Goal: Task Accomplishment & Management: Complete application form

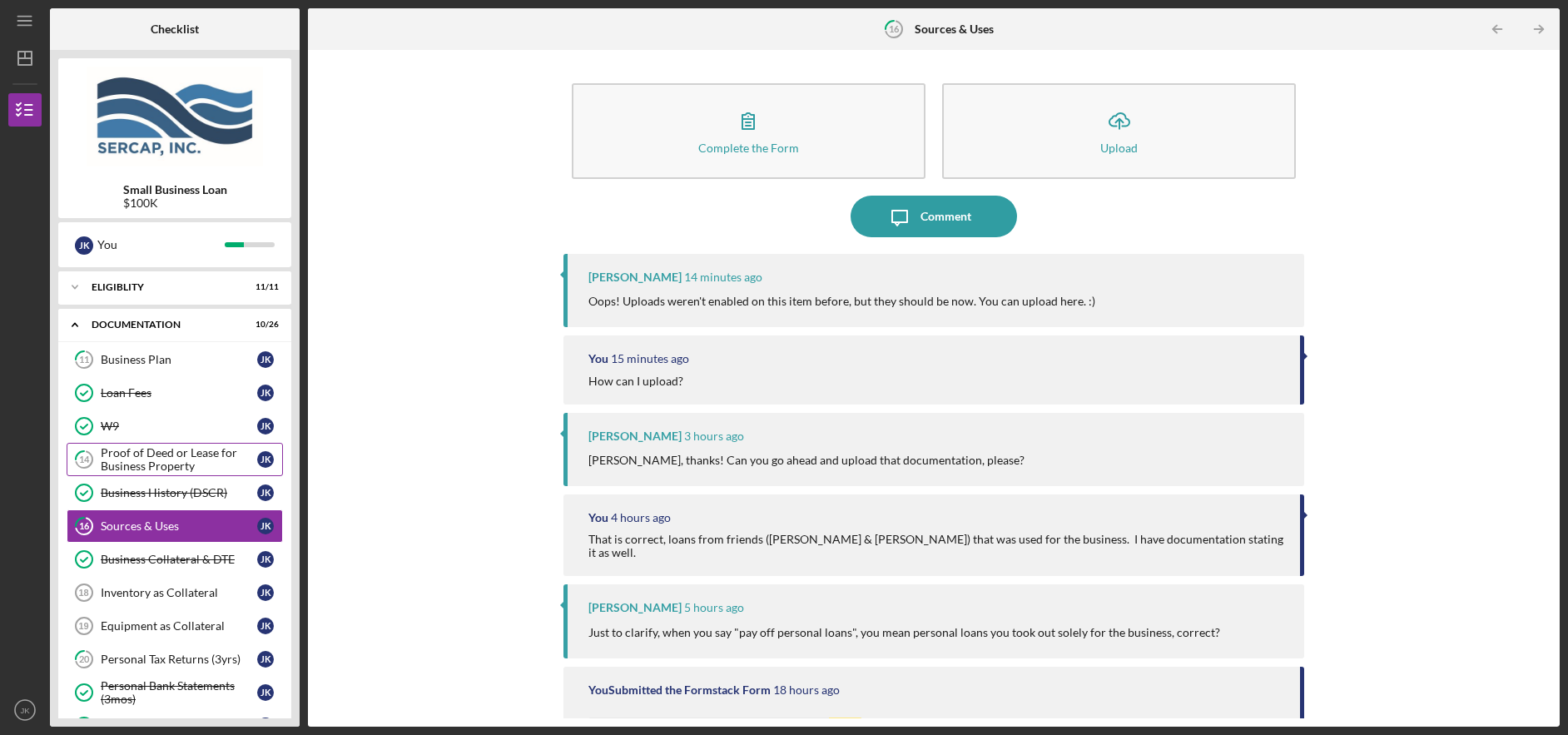
click at [138, 459] on div "Proof of Deed or Lease for Business Property" at bounding box center [179, 459] width 156 height 26
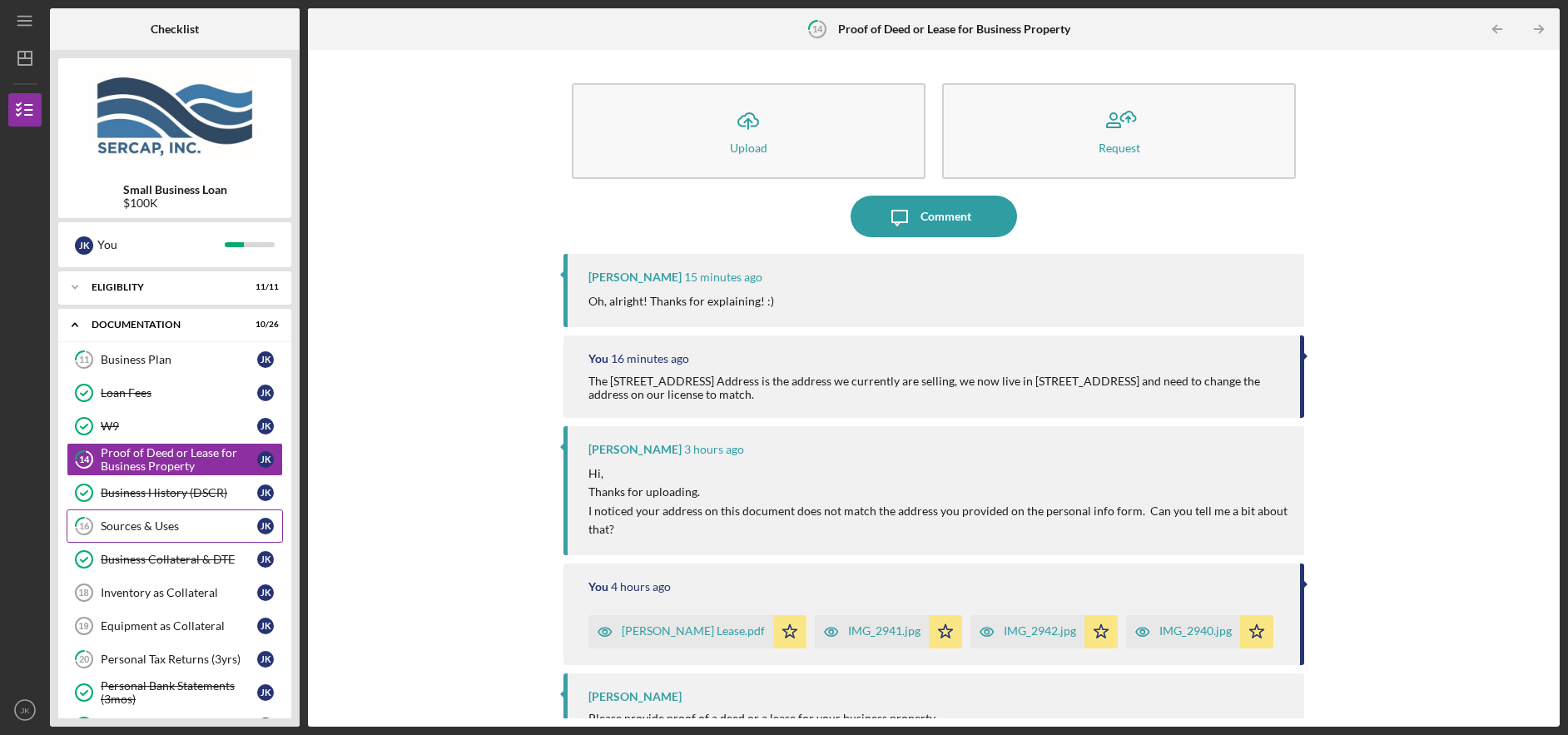
click at [161, 524] on div "Sources & Uses" at bounding box center [179, 526] width 156 height 14
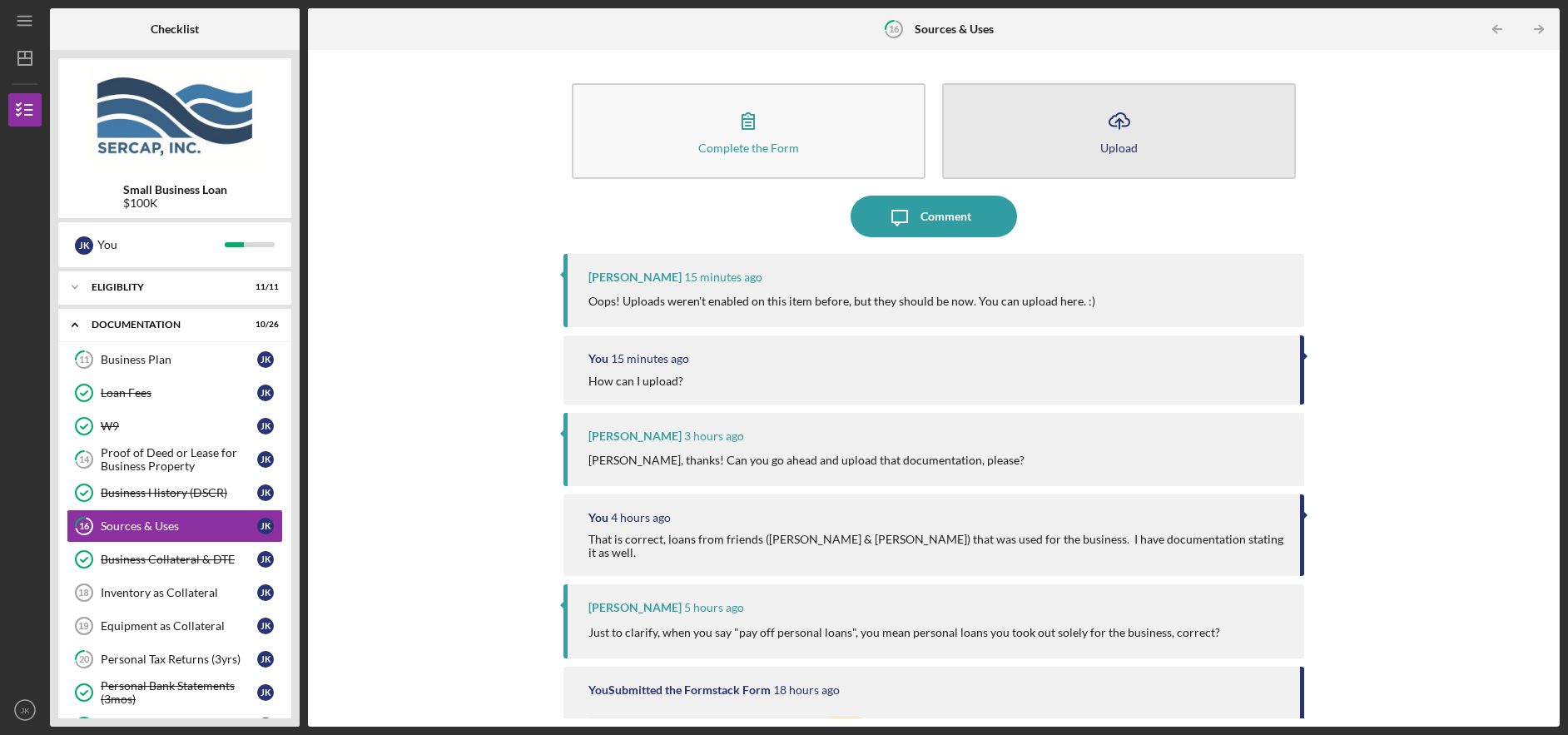
click at [1069, 119] on button "Icon/Upload Upload" at bounding box center [1119, 131] width 353 height 96
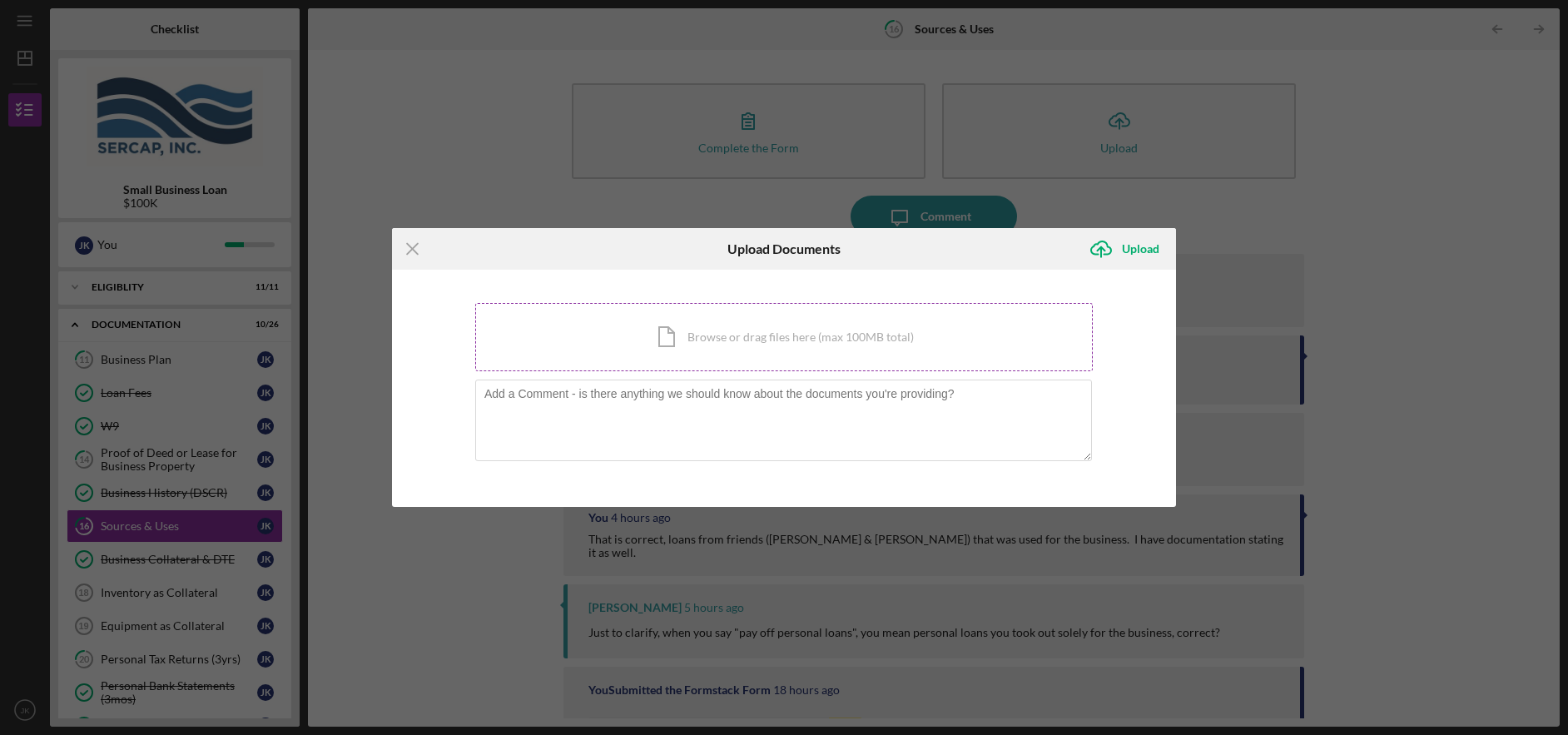
click at [678, 335] on div "Icon/Document Browse or drag files here (max 100MB total) Tap to choose files o…" at bounding box center [784, 337] width 617 height 68
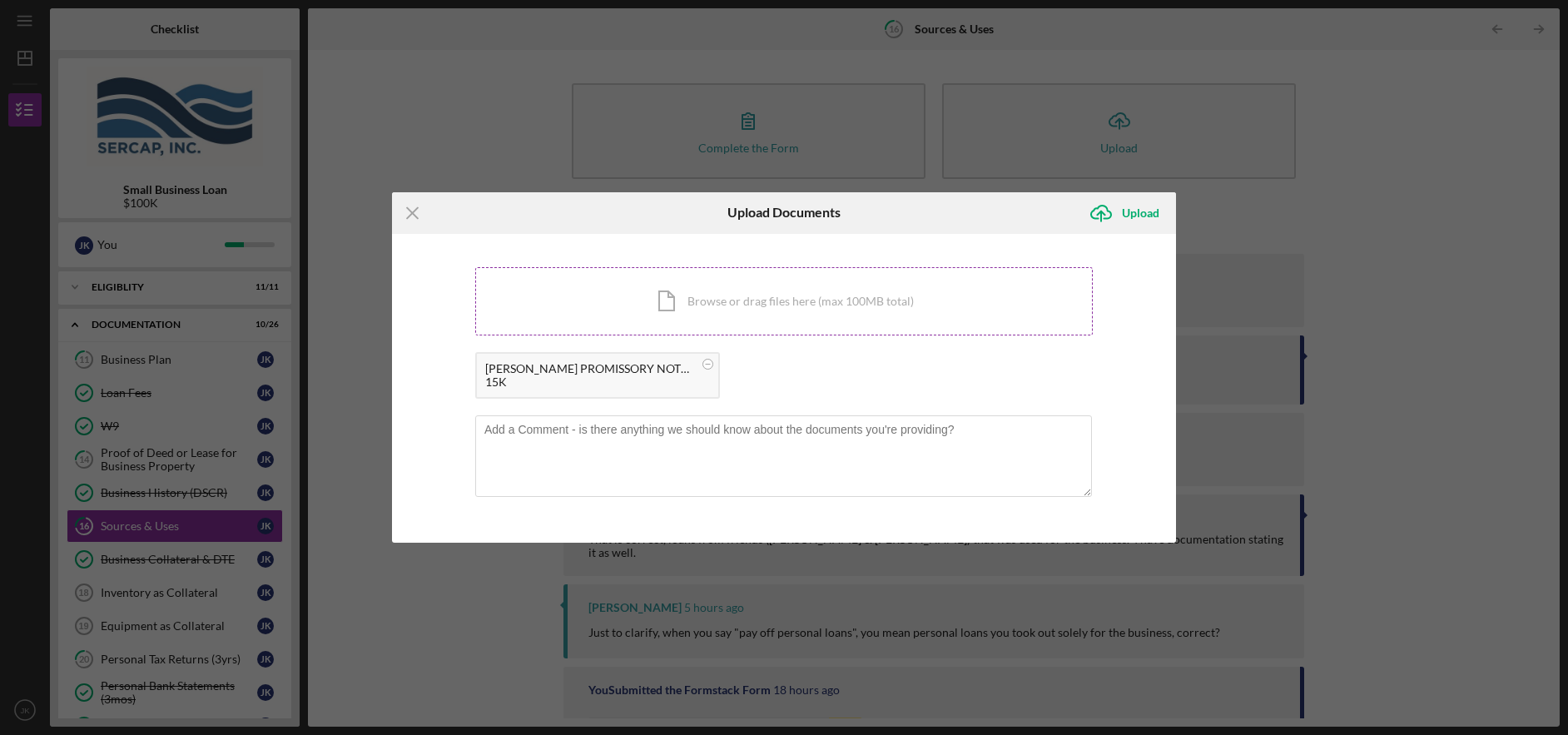
click at [742, 317] on div "Icon/Document Browse or drag files here (max 100MB total) Tap to choose files o…" at bounding box center [784, 301] width 617 height 68
click at [693, 438] on textarea at bounding box center [784, 456] width 617 height 82
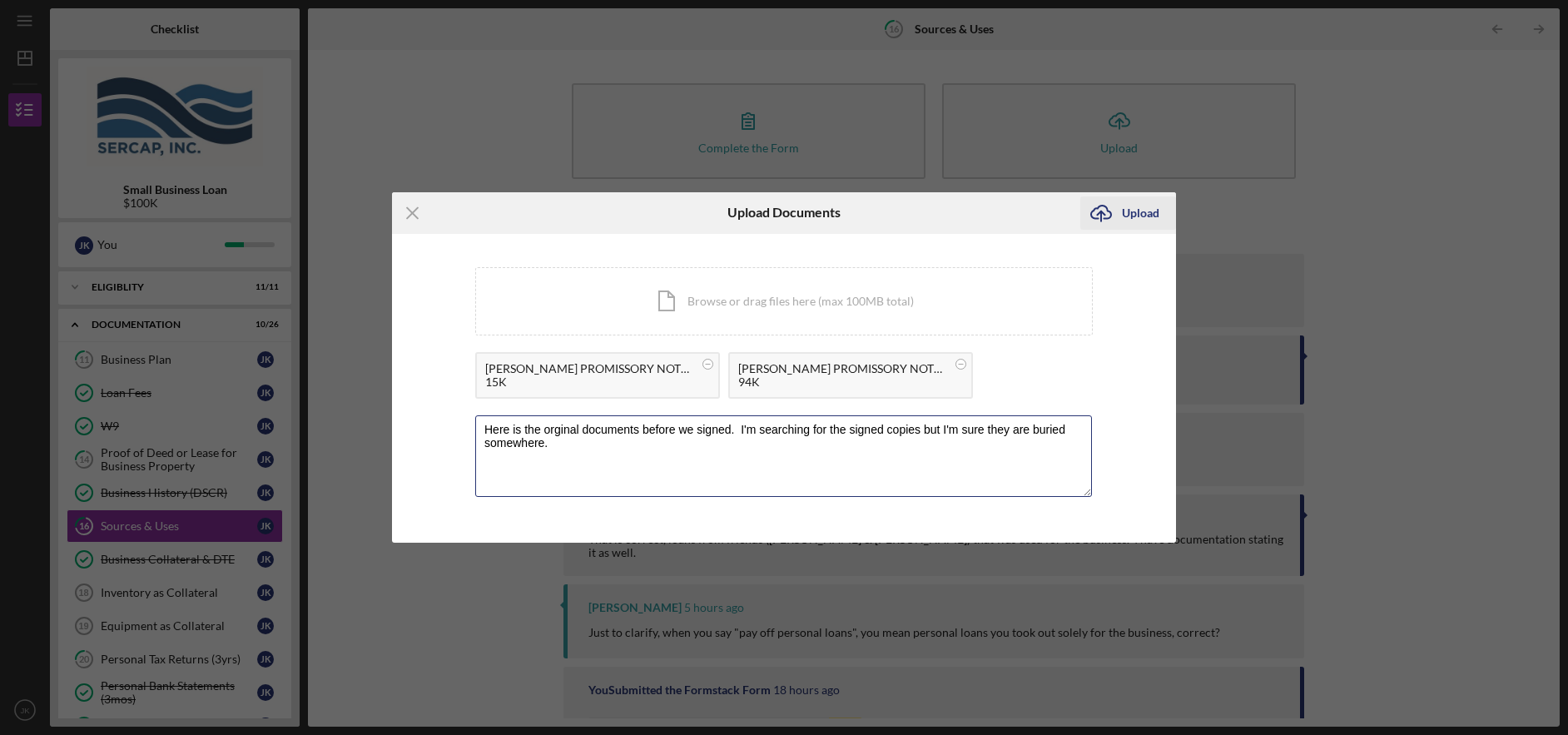
type textarea "Here is the orginal documents before we signed. I'm searching for the signed co…"
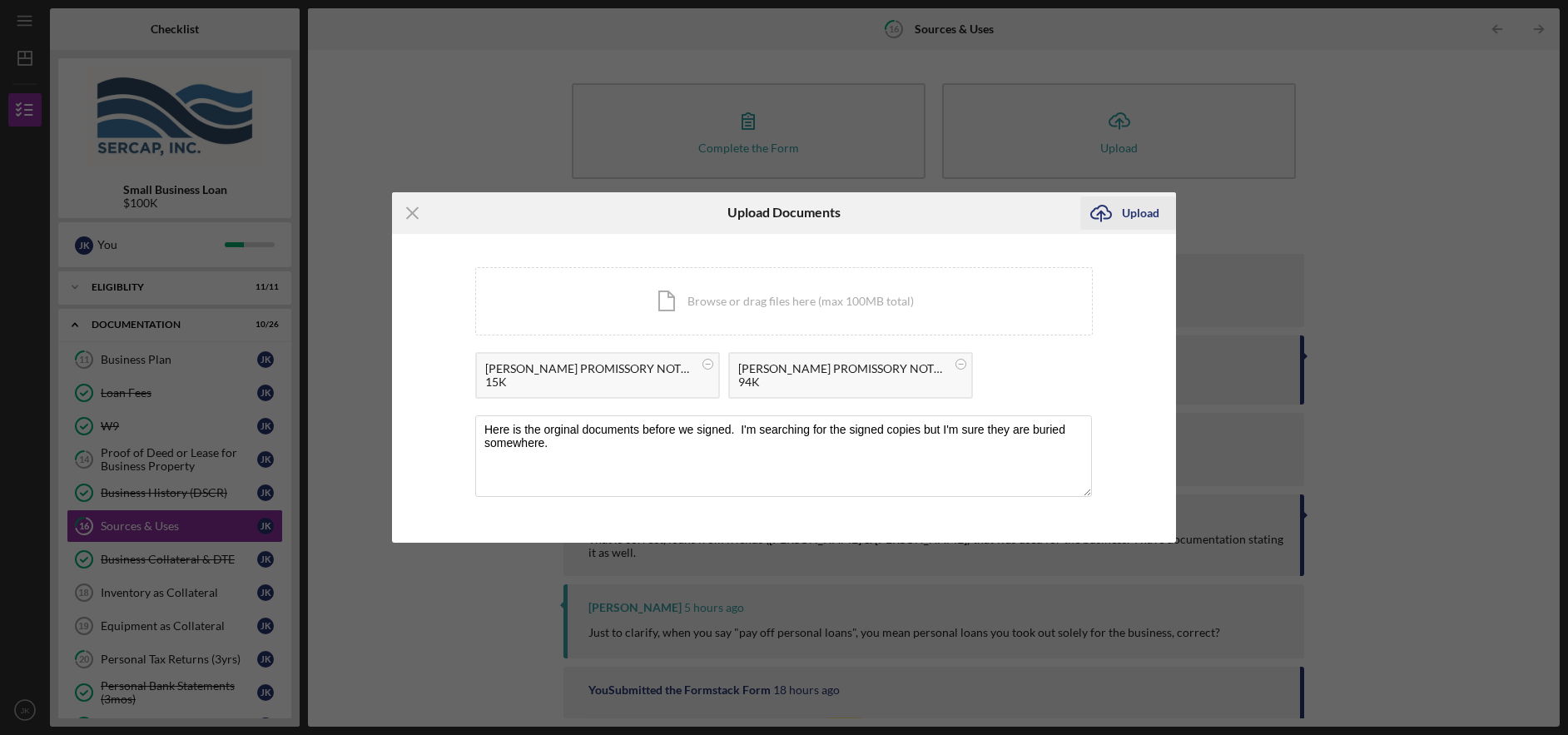
click at [1167, 219] on button "Icon/Upload Upload" at bounding box center [1127, 213] width 96 height 33
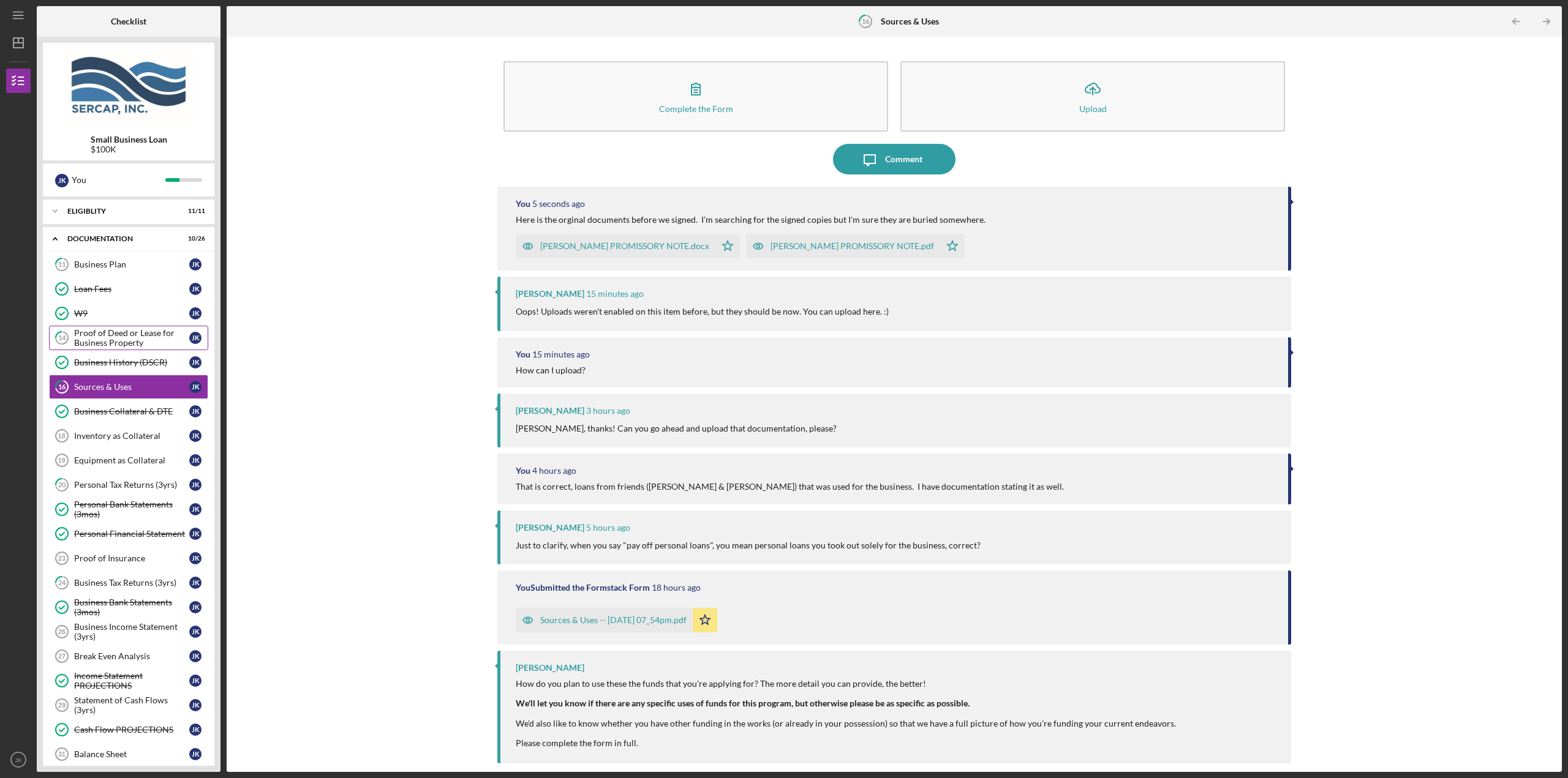
click at [153, 345] on div "Proof of Deed or Lease for Business Property" at bounding box center [131, 338] width 115 height 19
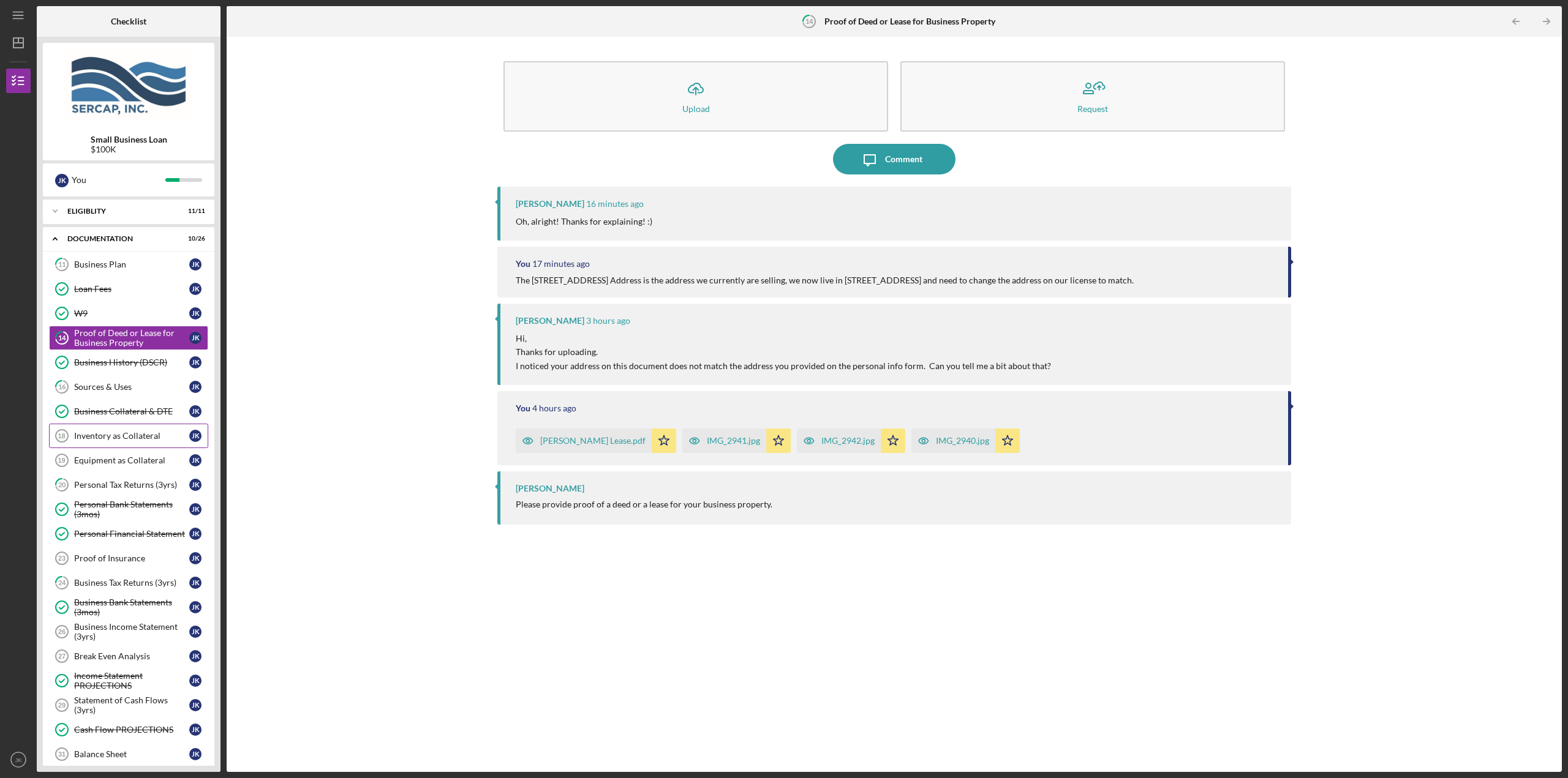
click at [149, 434] on div "Inventory as Collateral" at bounding box center [131, 436] width 115 height 10
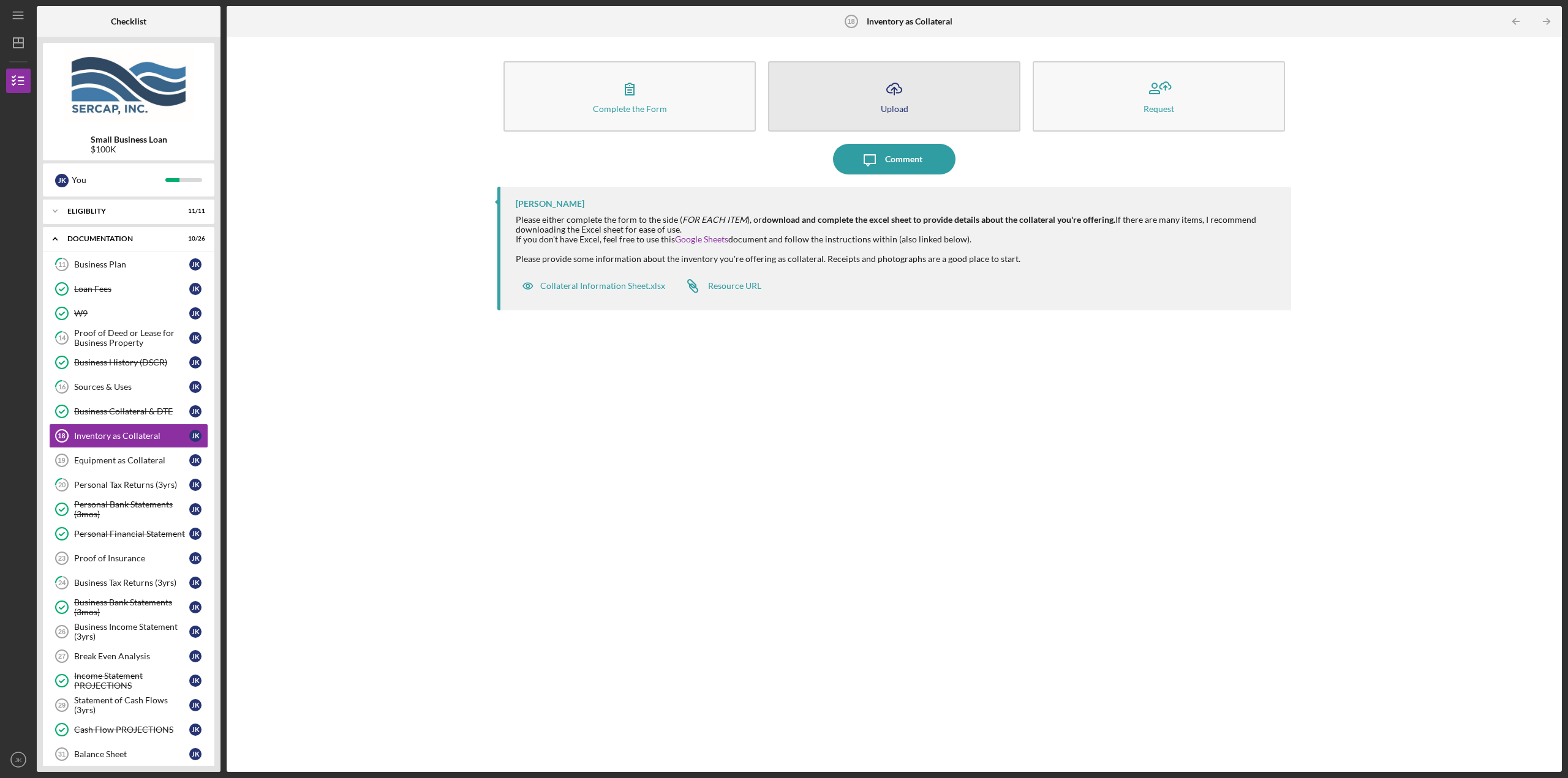
click at [872, 95] on button "Icon/Upload Upload" at bounding box center [893, 96] width 252 height 71
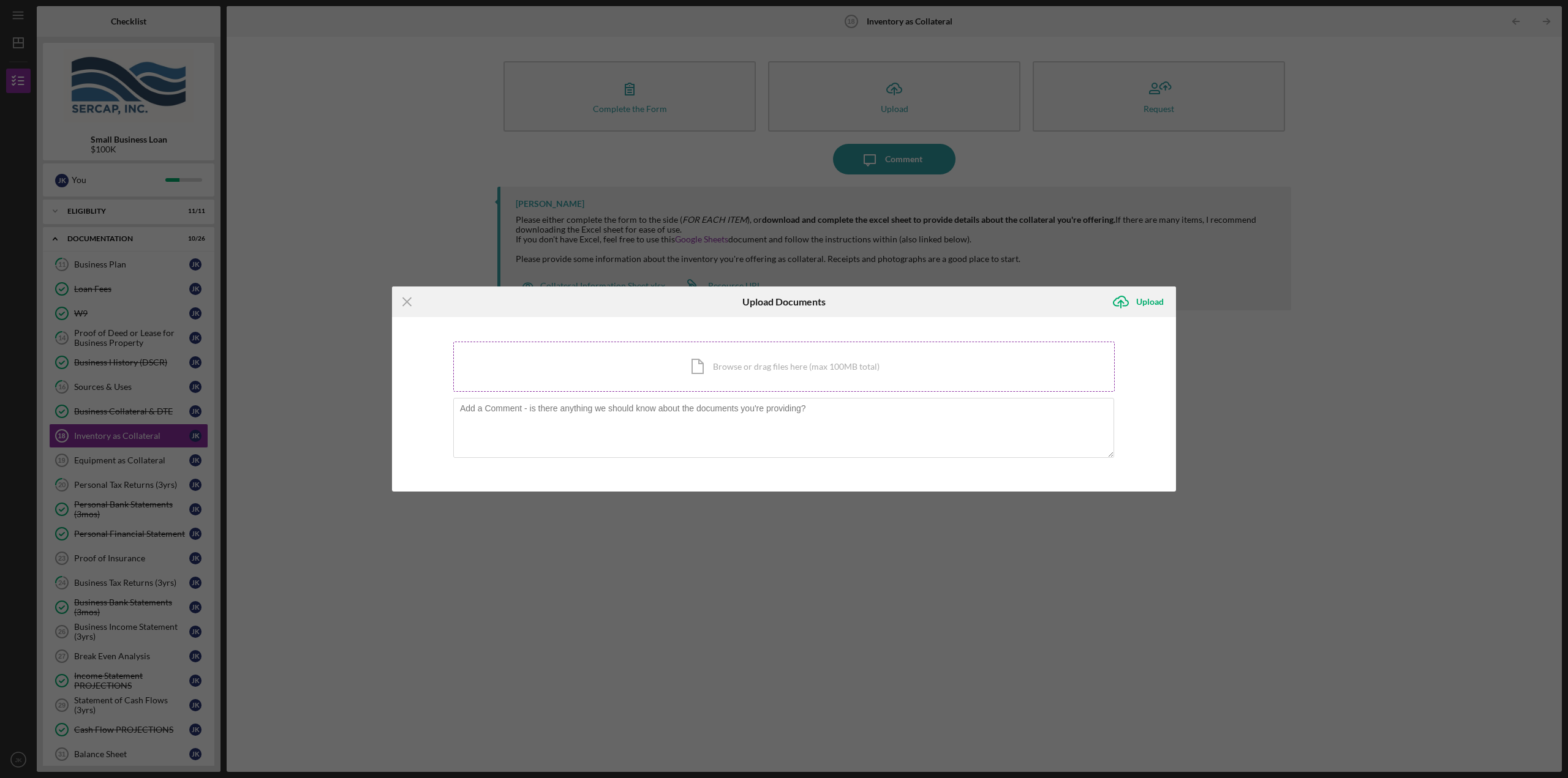
click at [679, 363] on div "Icon/Document Browse or drag files here (max 100MB total) Tap to choose files o…" at bounding box center [784, 367] width 661 height 50
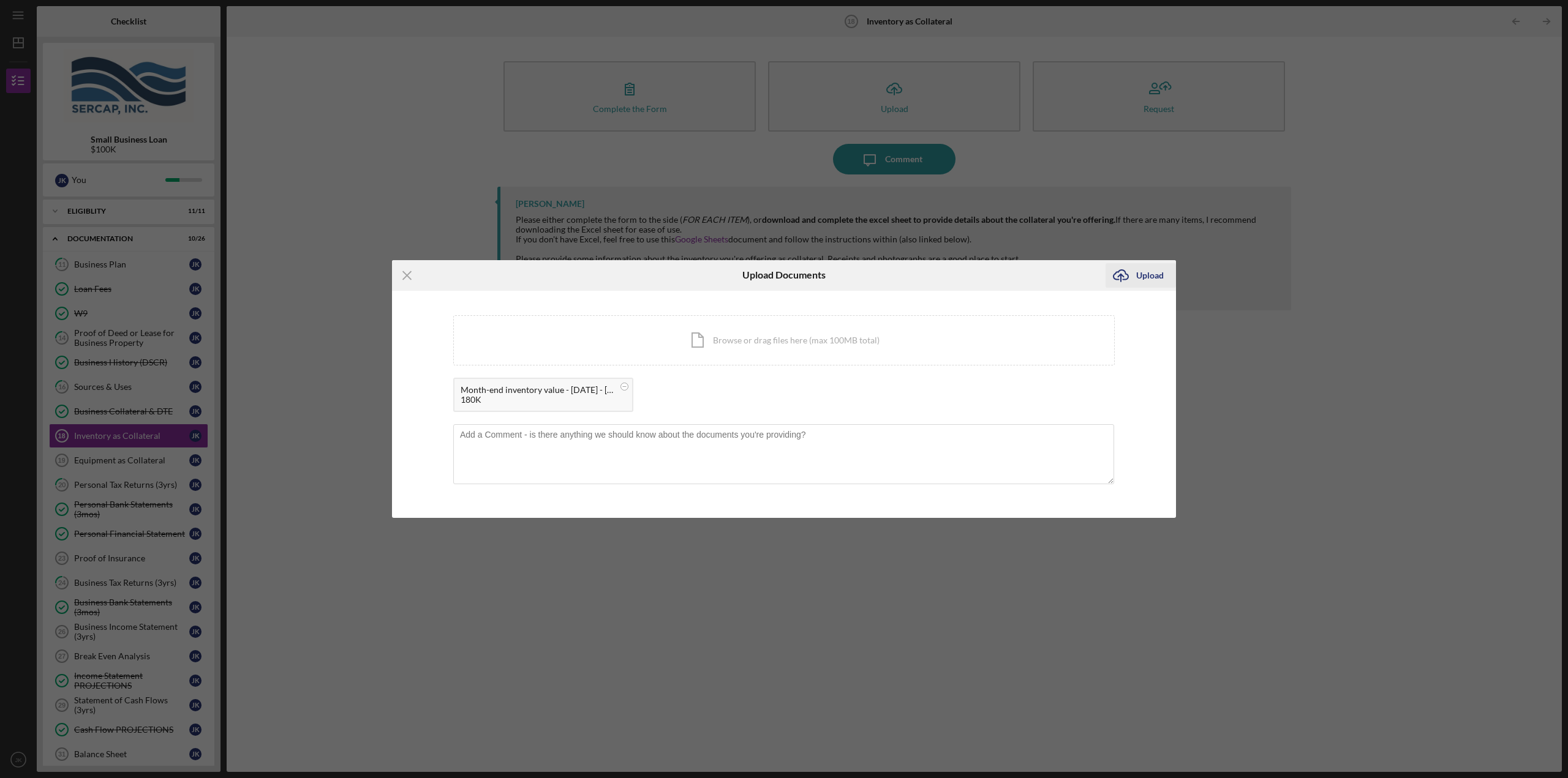
click at [1127, 283] on icon "Icon/Upload" at bounding box center [1120, 275] width 31 height 31
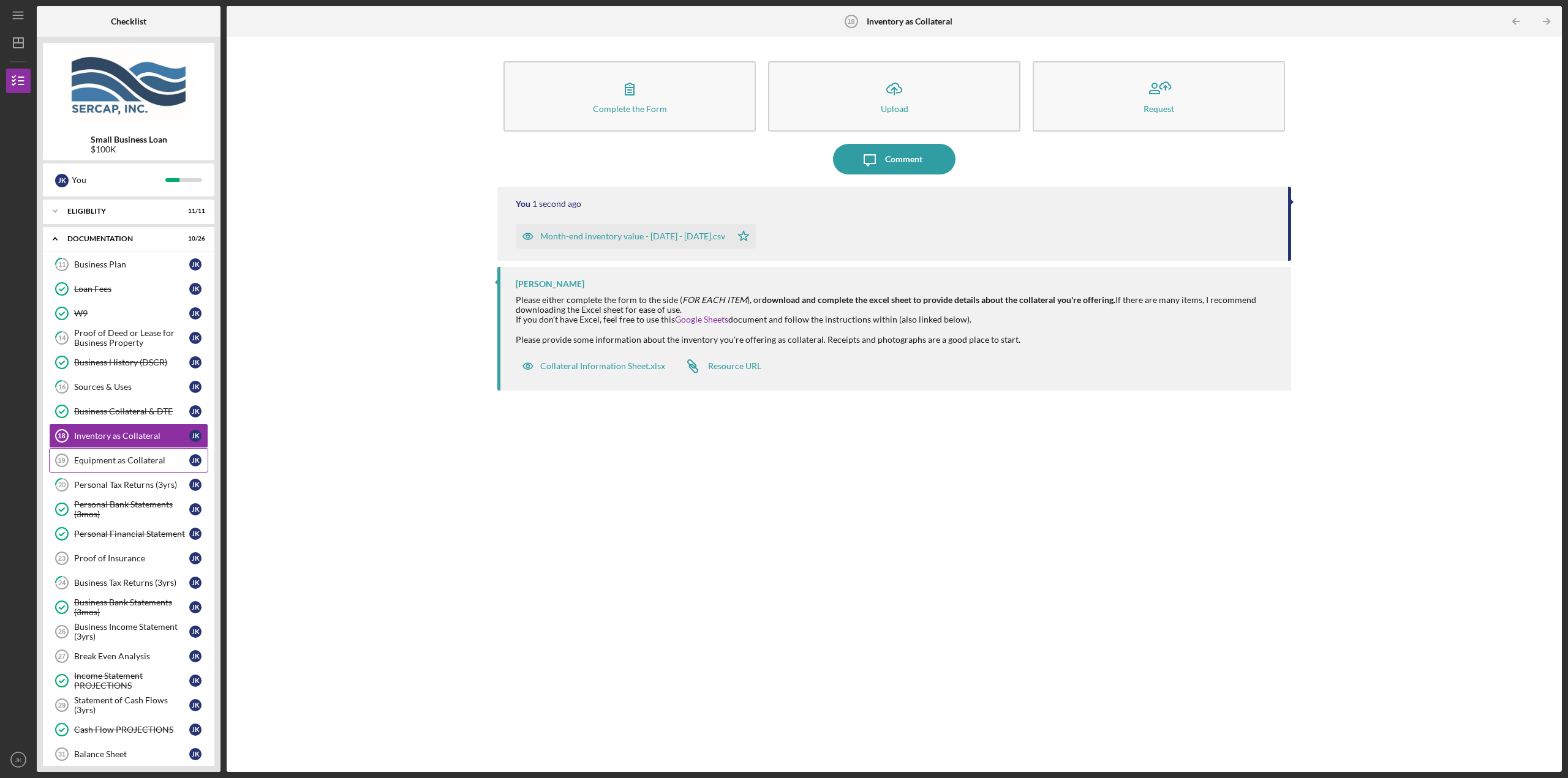
click at [164, 459] on div "Equipment as Collateral" at bounding box center [131, 460] width 115 height 10
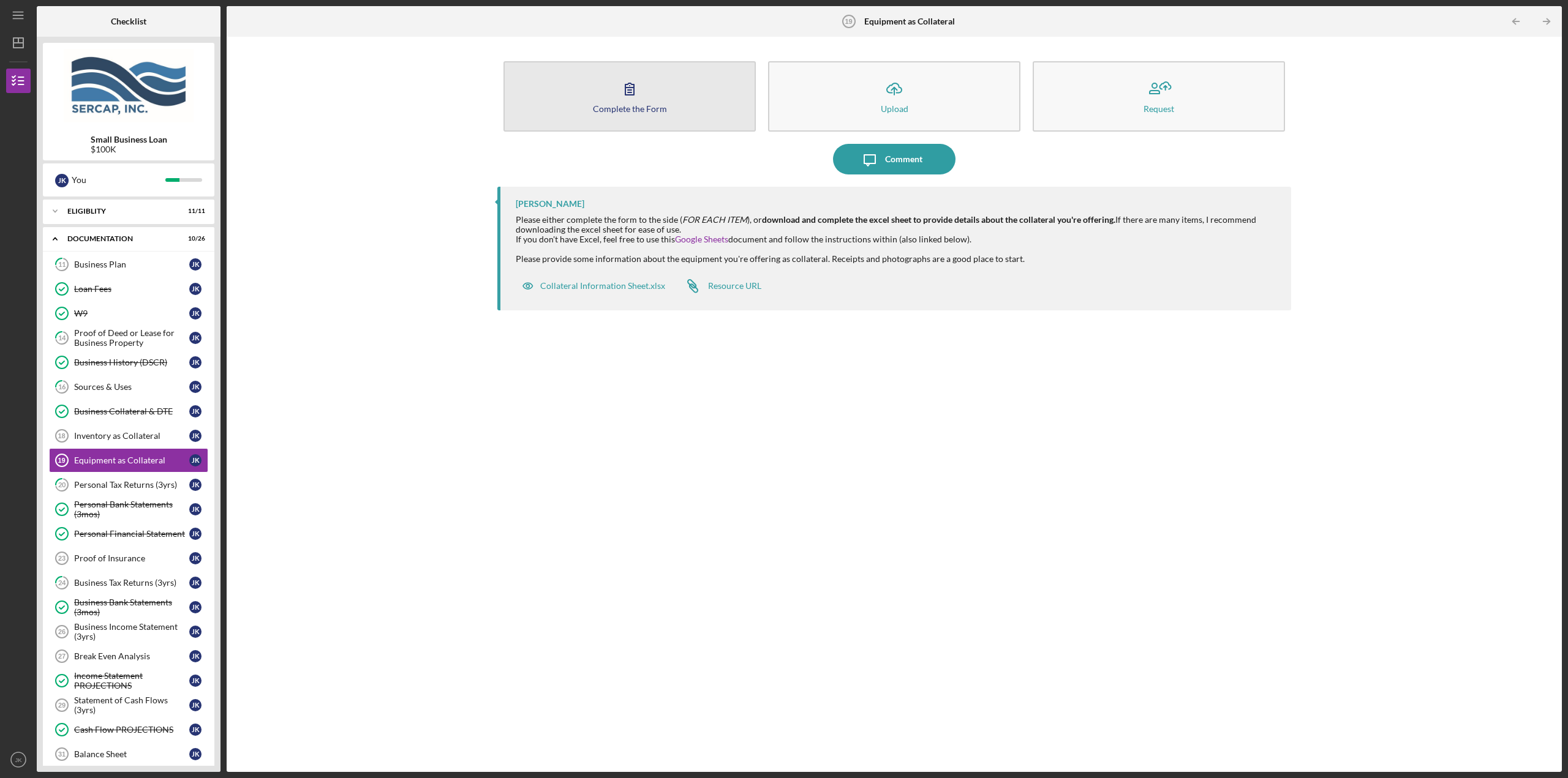
click at [713, 88] on button "Complete the Form Form" at bounding box center [629, 96] width 252 height 71
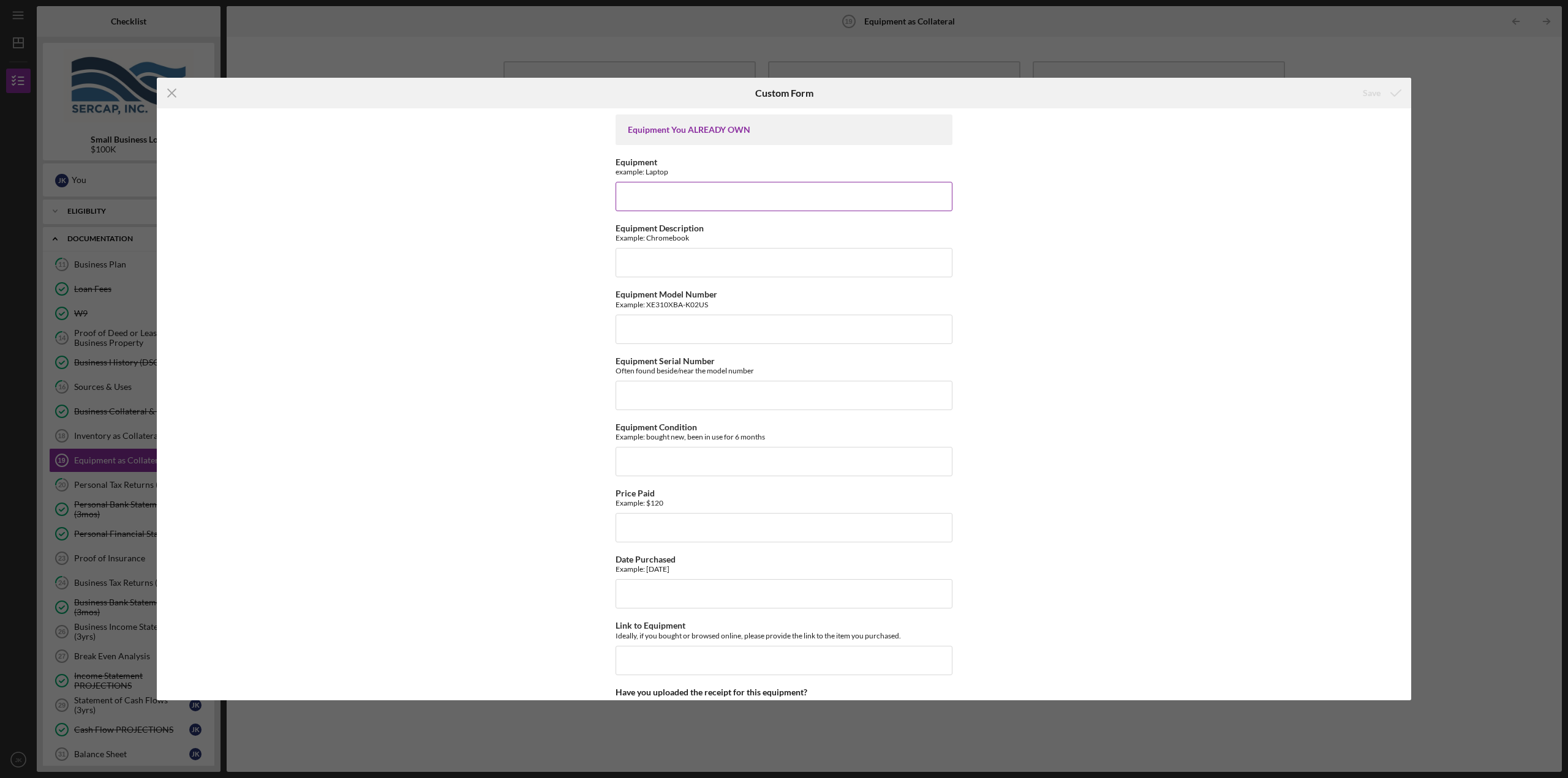
click at [663, 196] on input "Equipment" at bounding box center [784, 196] width 337 height 29
type input "Shopify POS Hardware"
click at [695, 258] on input "Equipment Description" at bounding box center [784, 262] width 337 height 29
click at [696, 456] on input "Equipment Condition" at bounding box center [784, 461] width 337 height 29
type input "Good / New"
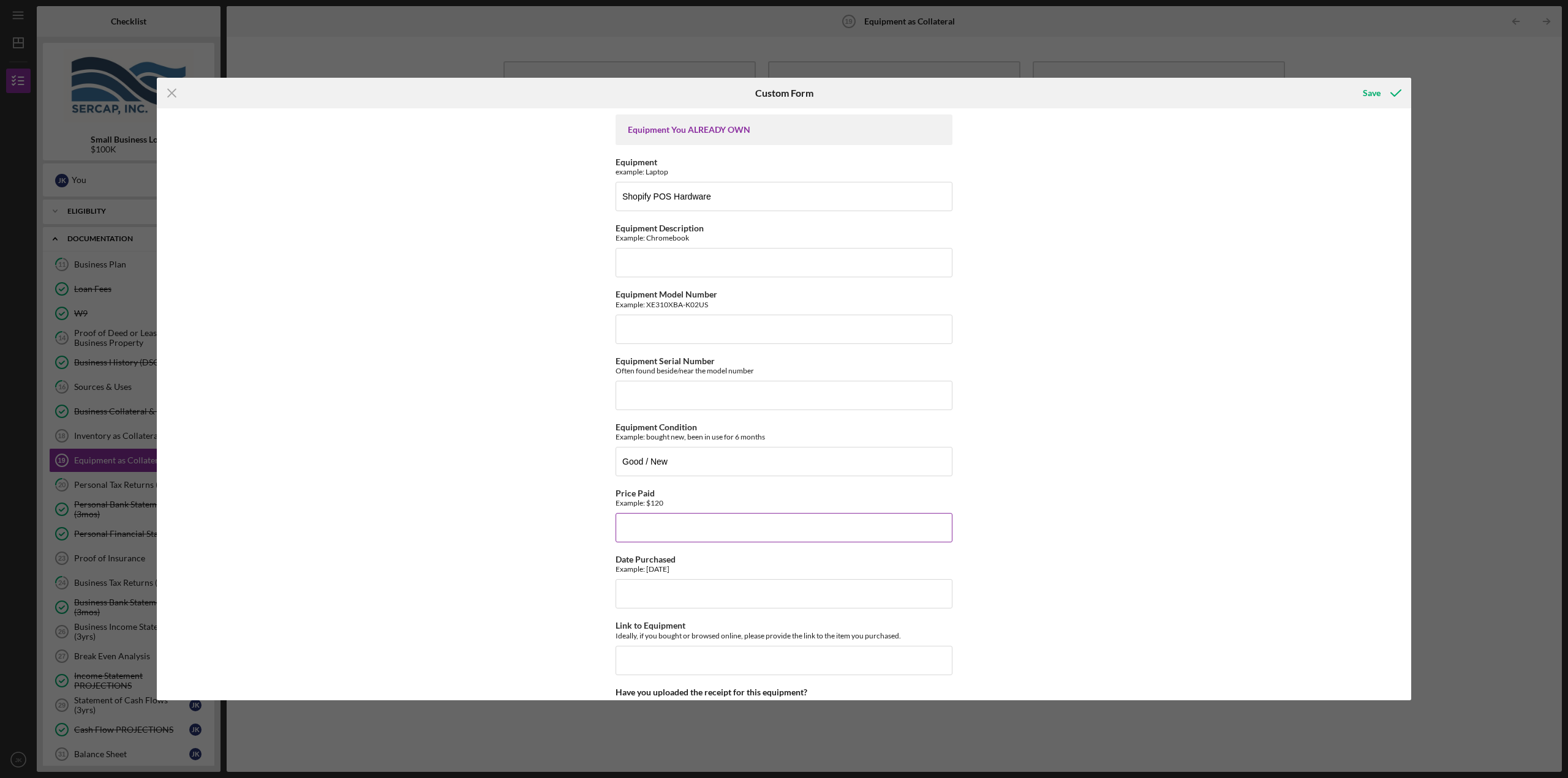
click at [668, 537] on input "Price Paid" at bounding box center [784, 527] width 337 height 29
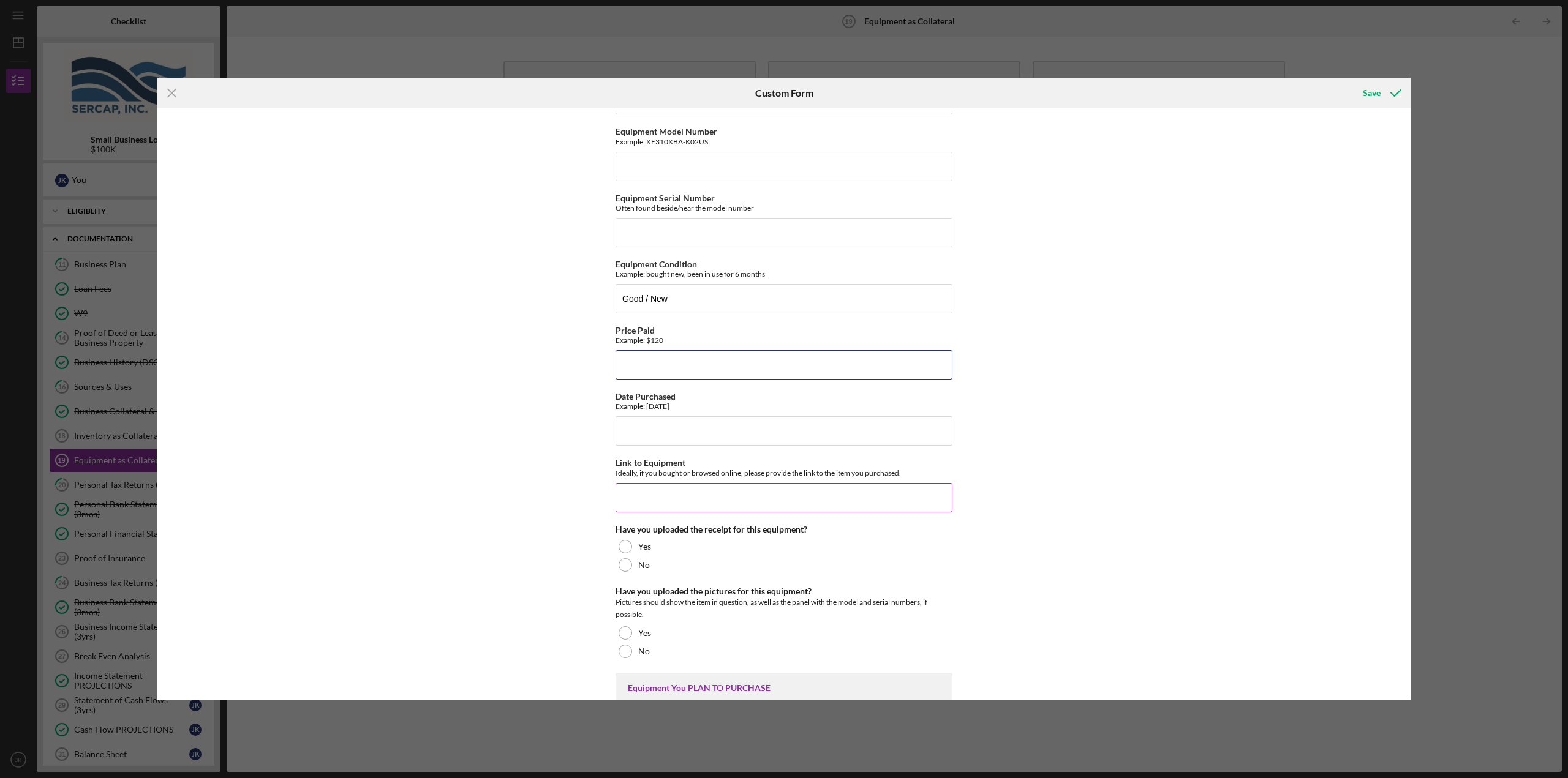
scroll to position [183, 0]
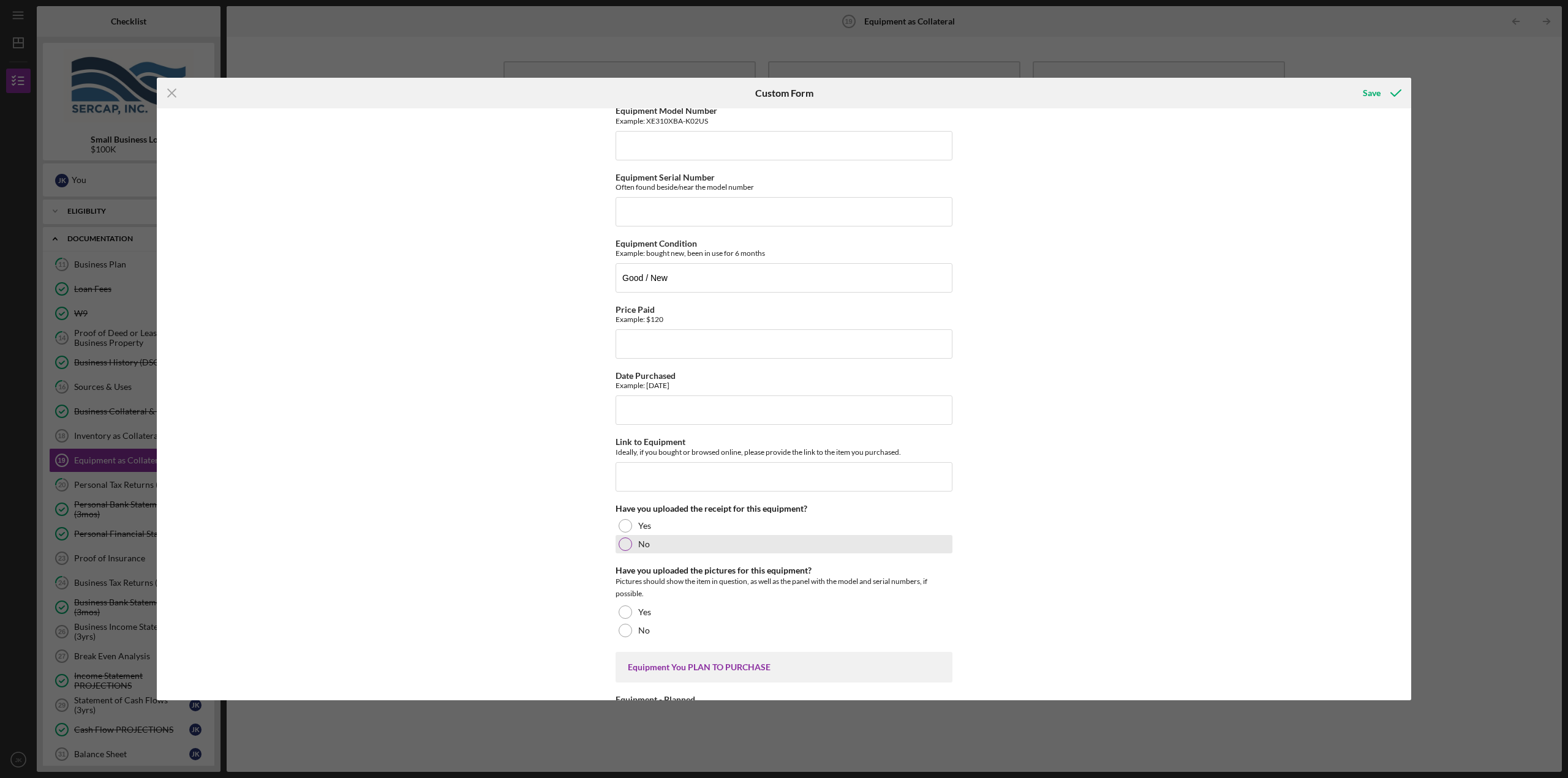
click at [643, 547] on label "No" at bounding box center [644, 545] width 11 height 10
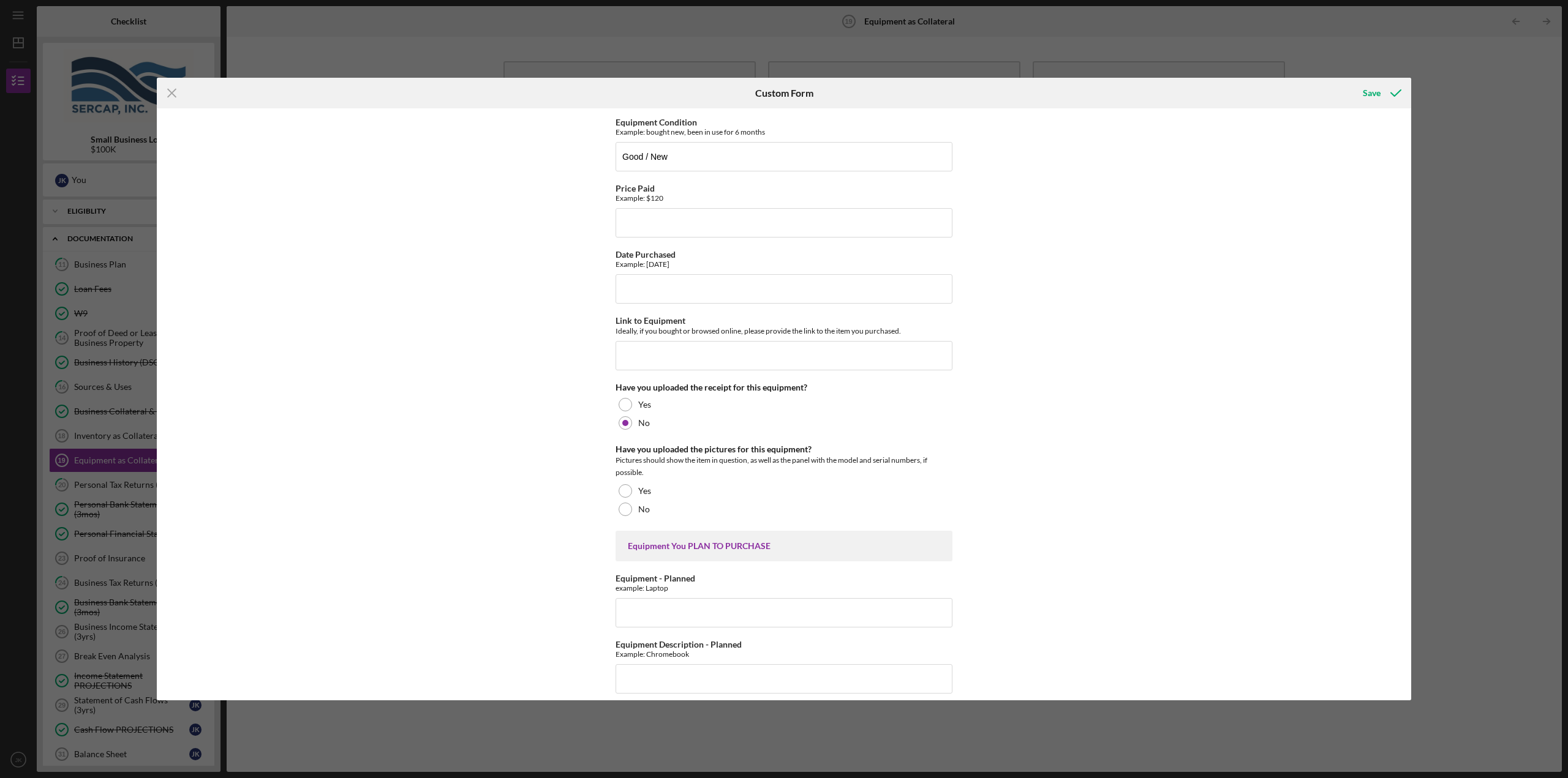
scroll to position [306, 0]
click at [629, 510] on div at bounding box center [625, 507] width 14 height 14
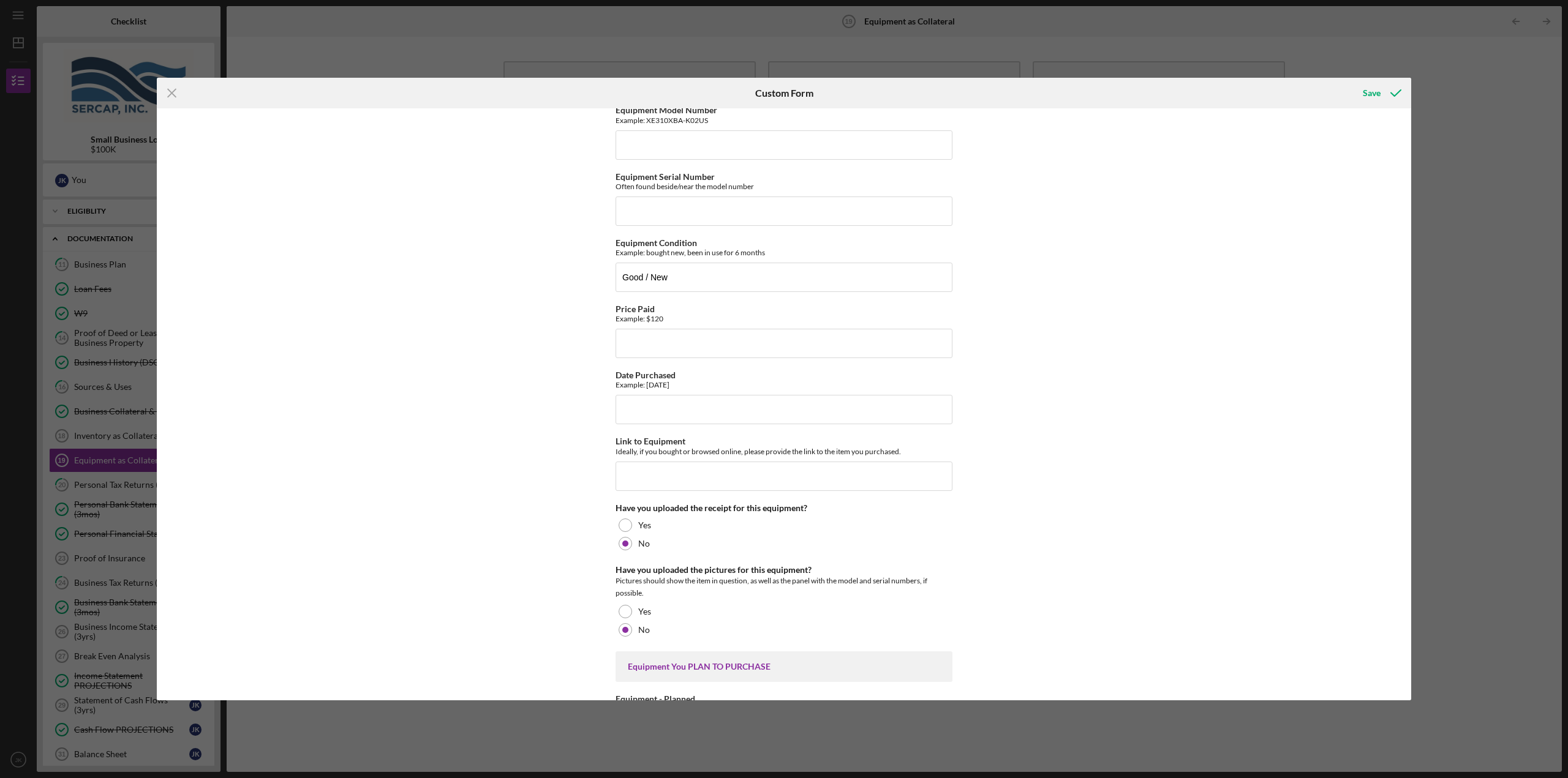
scroll to position [183, 0]
click at [673, 347] on input "Price Paid" at bounding box center [784, 343] width 337 height 29
type input "1000"
click at [522, 419] on div "Equipment You ALREADY OWN Equipment example: Laptop Shopify POS Hardware Equipm…" at bounding box center [784, 404] width 1254 height 592
click at [631, 411] on input "Date Purchased" at bounding box center [784, 410] width 337 height 29
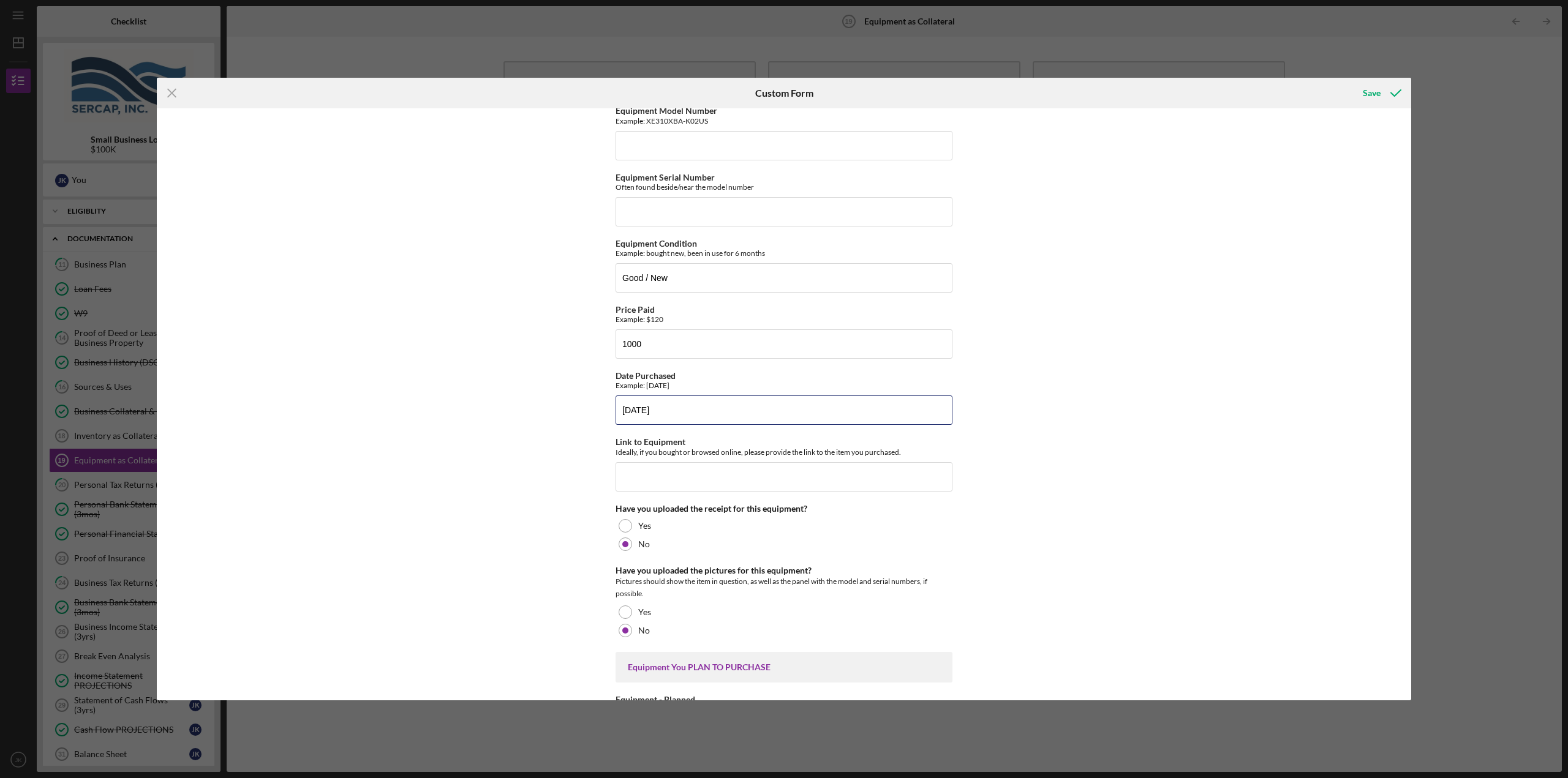
type input "[DATE]"
click at [475, 458] on div "Equipment You ALREADY OWN Equipment example: Laptop Shopify POS Hardware Equipm…" at bounding box center [784, 404] width 1254 height 592
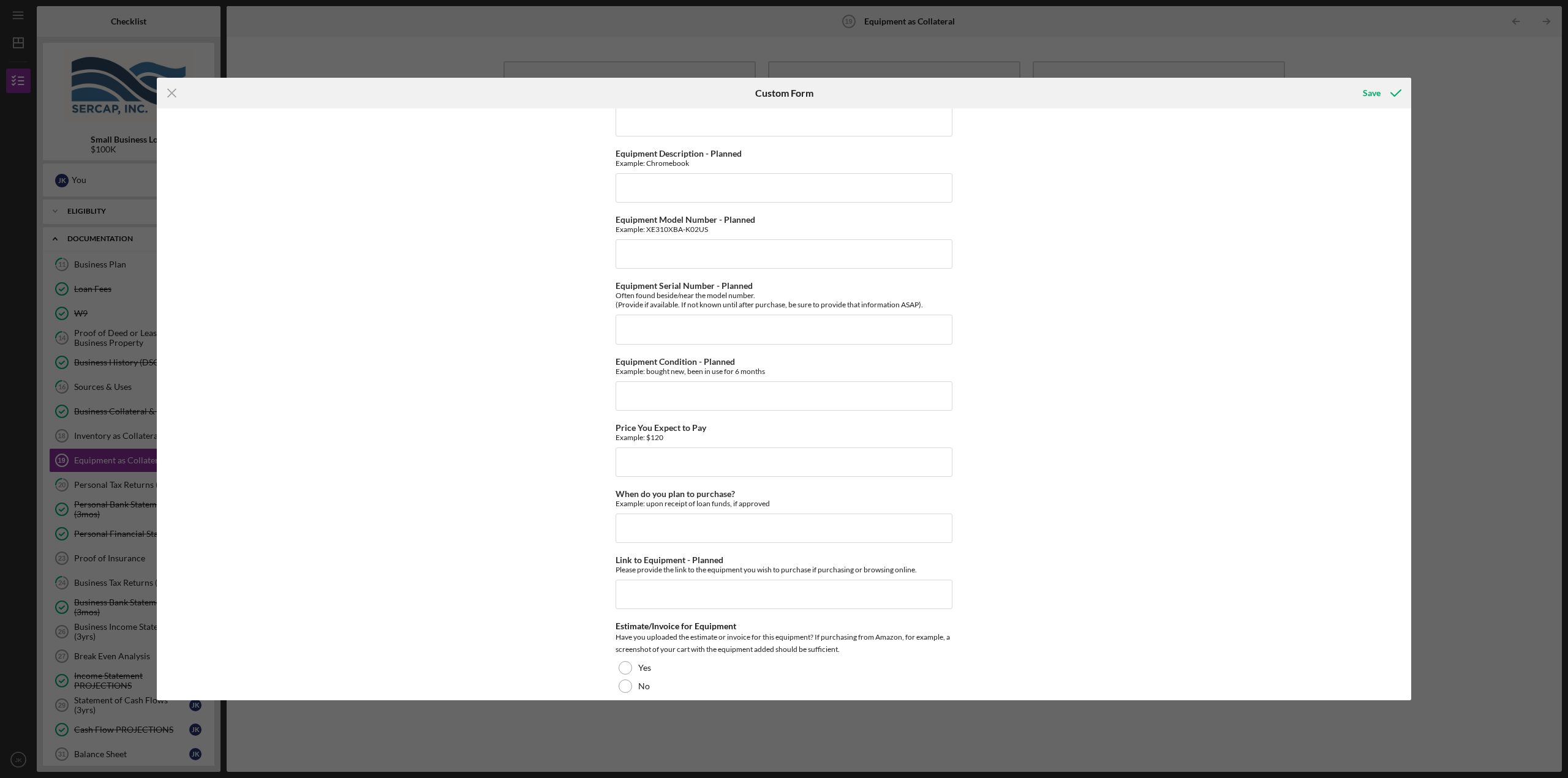
scroll to position [809, 0]
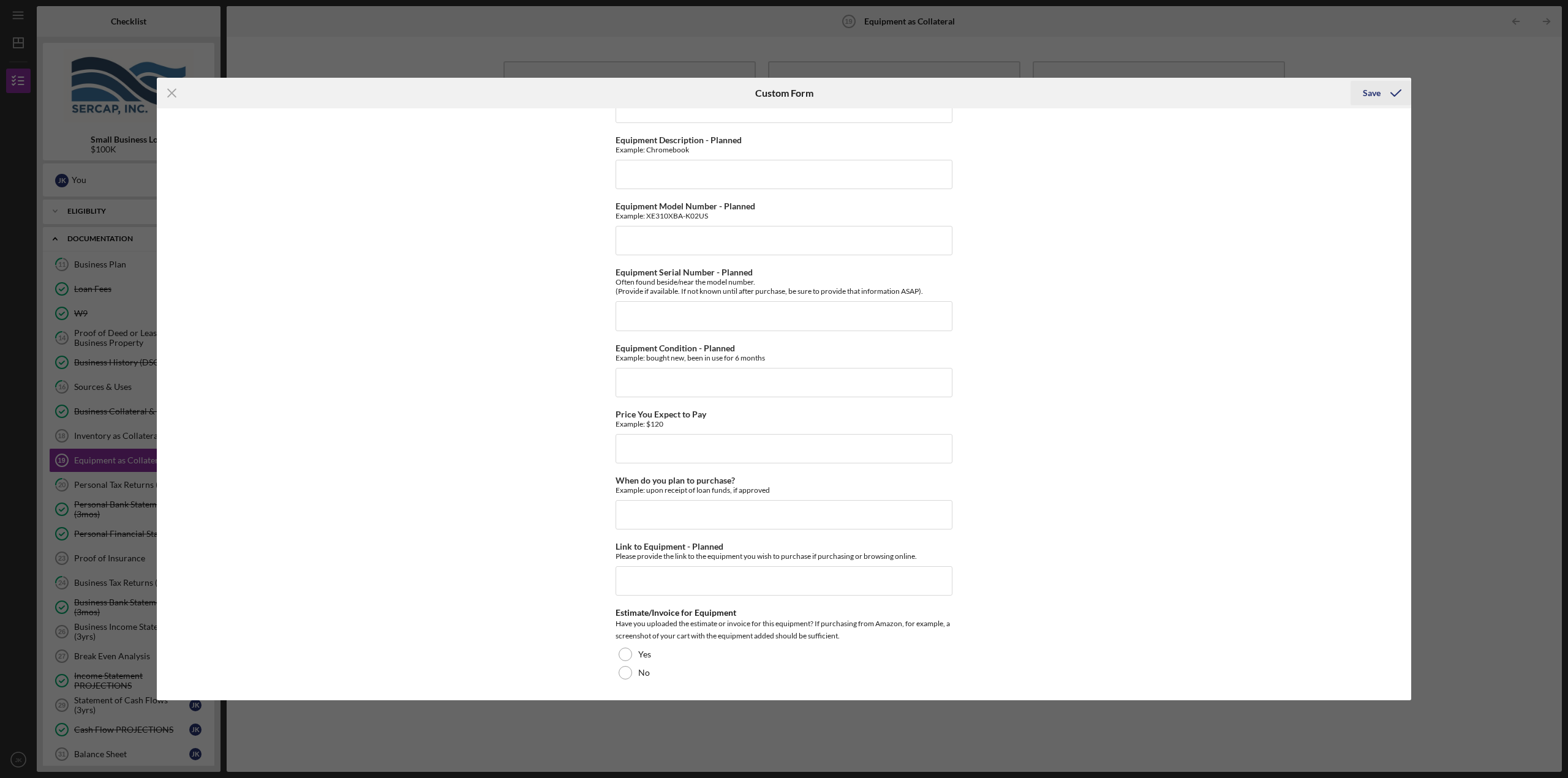
click at [1365, 90] on div "Save" at bounding box center [1371, 93] width 18 height 24
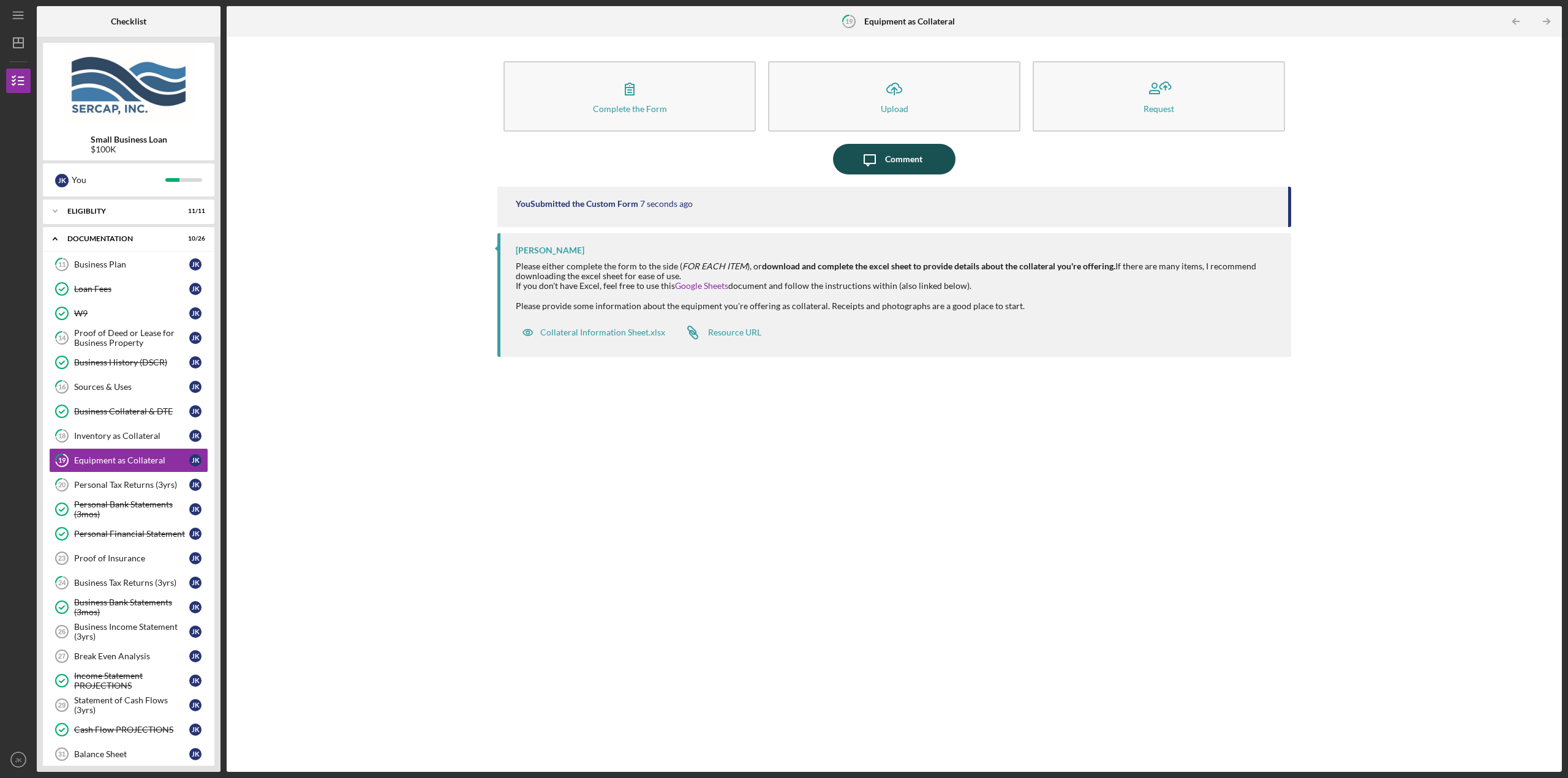
click at [913, 153] on div "Comment" at bounding box center [903, 159] width 37 height 31
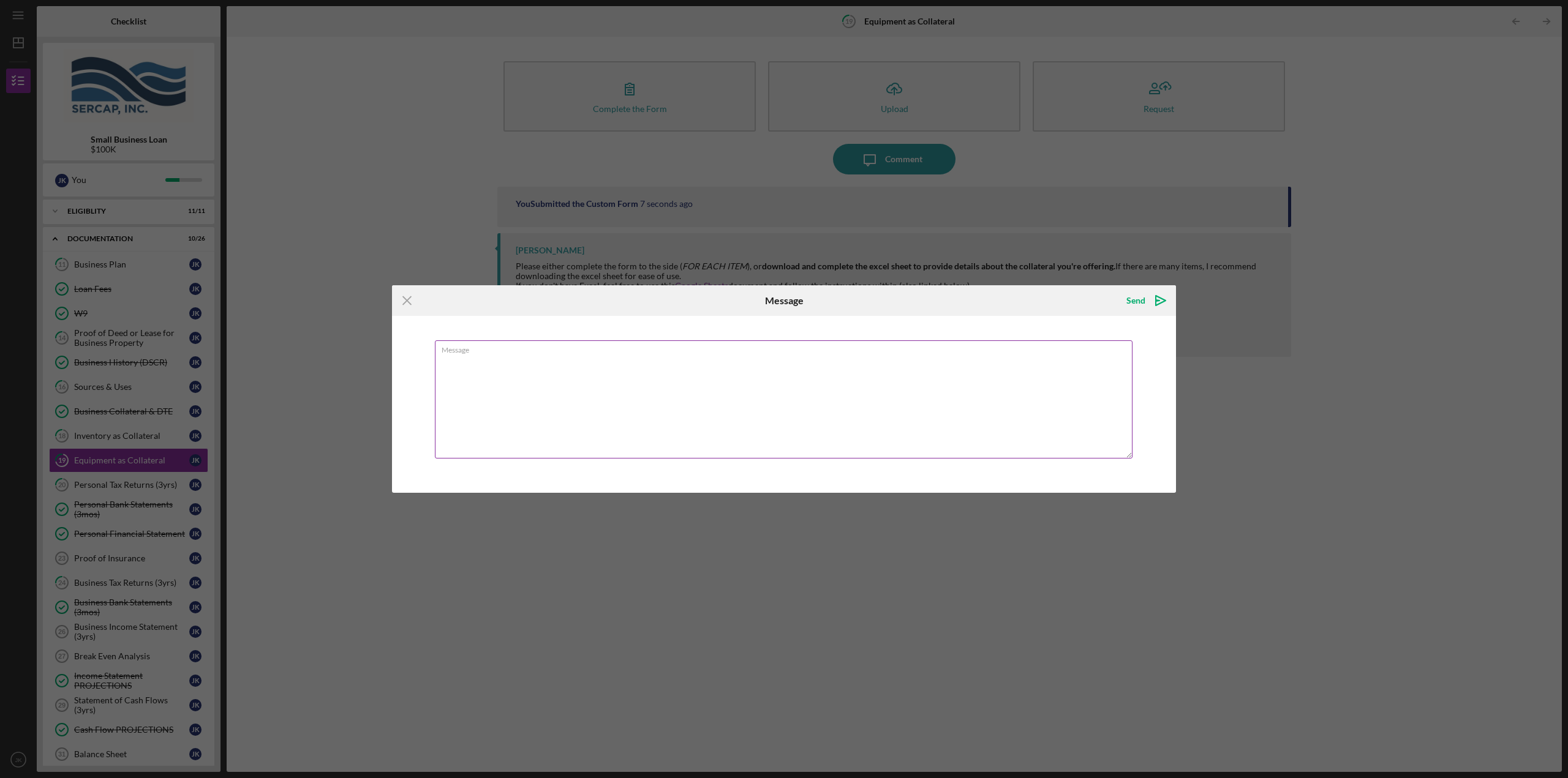
click at [534, 369] on textarea "Message" at bounding box center [783, 400] width 698 height 118
type textarea "We have several equipment in the store including Freezers, POS Equipment, Two C…"
click at [1137, 299] on div "Send" at bounding box center [1135, 300] width 19 height 24
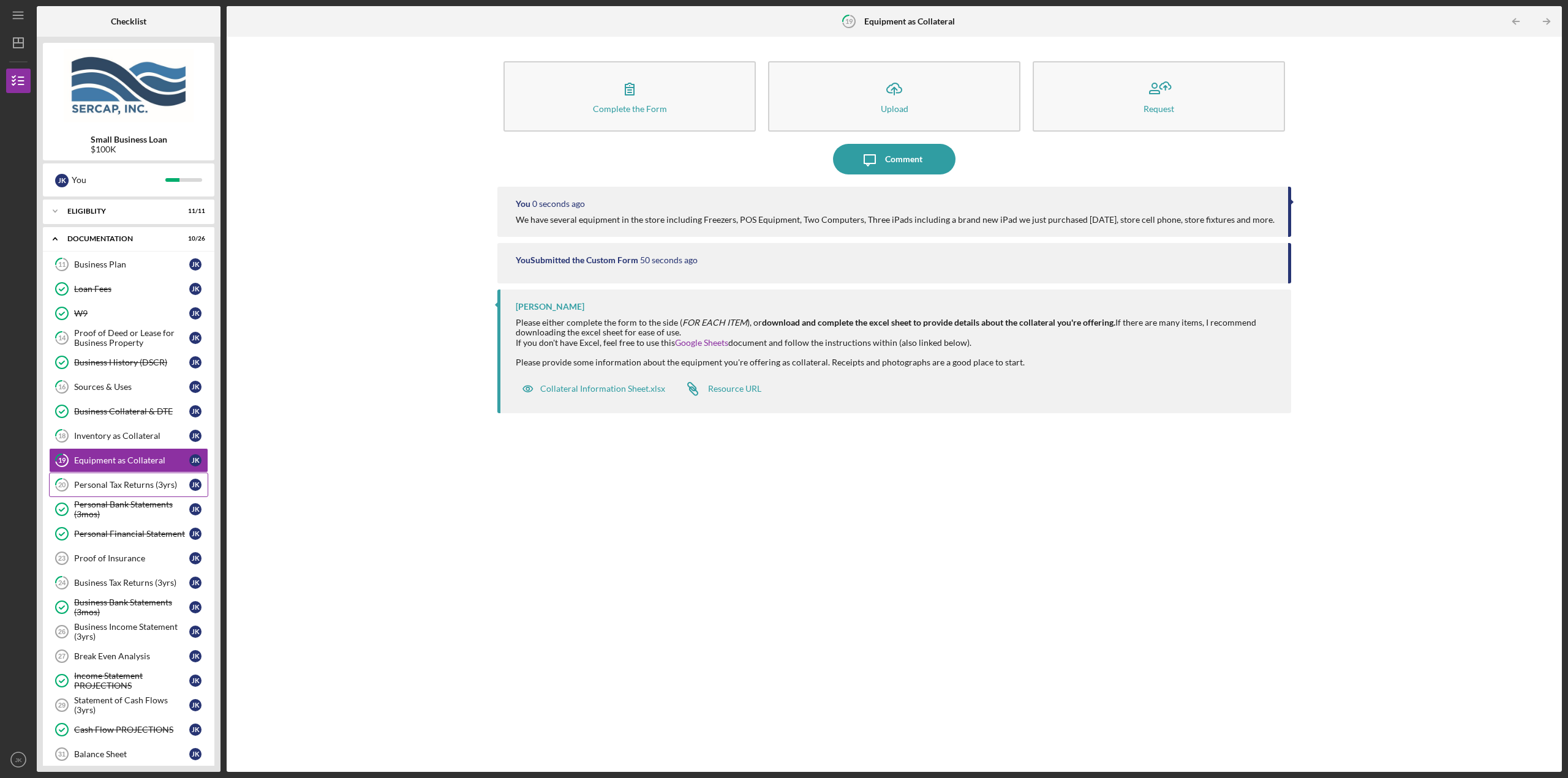
click at [149, 483] on div "Personal Tax Returns (3yrs)" at bounding box center [131, 485] width 115 height 10
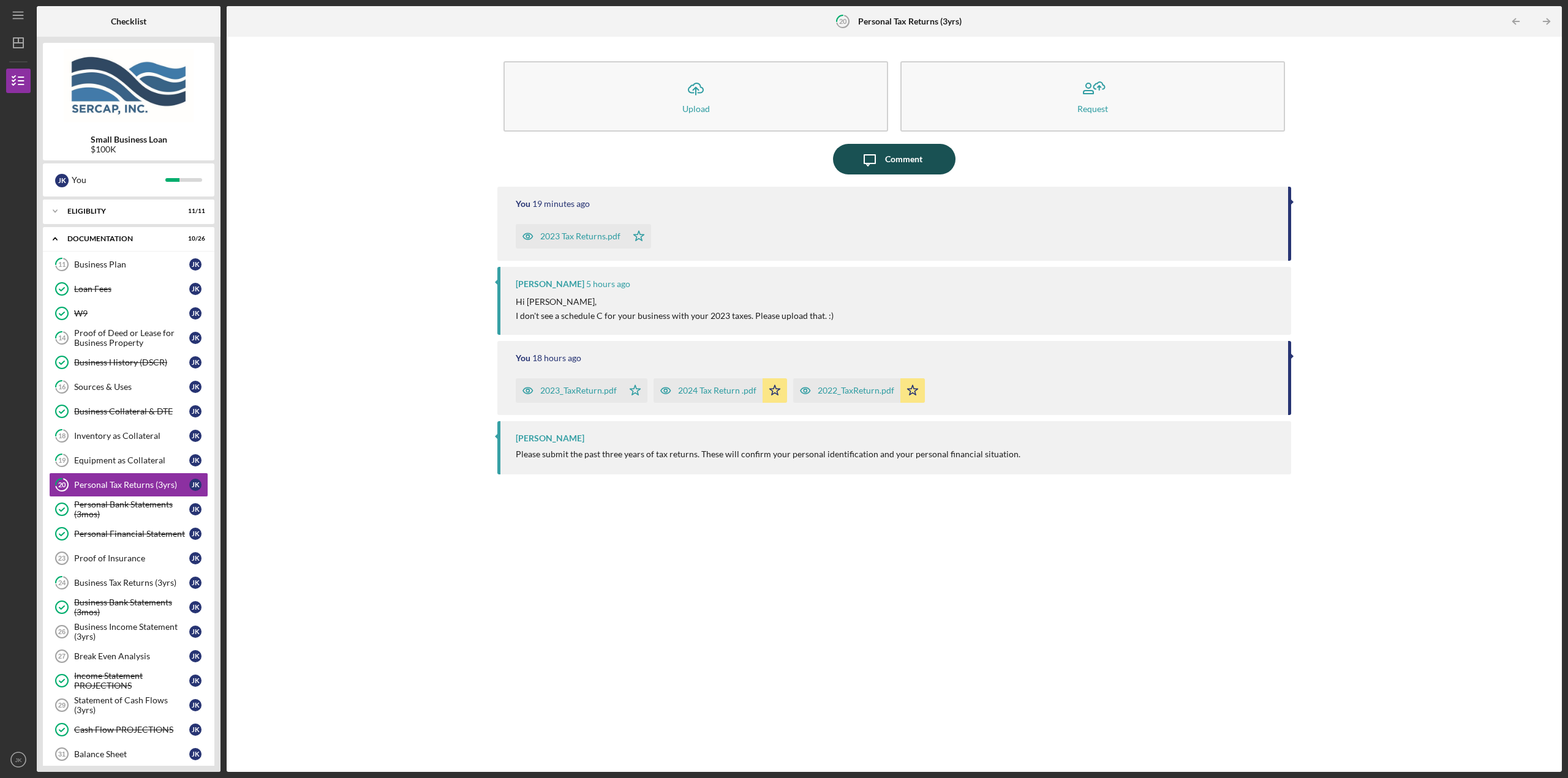
click at [919, 161] on div "Comment" at bounding box center [903, 159] width 37 height 31
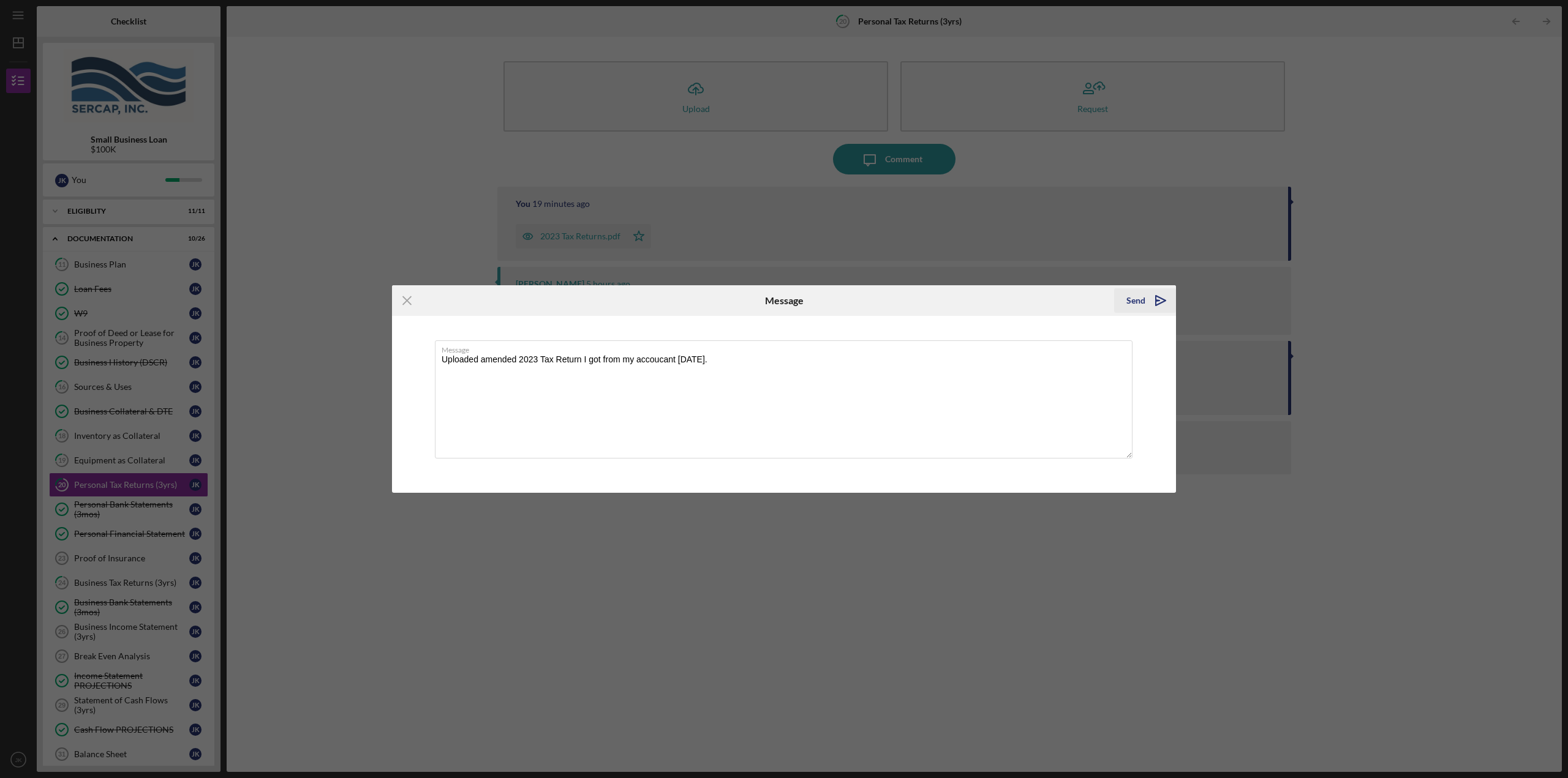
type textarea "Uploaded amended 2023 Tax Return I got from my accoucant [DATE]."
click at [1142, 297] on div "Send" at bounding box center [1135, 300] width 19 height 24
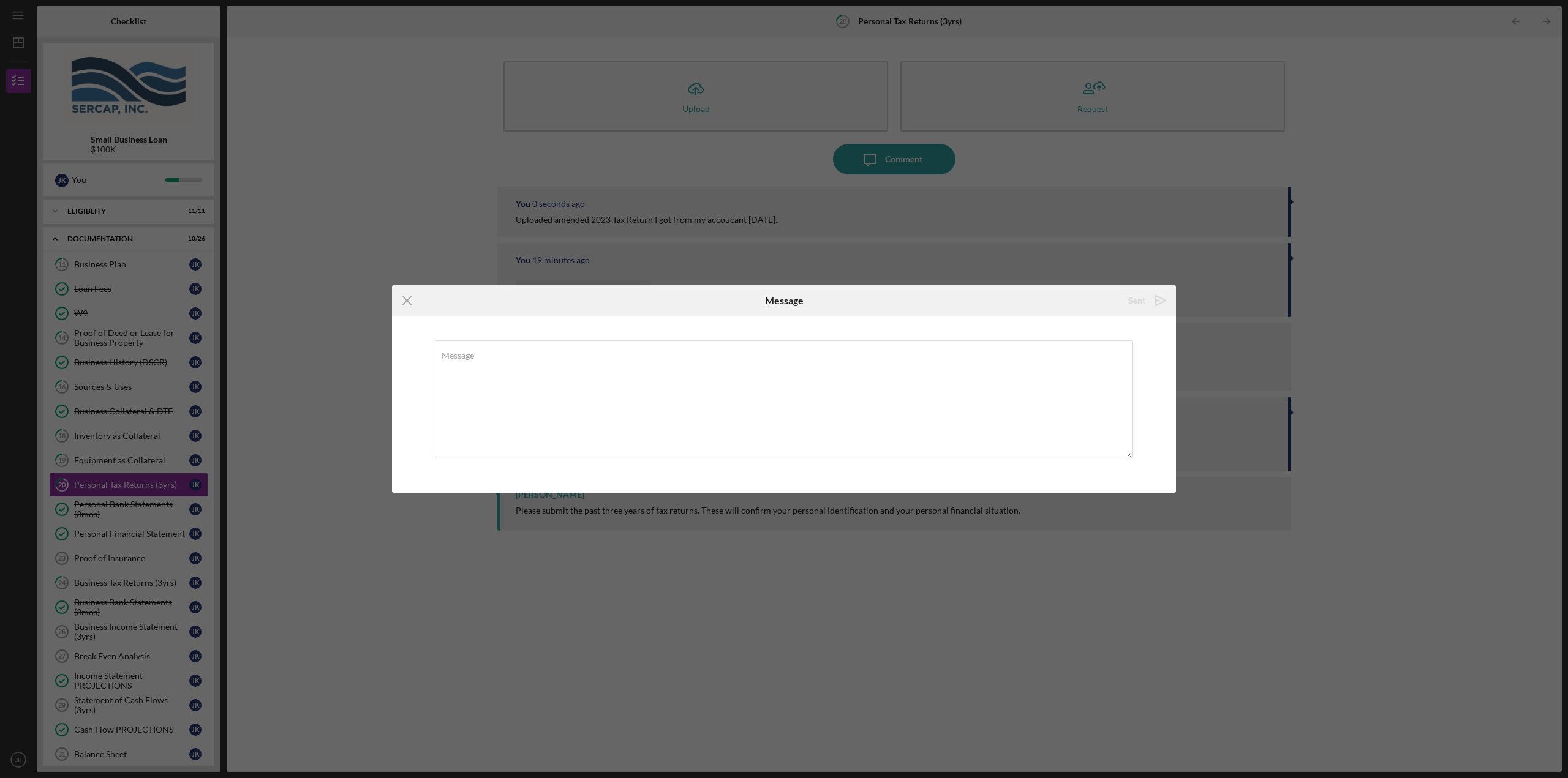
click at [428, 600] on div "Icon/Upload Upload Request Icon/Message Comment You 0 seconds ago Uploaded amen…" at bounding box center [894, 404] width 1322 height 723
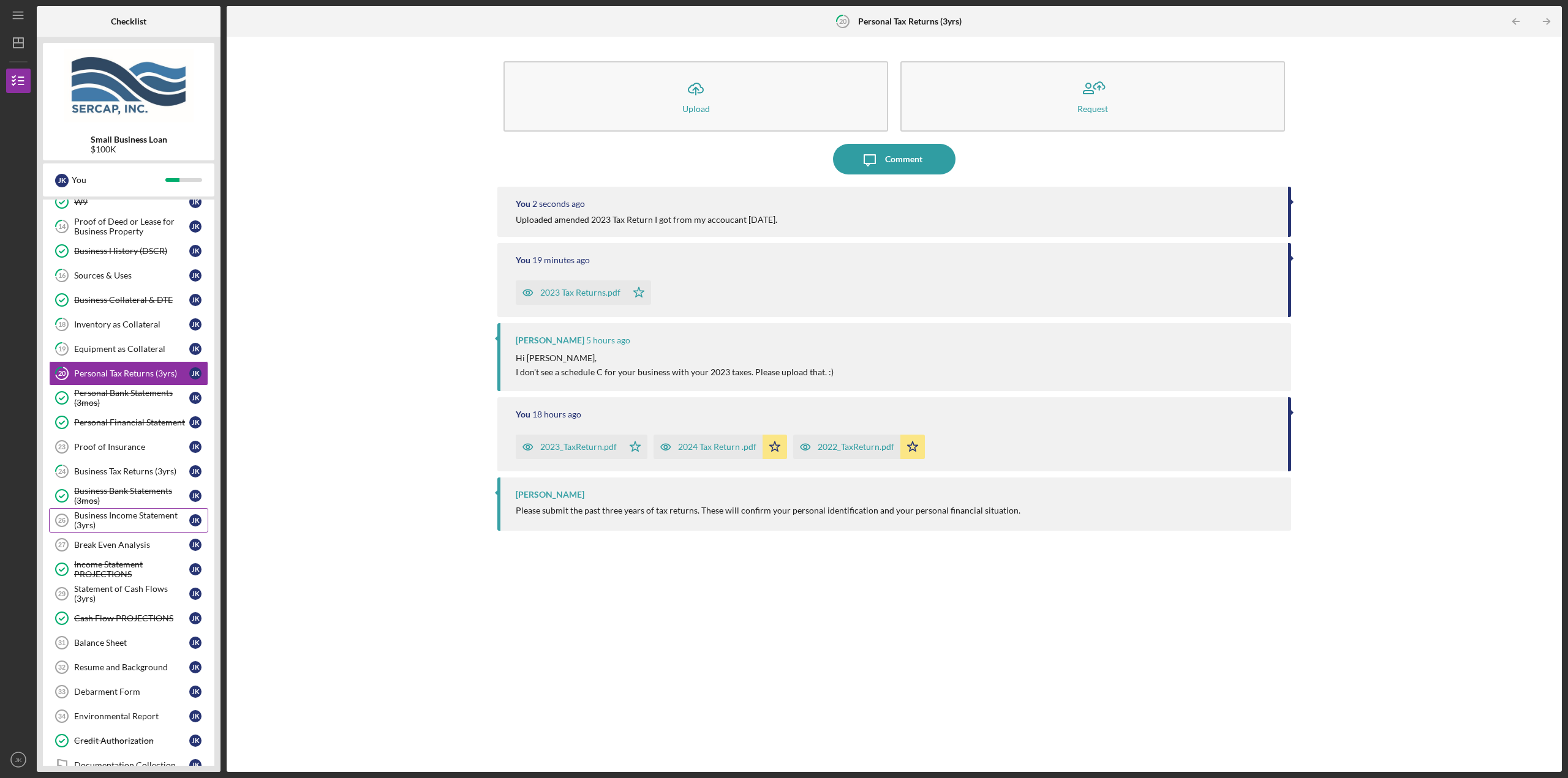
scroll to position [123, 0]
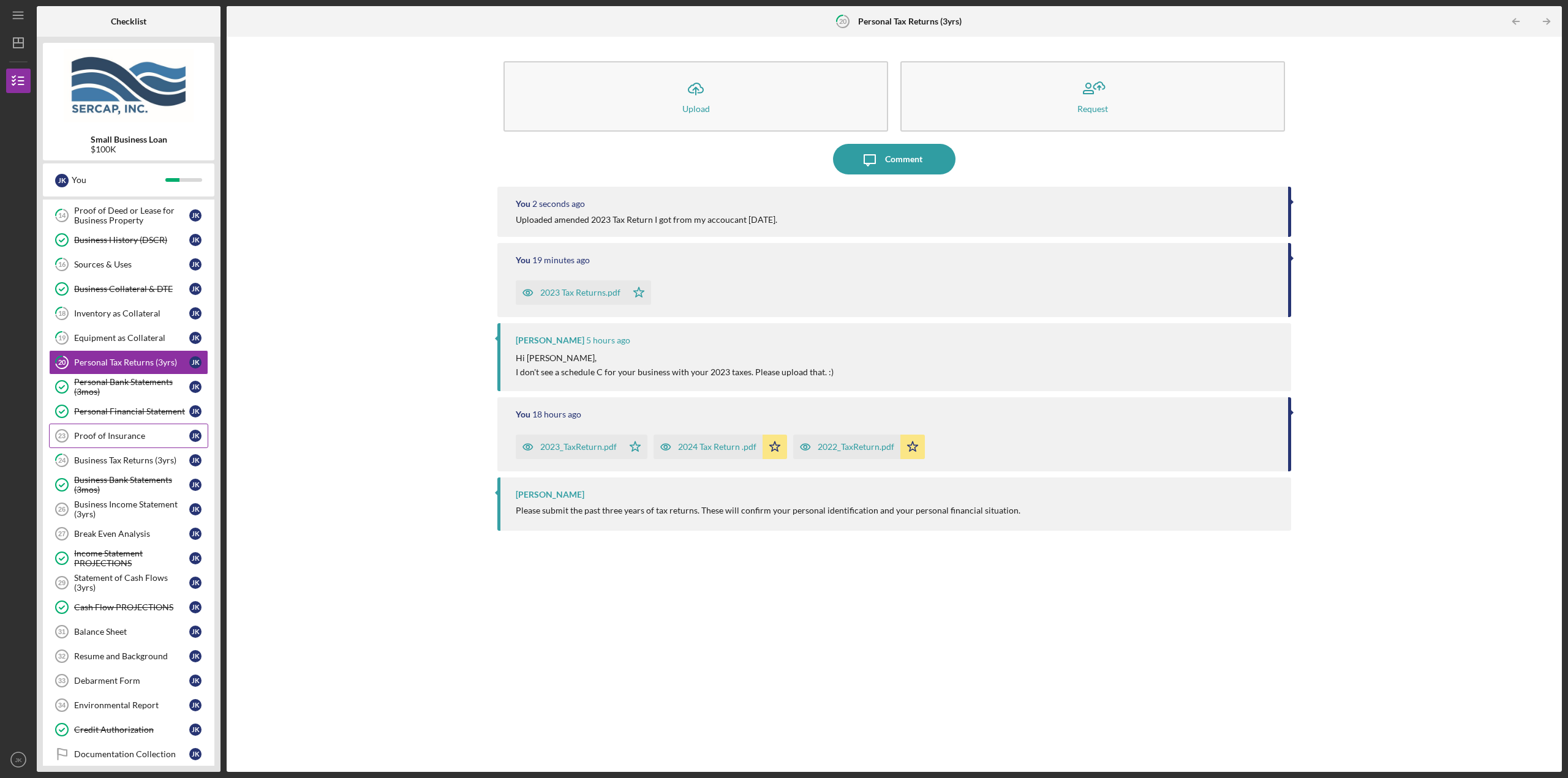
click at [128, 436] on div "Proof of Insurance" at bounding box center [131, 436] width 115 height 10
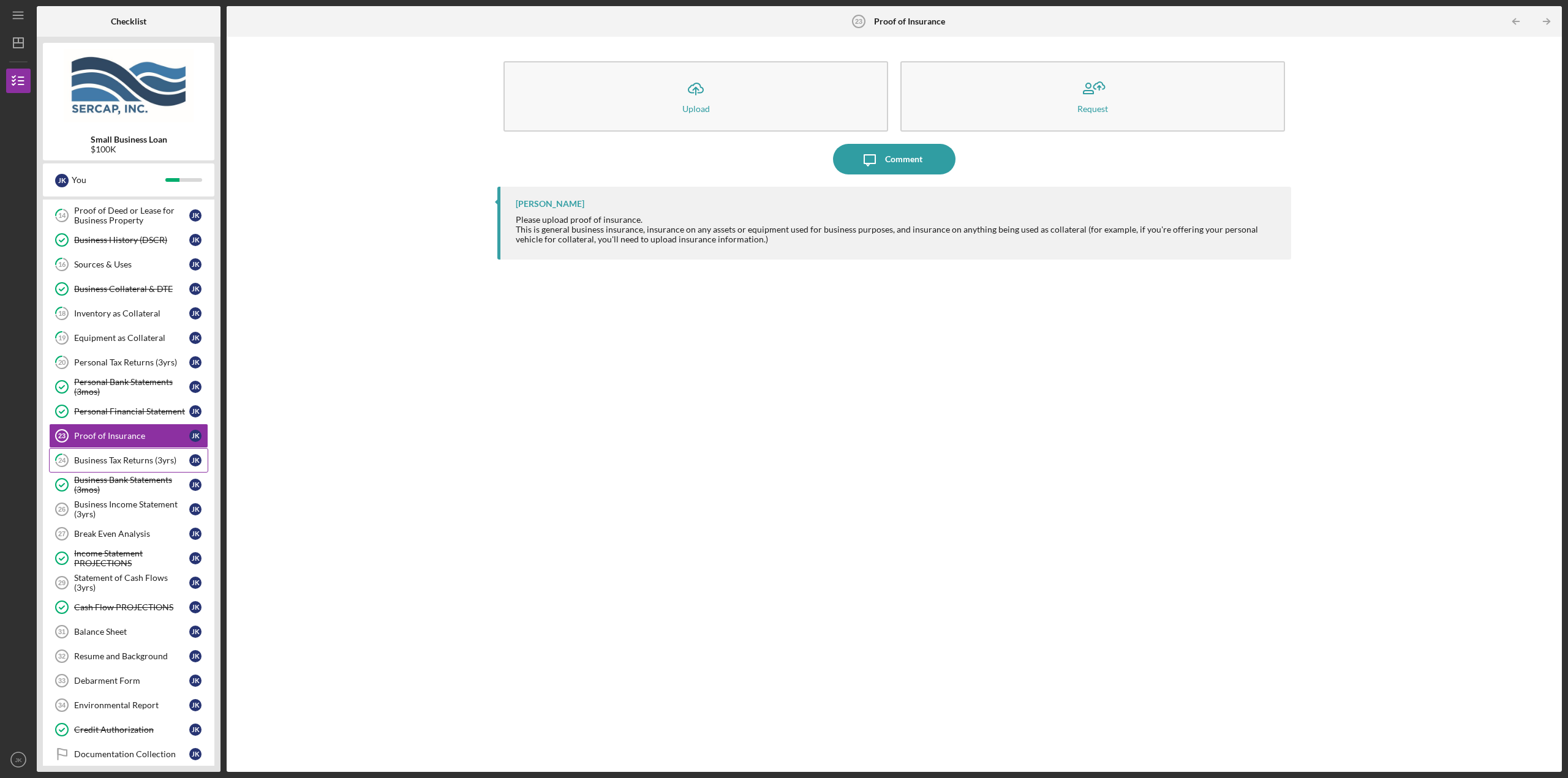
click at [151, 450] on link "24 Business Tax Returns (3yrs) J K" at bounding box center [129, 460] width 159 height 24
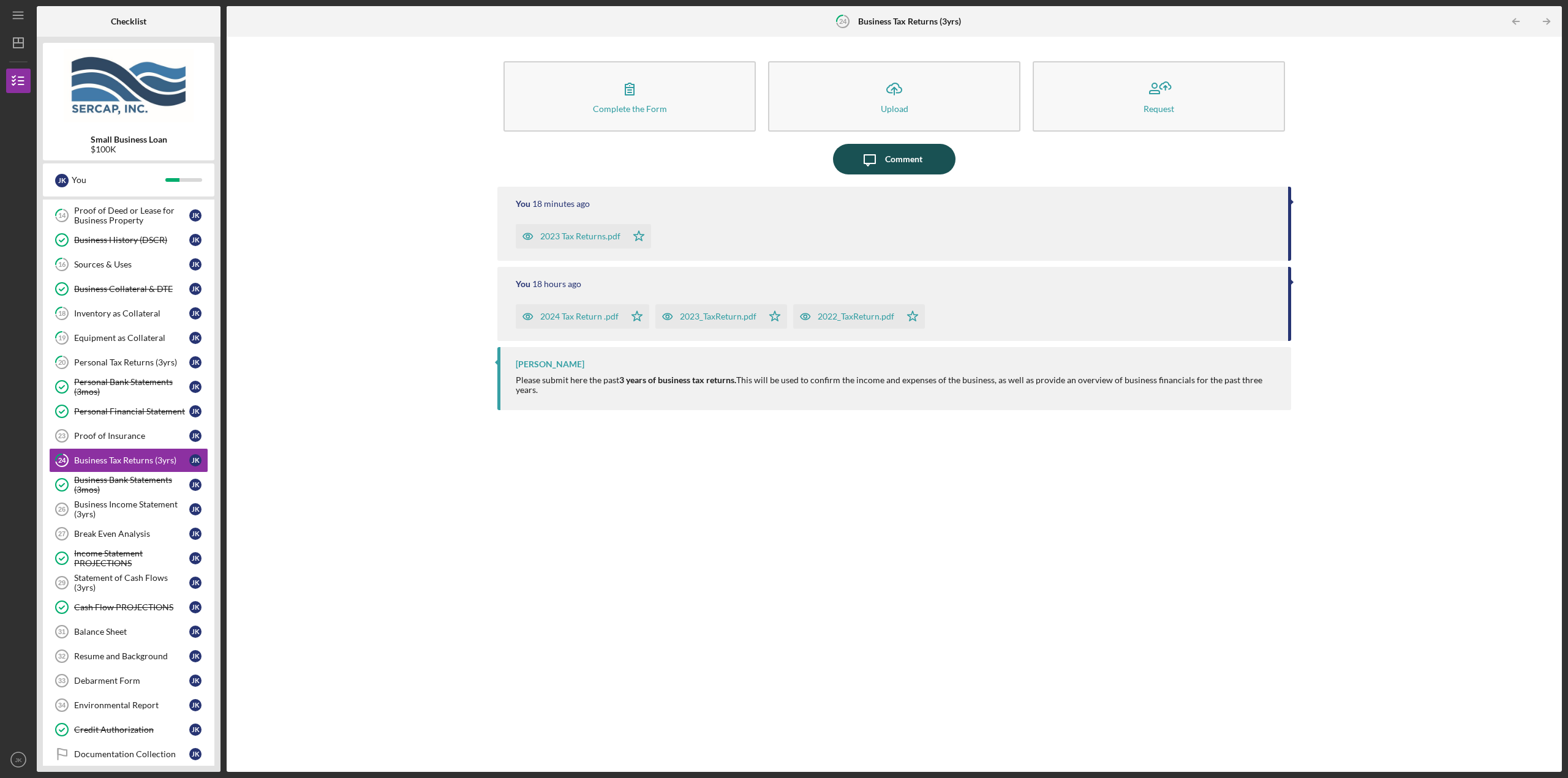
click at [880, 153] on icon "Icon/Message" at bounding box center [869, 159] width 31 height 31
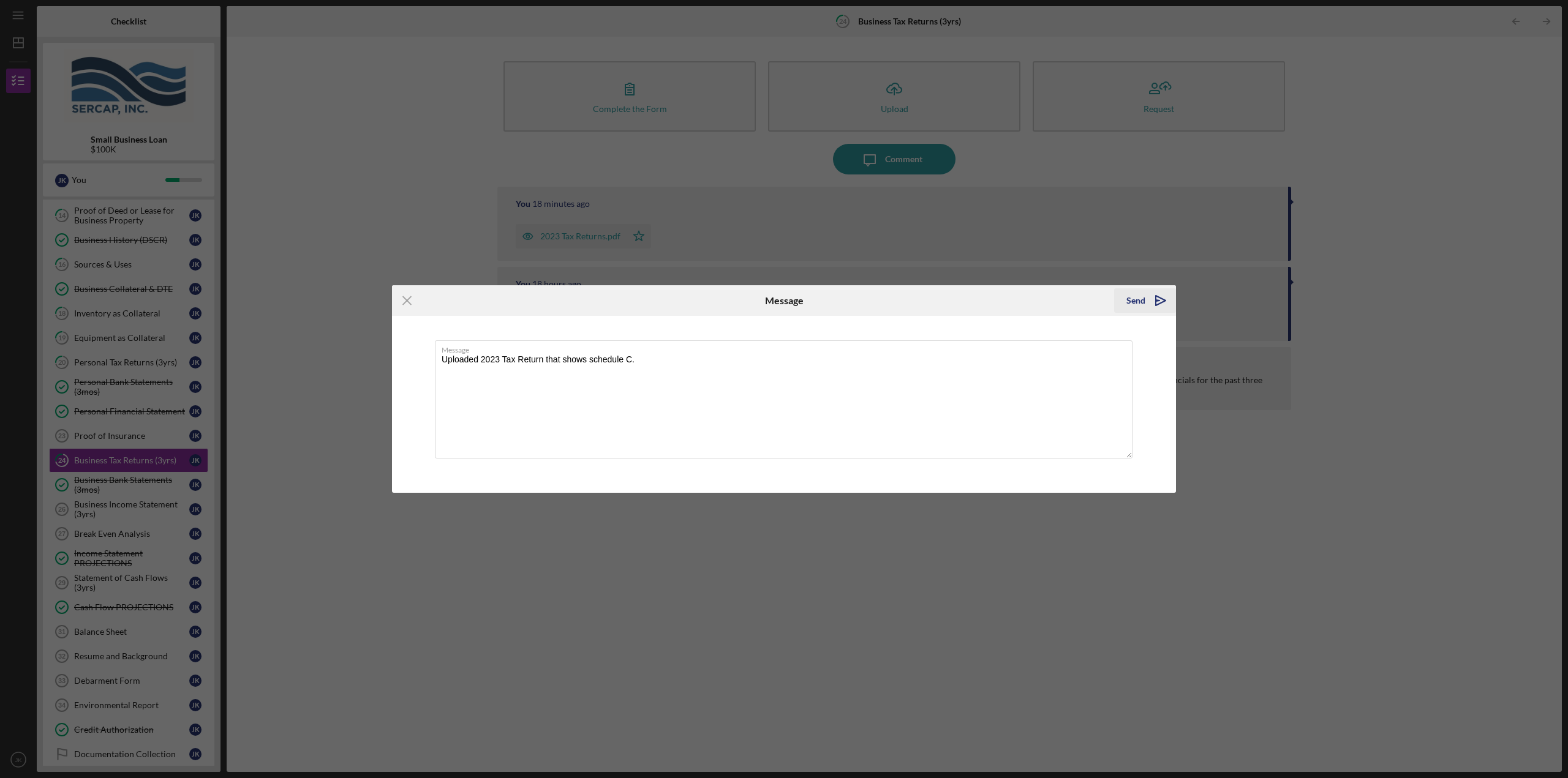
type textarea "Uploaded 2023 Tax Return that shows schedule C."
click at [1149, 305] on icon "Icon/icon-invite-send" at bounding box center [1160, 300] width 31 height 31
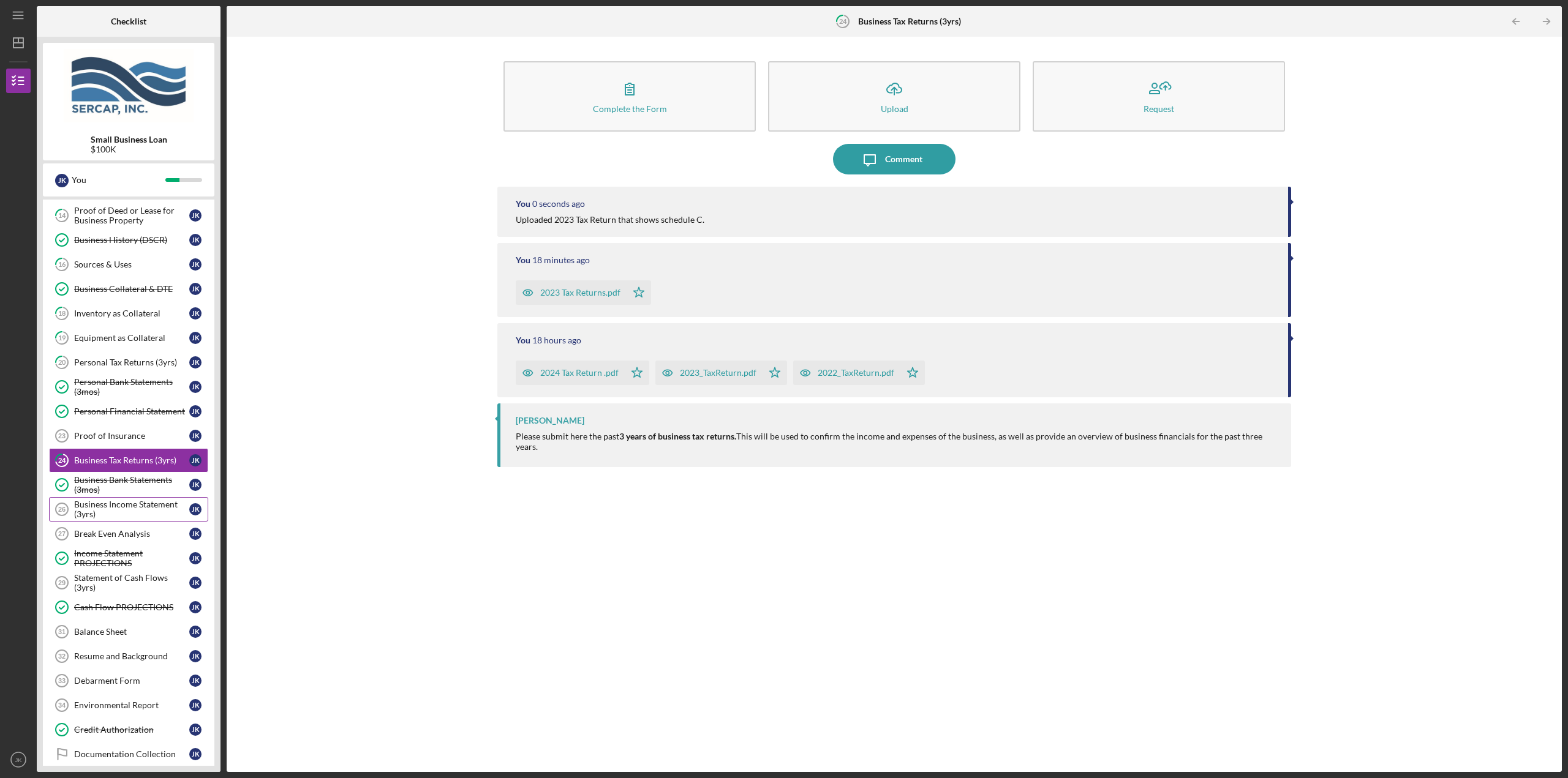
click at [145, 506] on div "Business Income Statement (3yrs)" at bounding box center [131, 509] width 115 height 19
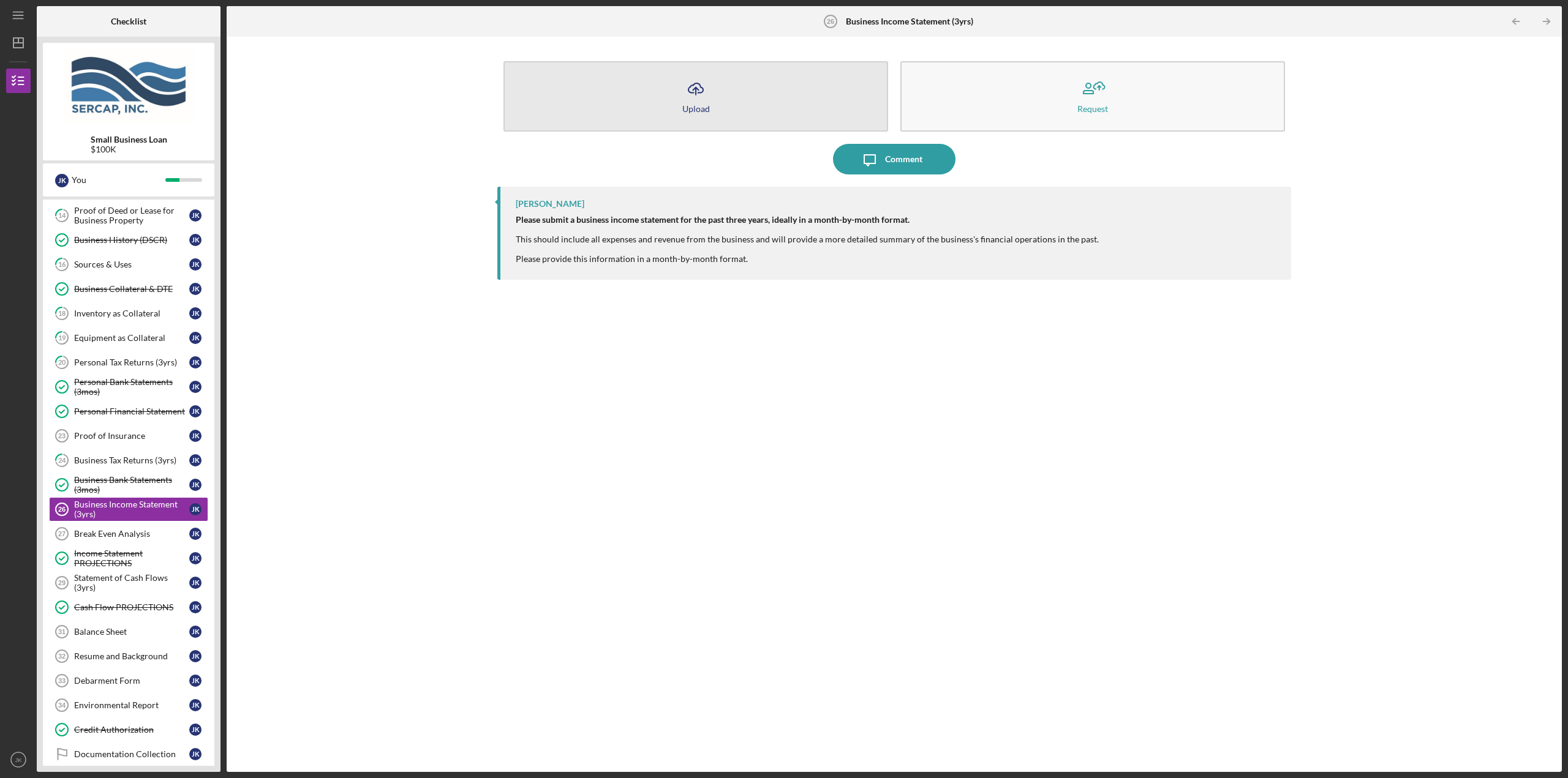
click at [718, 106] on button "Icon/Upload Upload" at bounding box center [695, 96] width 385 height 71
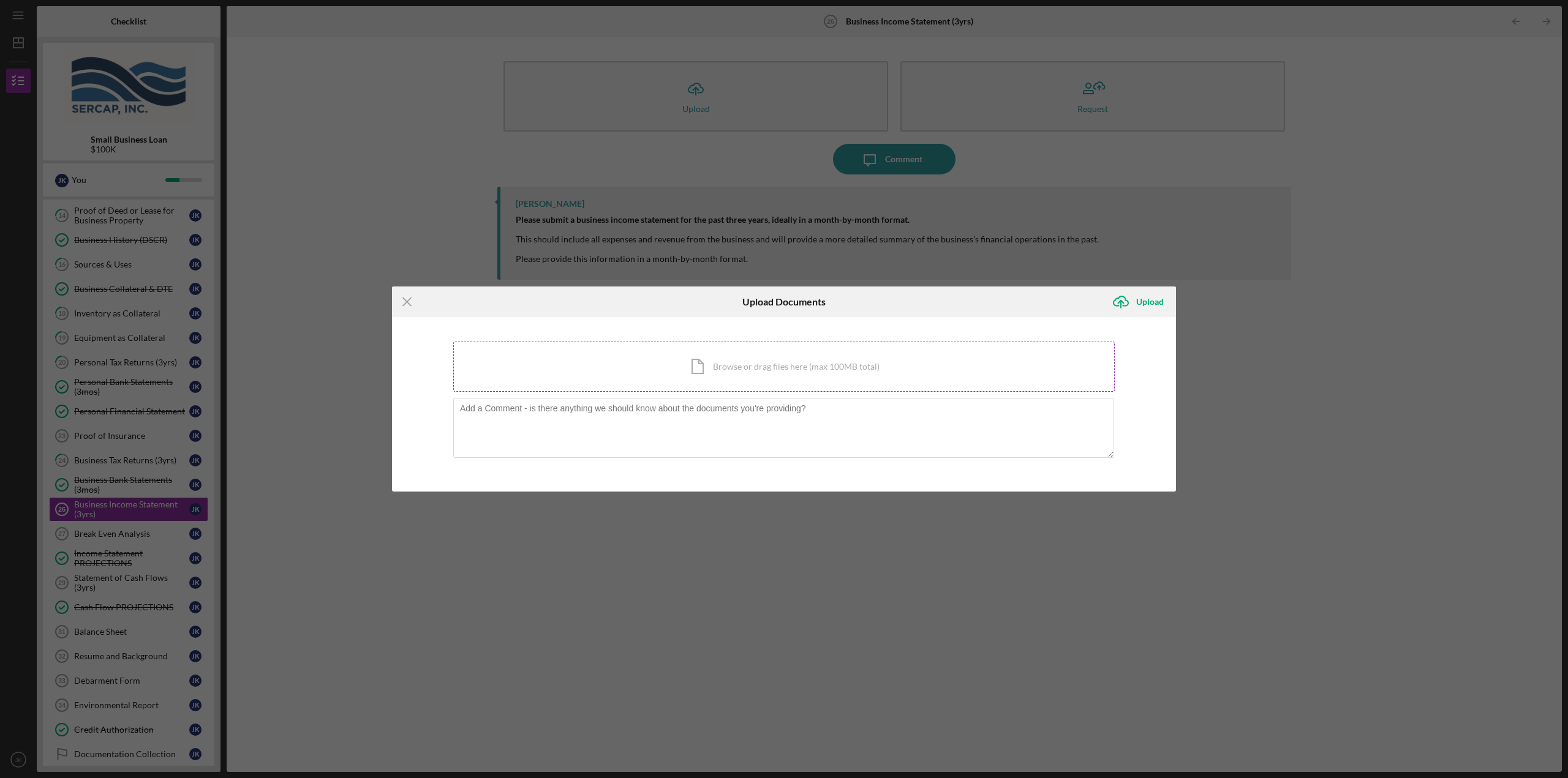
click at [701, 348] on div "Icon/Document Browse or drag files here (max 100MB total) Tap to choose files o…" at bounding box center [784, 367] width 661 height 50
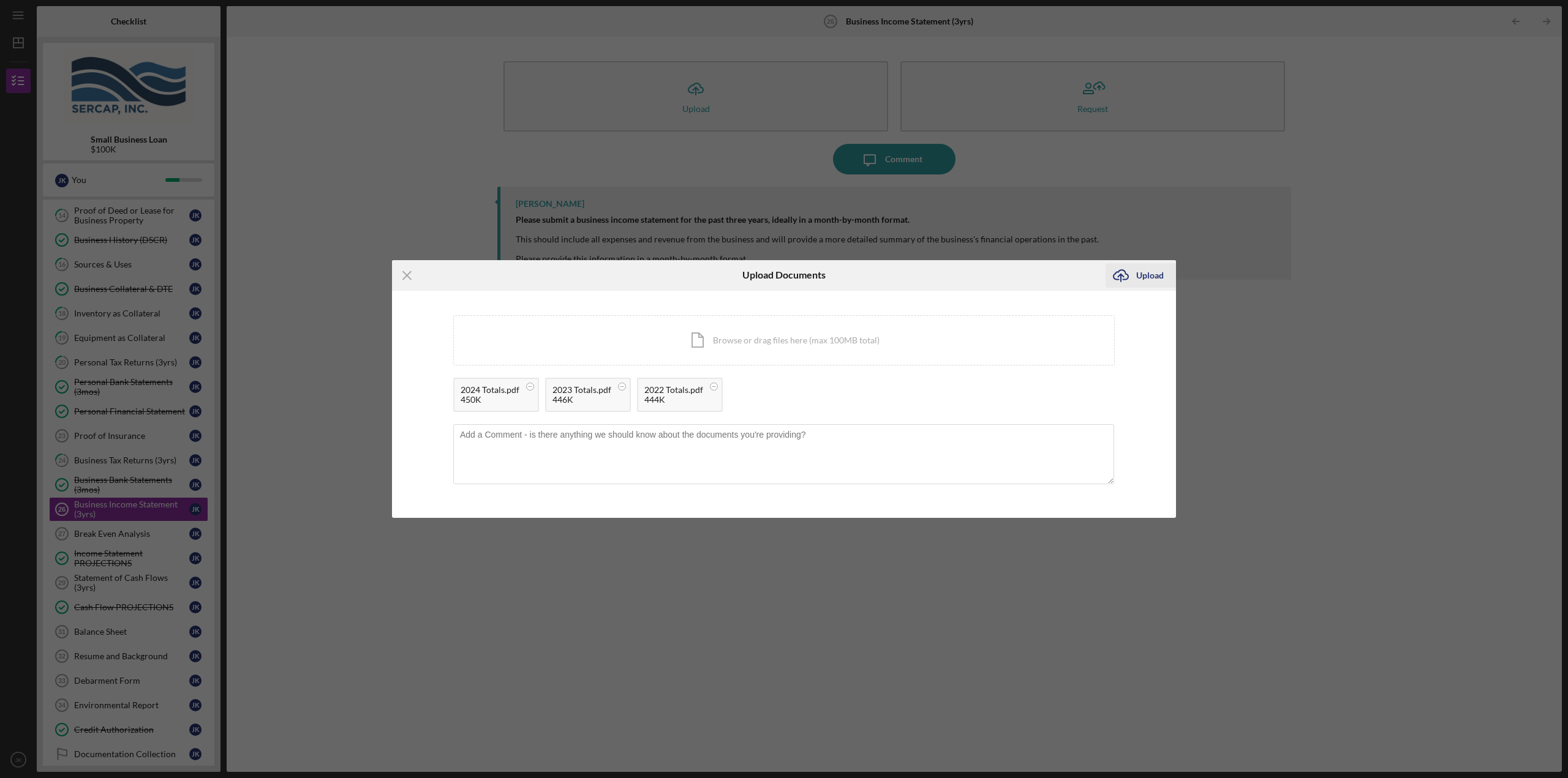
click at [1117, 279] on icon "submit" at bounding box center [1120, 274] width 15 height 9
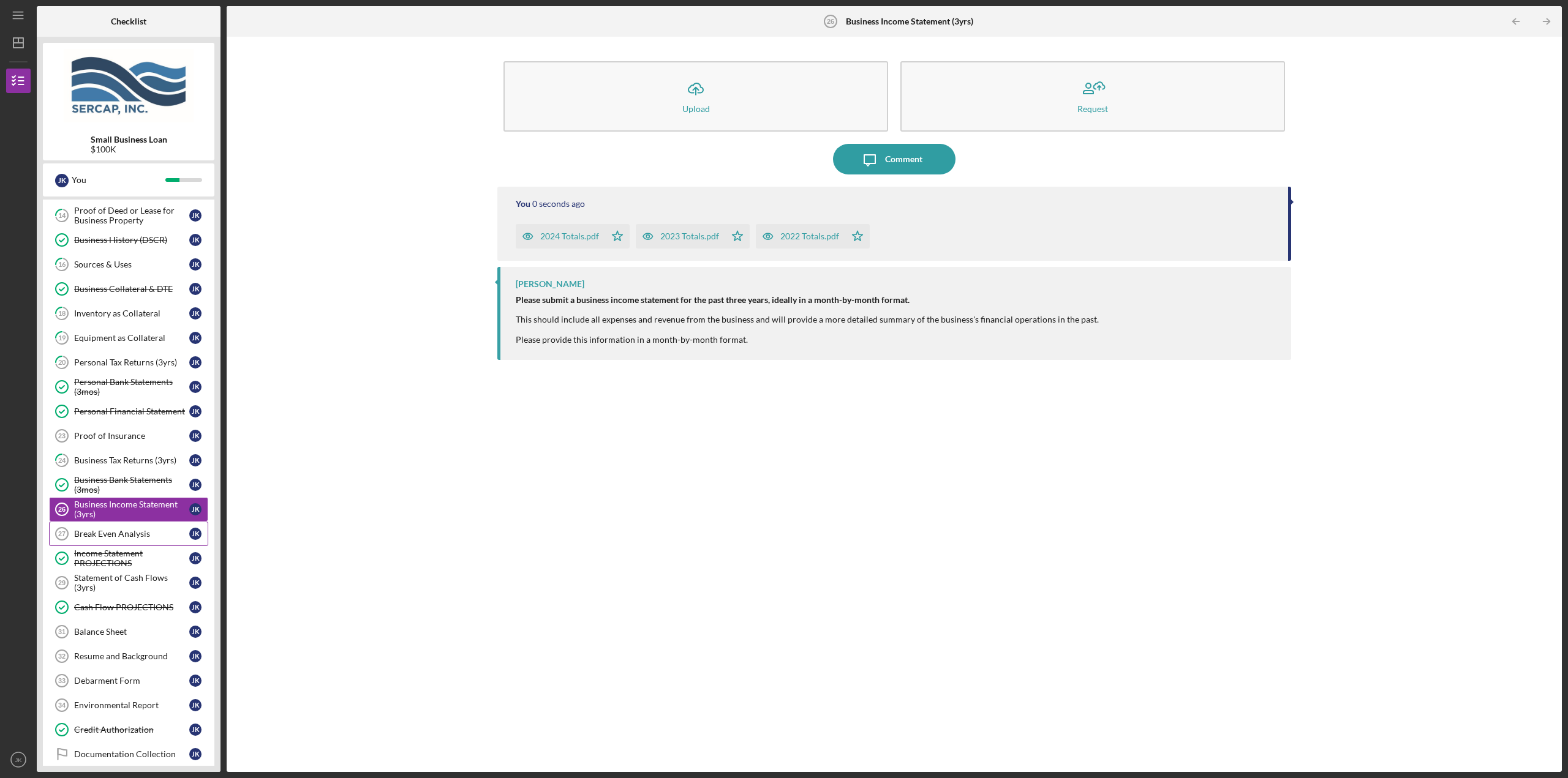
click at [149, 531] on div "Break Even Analysis" at bounding box center [131, 534] width 115 height 10
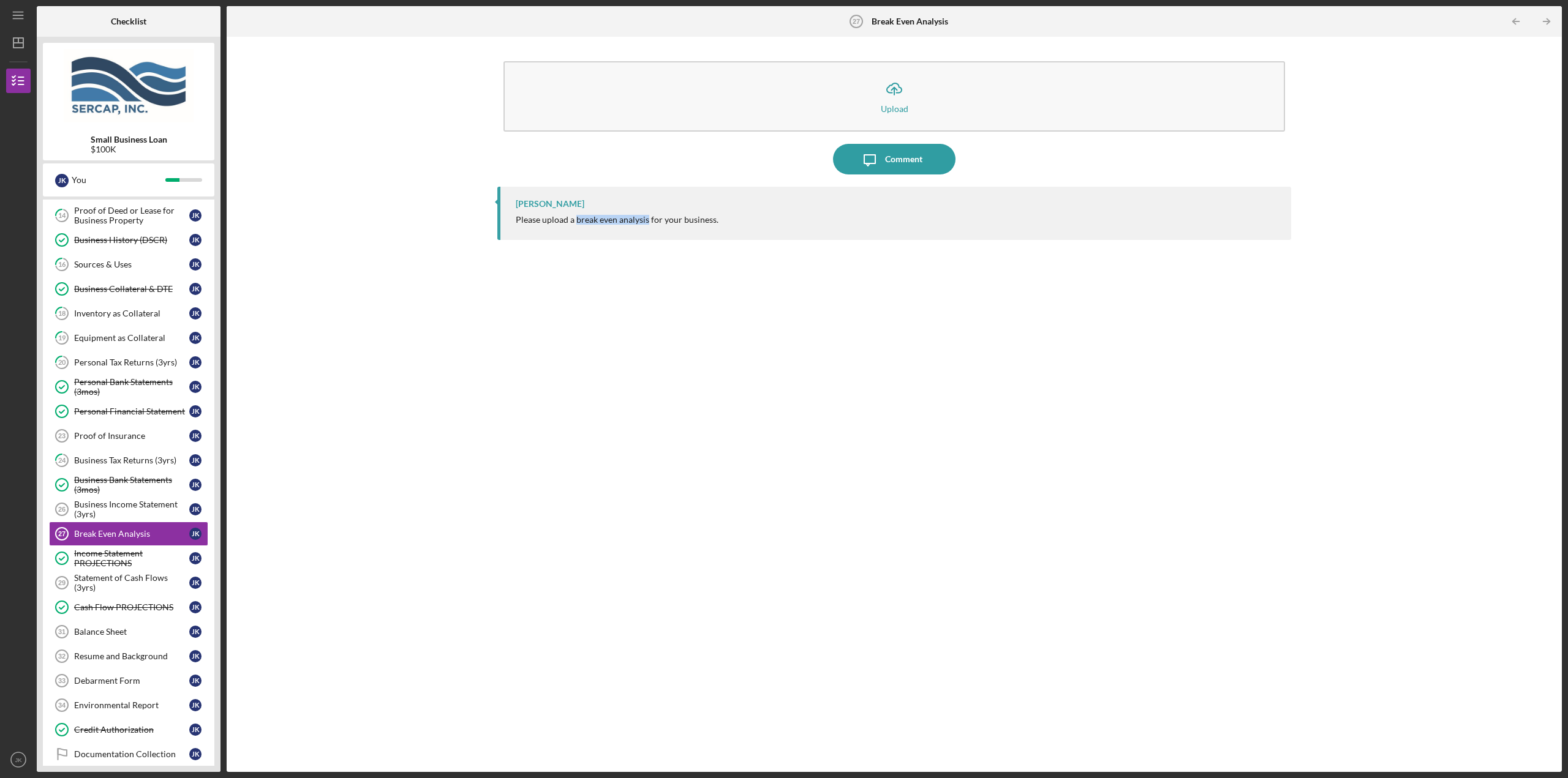
drag, startPoint x: 577, startPoint y: 221, endPoint x: 646, endPoint y: 221, distance: 69.0
click at [646, 221] on div "Please upload a break even analysis for your business." at bounding box center [617, 220] width 203 height 10
copy div "break even analysis"
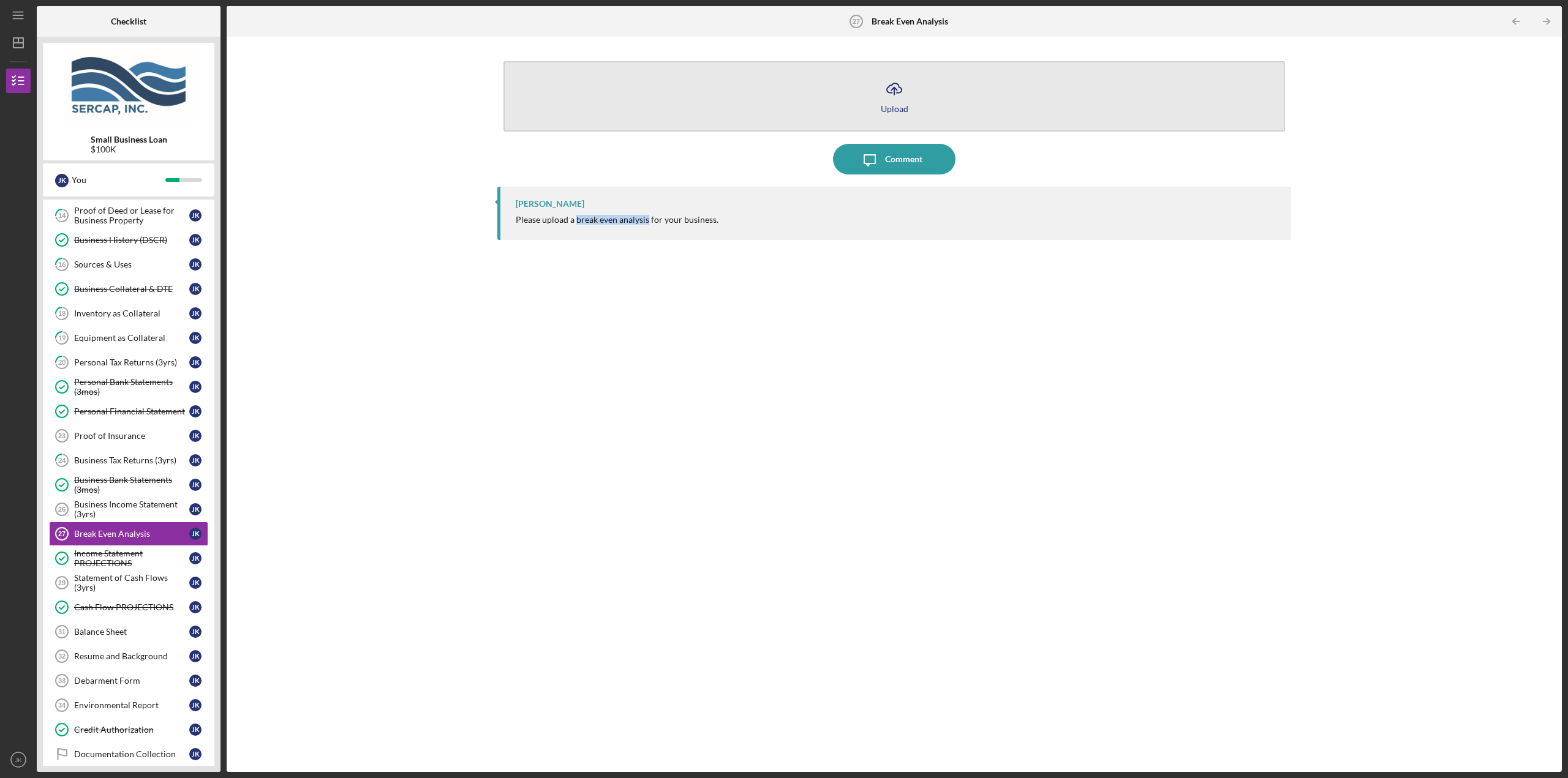
click at [918, 111] on button "Icon/Upload Upload" at bounding box center [894, 96] width 781 height 71
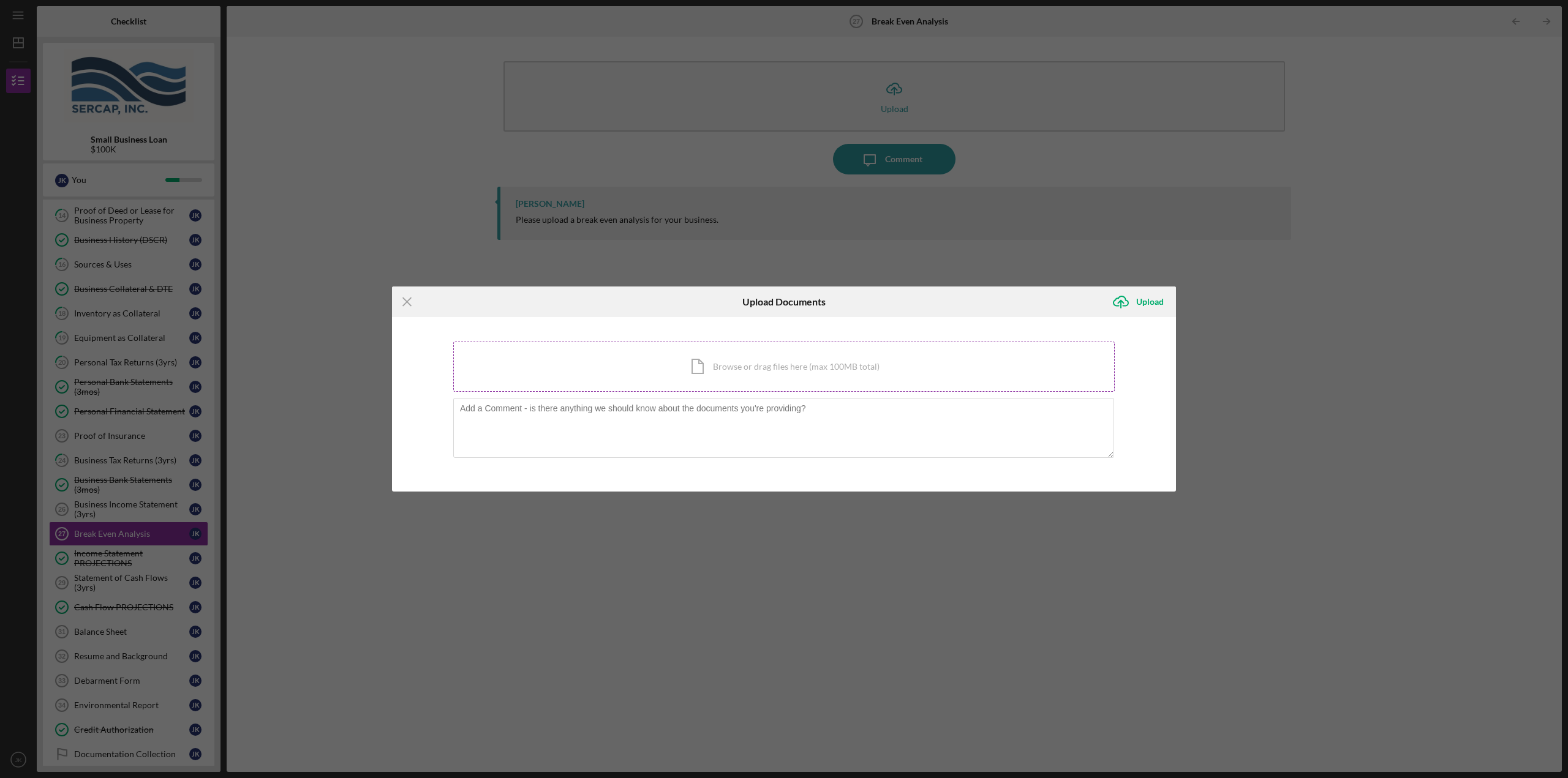
click at [699, 371] on div "Icon/Document Browse or drag files here (max 100MB total) Tap to choose files o…" at bounding box center [784, 367] width 661 height 50
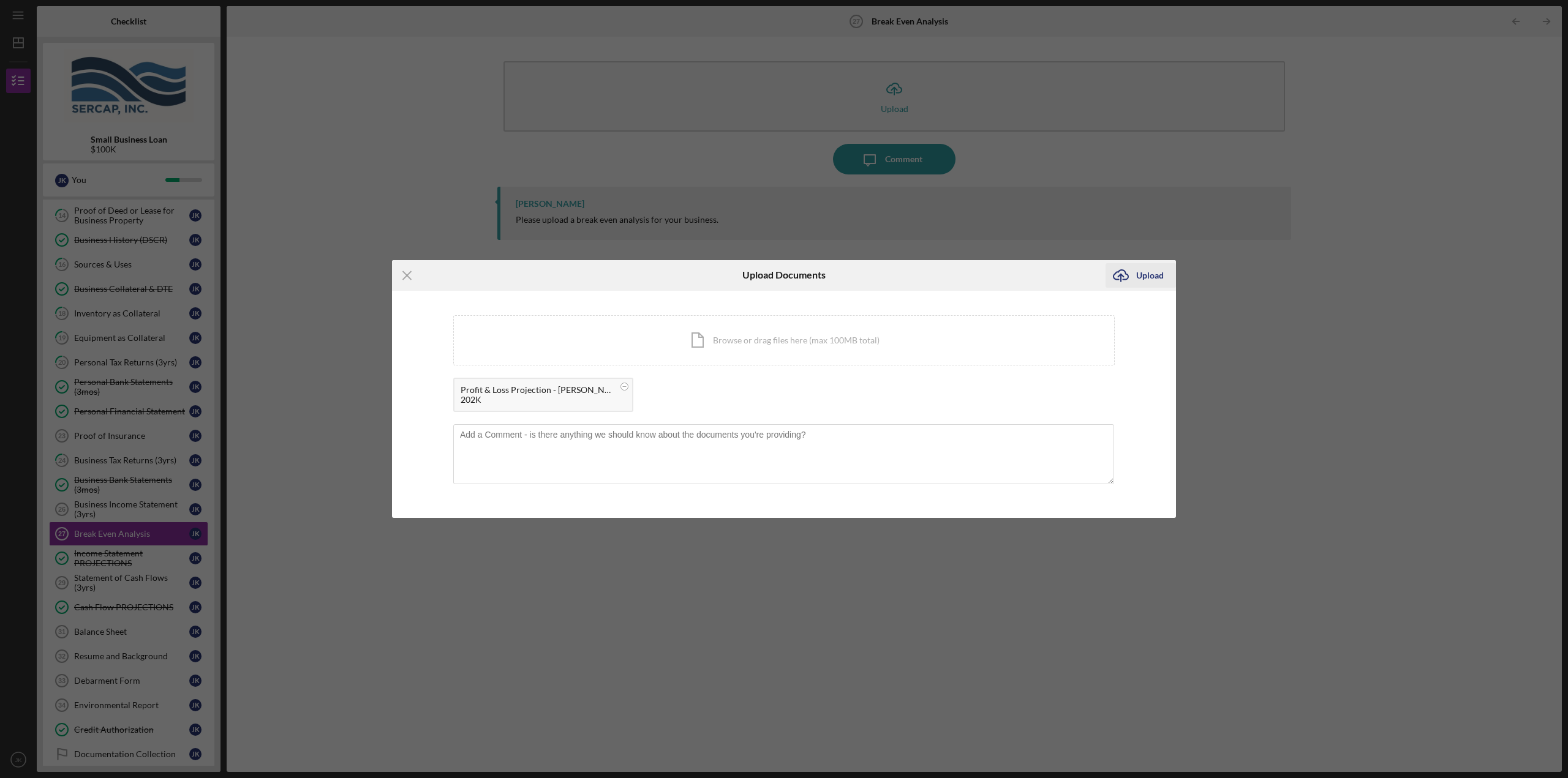
click at [1141, 281] on div "Upload" at bounding box center [1150, 276] width 28 height 24
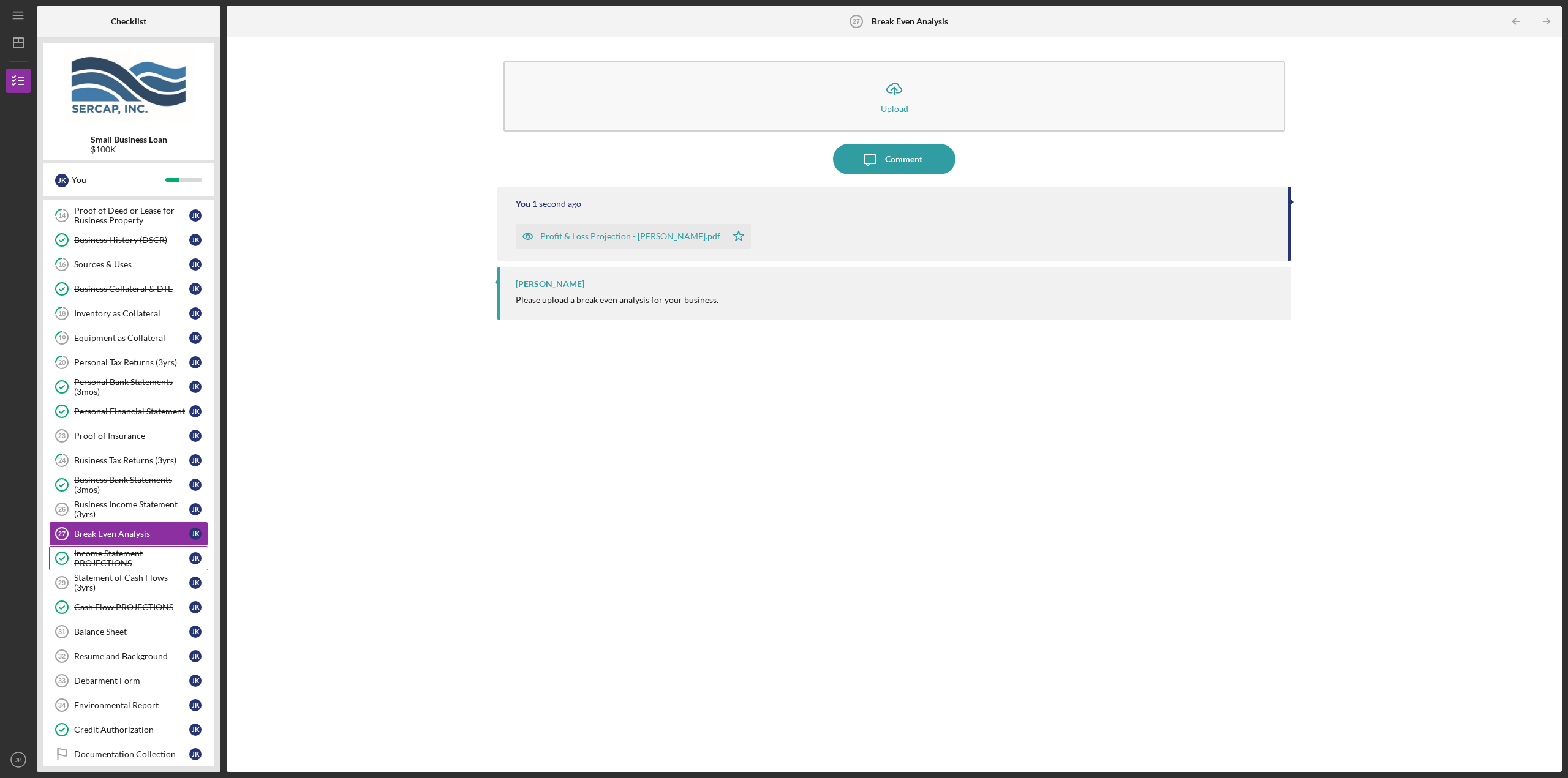
click at [107, 565] on div "Income Statement PROJECTIONS" at bounding box center [131, 557] width 115 height 19
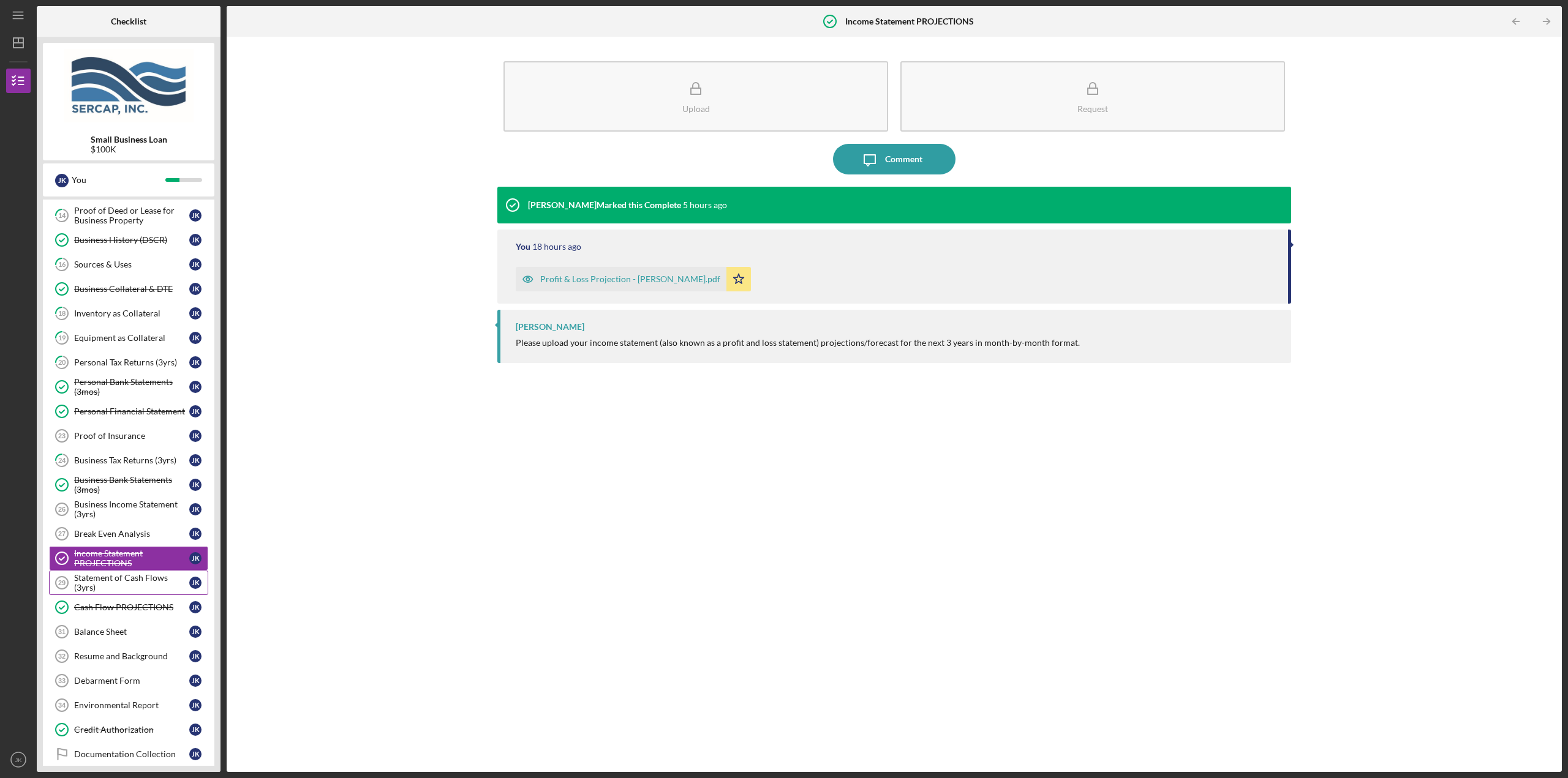
click at [114, 580] on div "Statement of Cash Flows (3yrs)" at bounding box center [131, 582] width 115 height 19
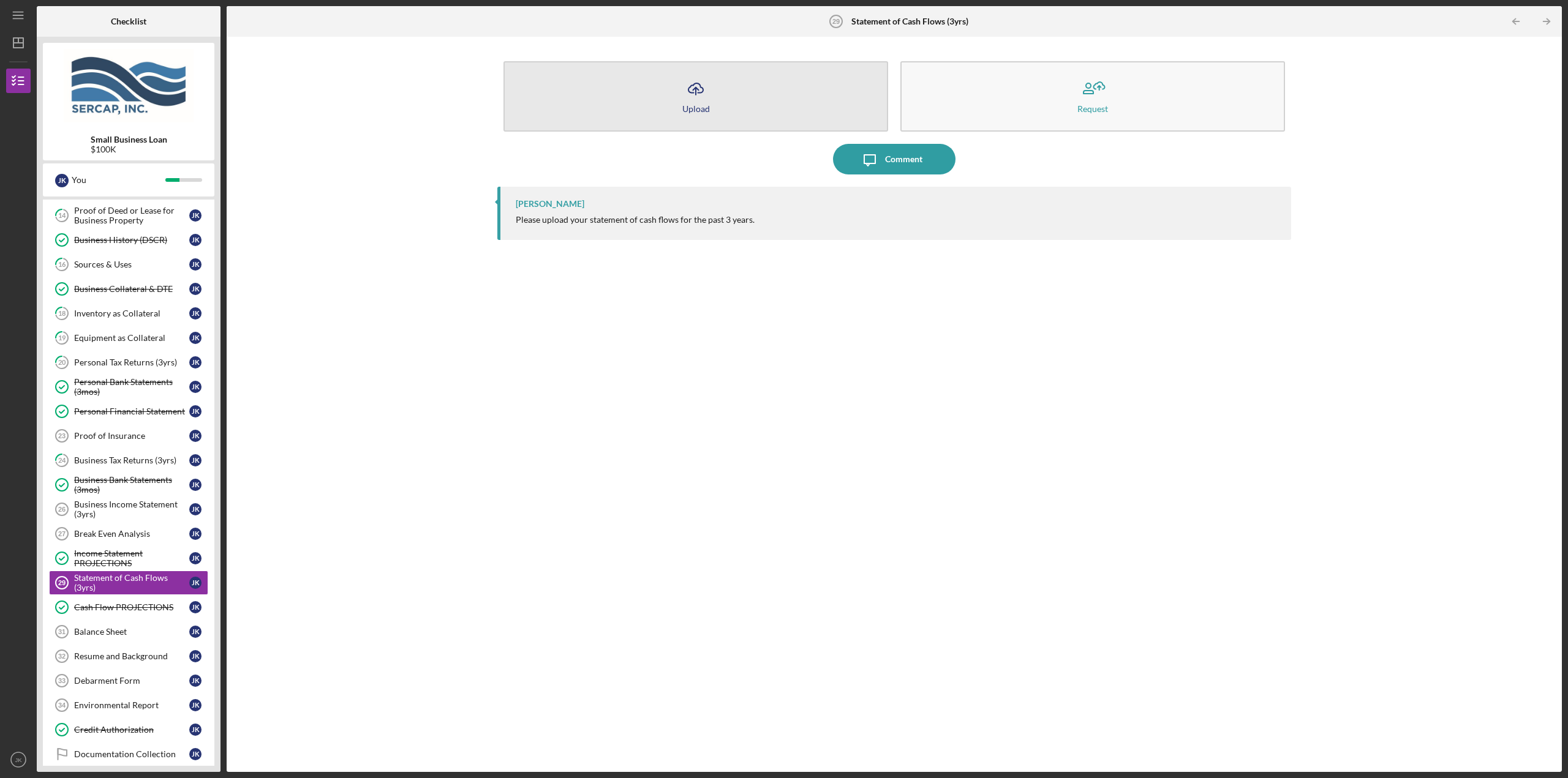
click at [755, 98] on button "Icon/Upload Upload" at bounding box center [695, 96] width 385 height 71
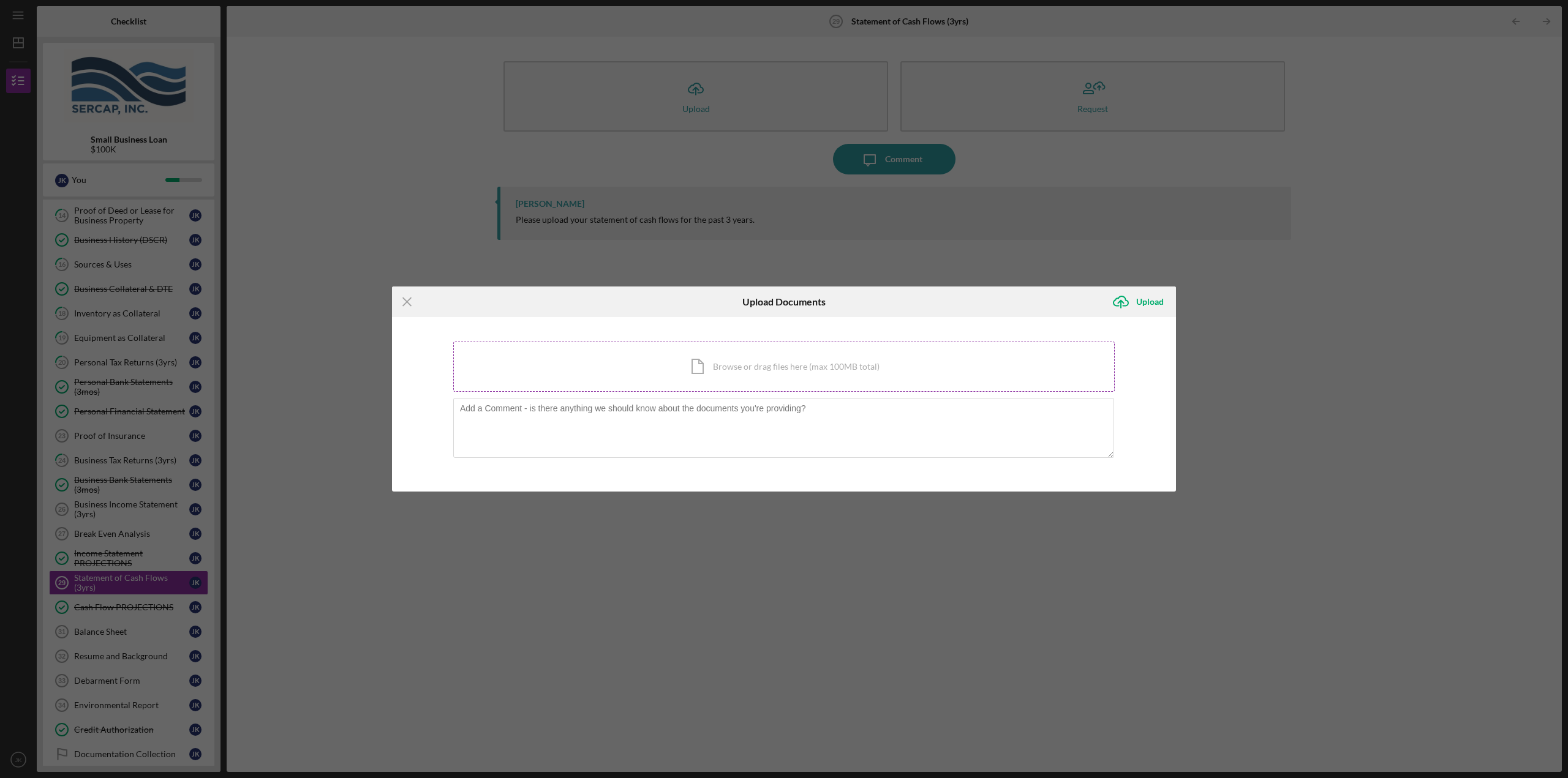
click at [710, 368] on div "Icon/Document Browse or drag files here (max 100MB total) Tap to choose files o…" at bounding box center [784, 367] width 661 height 50
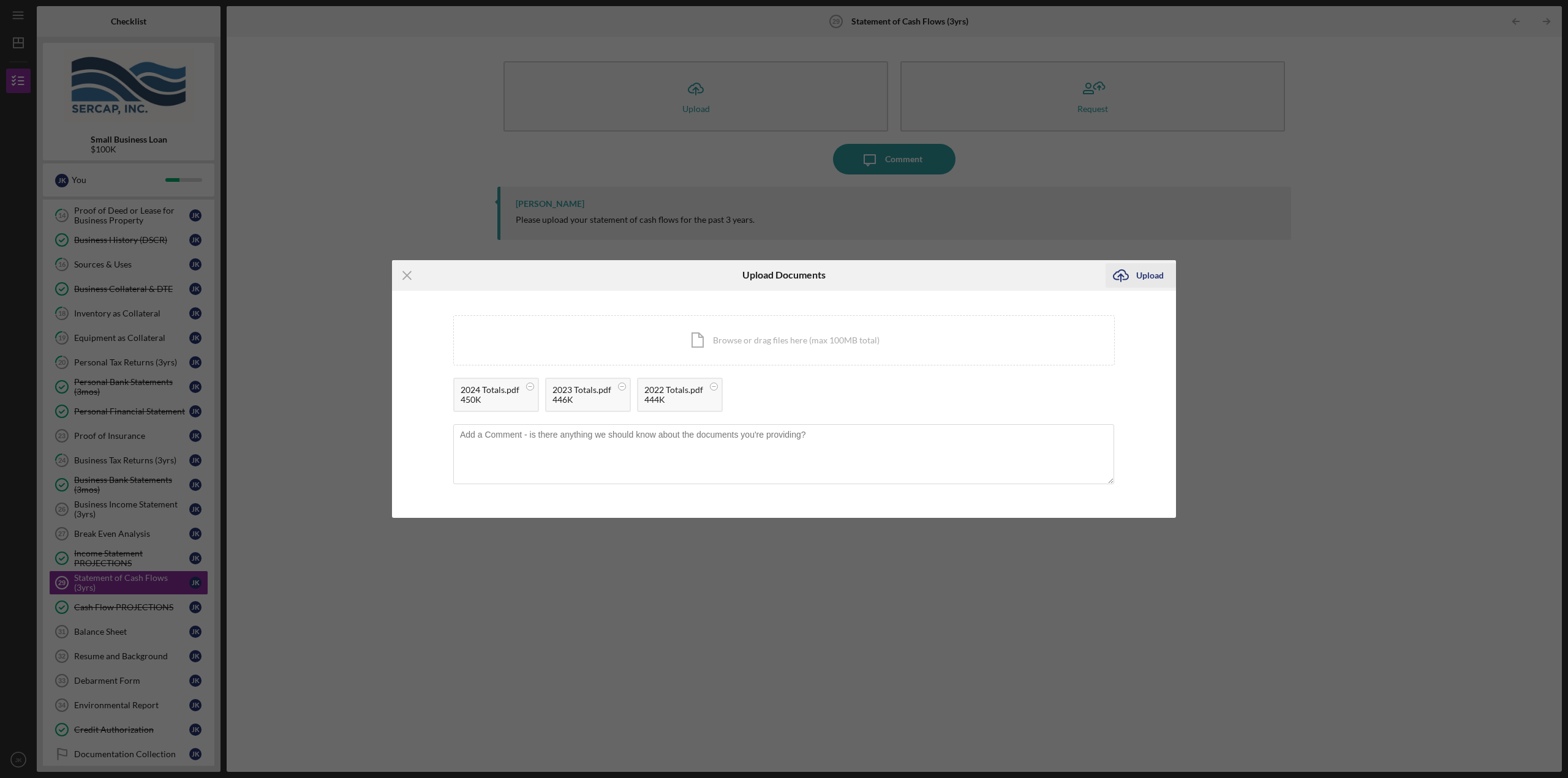
click at [1121, 276] on icon "Icon/Upload" at bounding box center [1120, 275] width 31 height 31
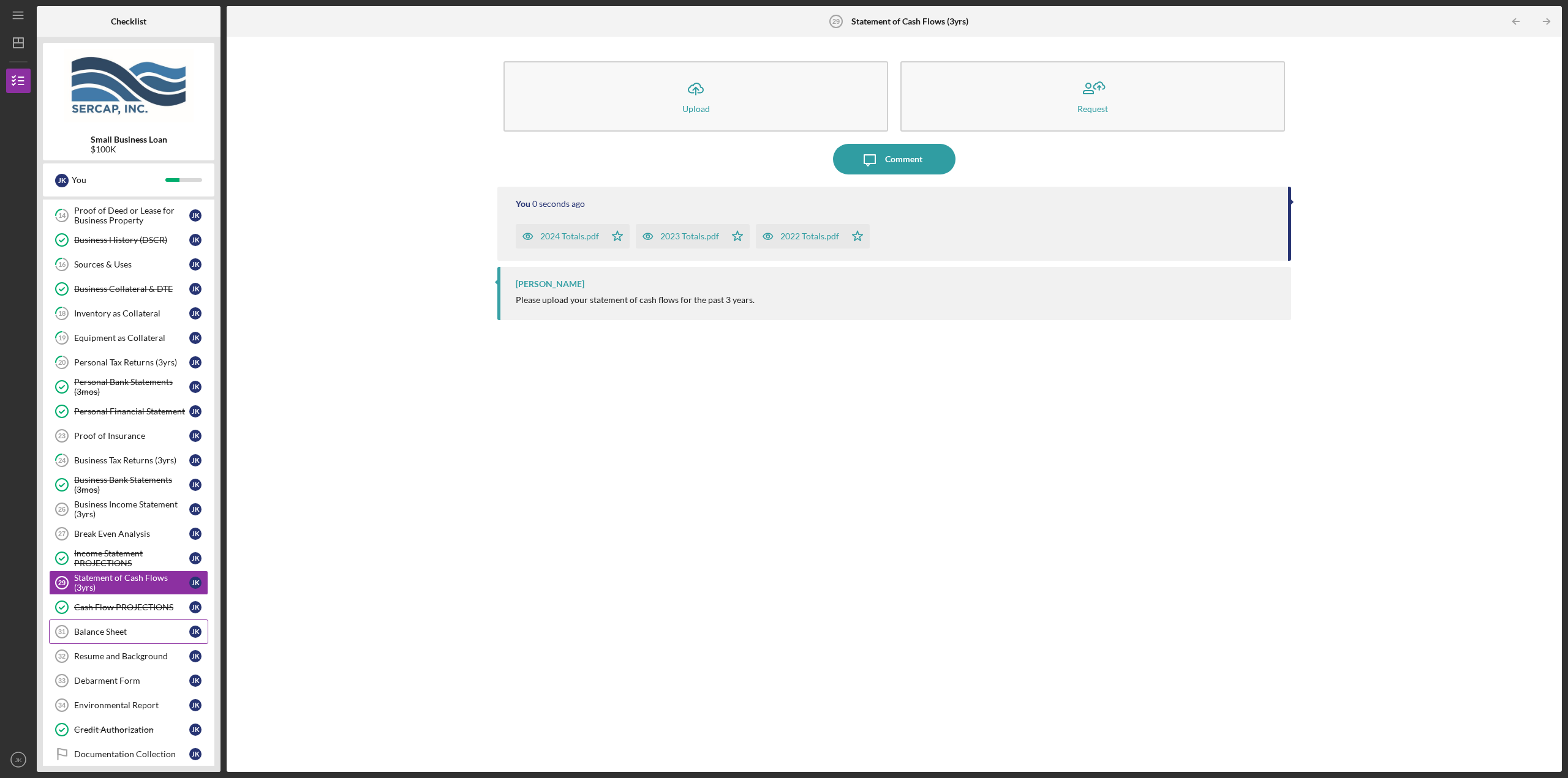
click at [121, 628] on div "Balance Sheet" at bounding box center [131, 632] width 115 height 10
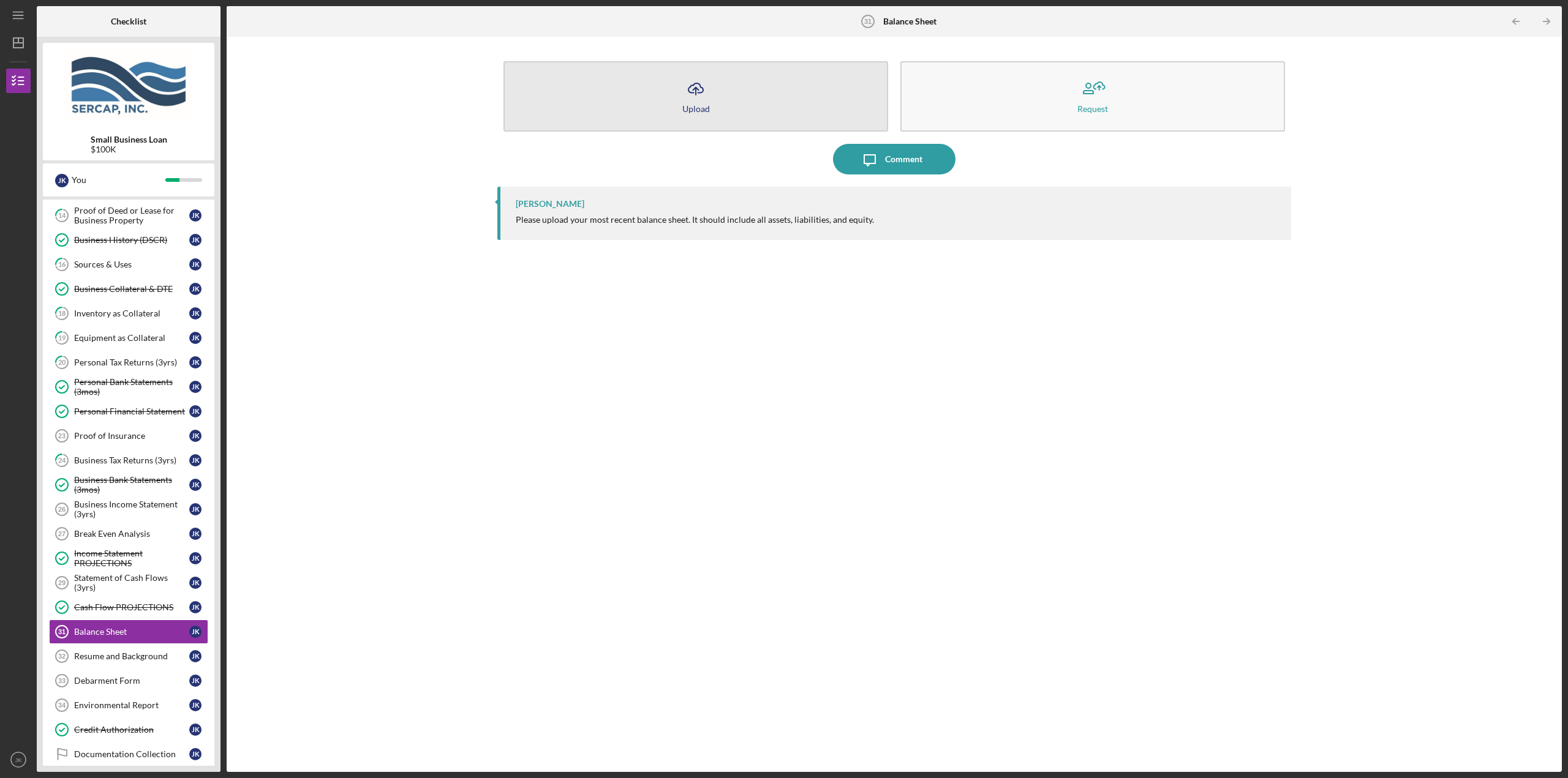
click at [703, 95] on icon "Icon/Upload" at bounding box center [695, 89] width 31 height 31
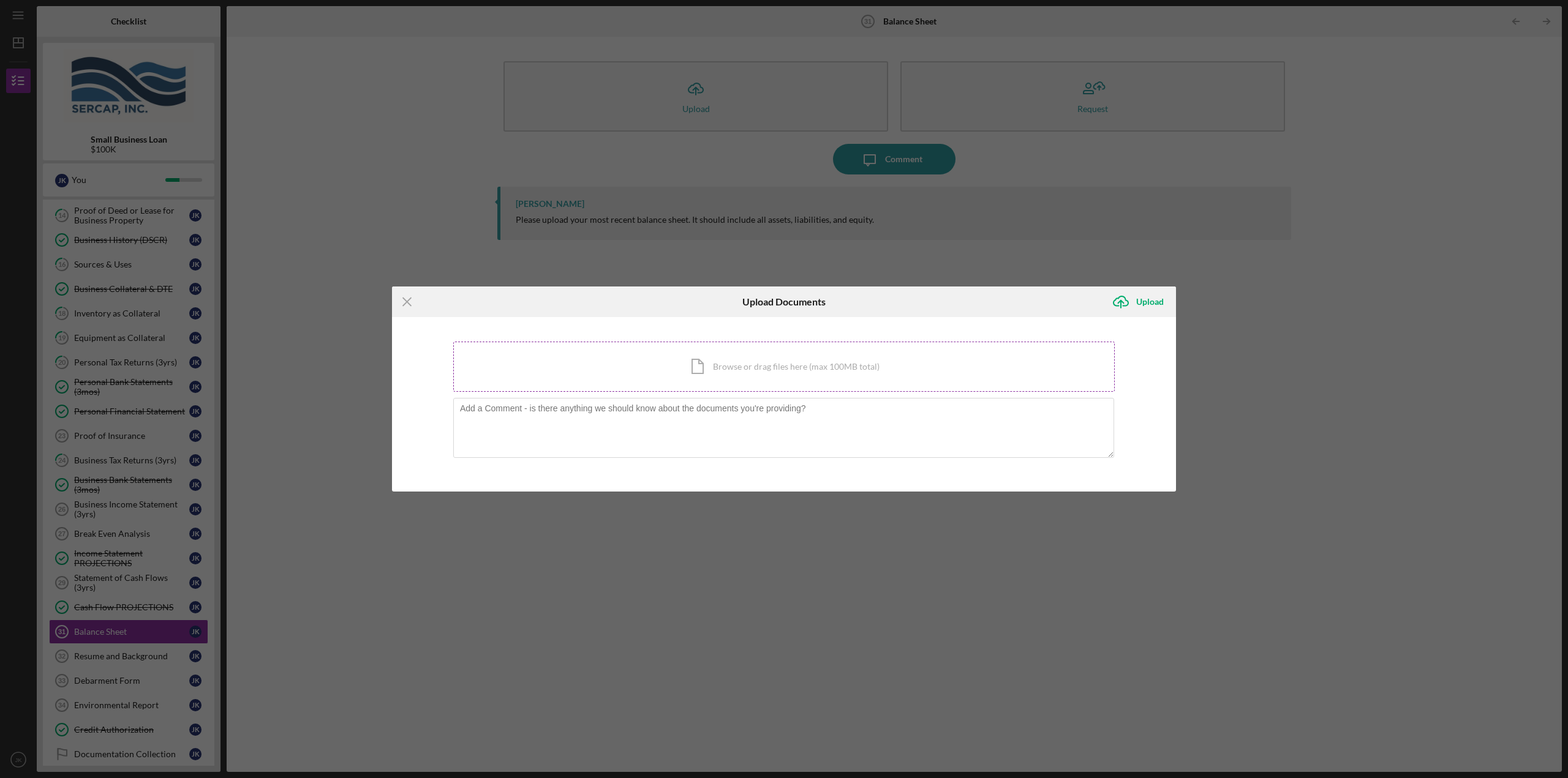
click at [683, 369] on div "Icon/Document Browse or drag files here (max 100MB total) Tap to choose files o…" at bounding box center [784, 367] width 661 height 50
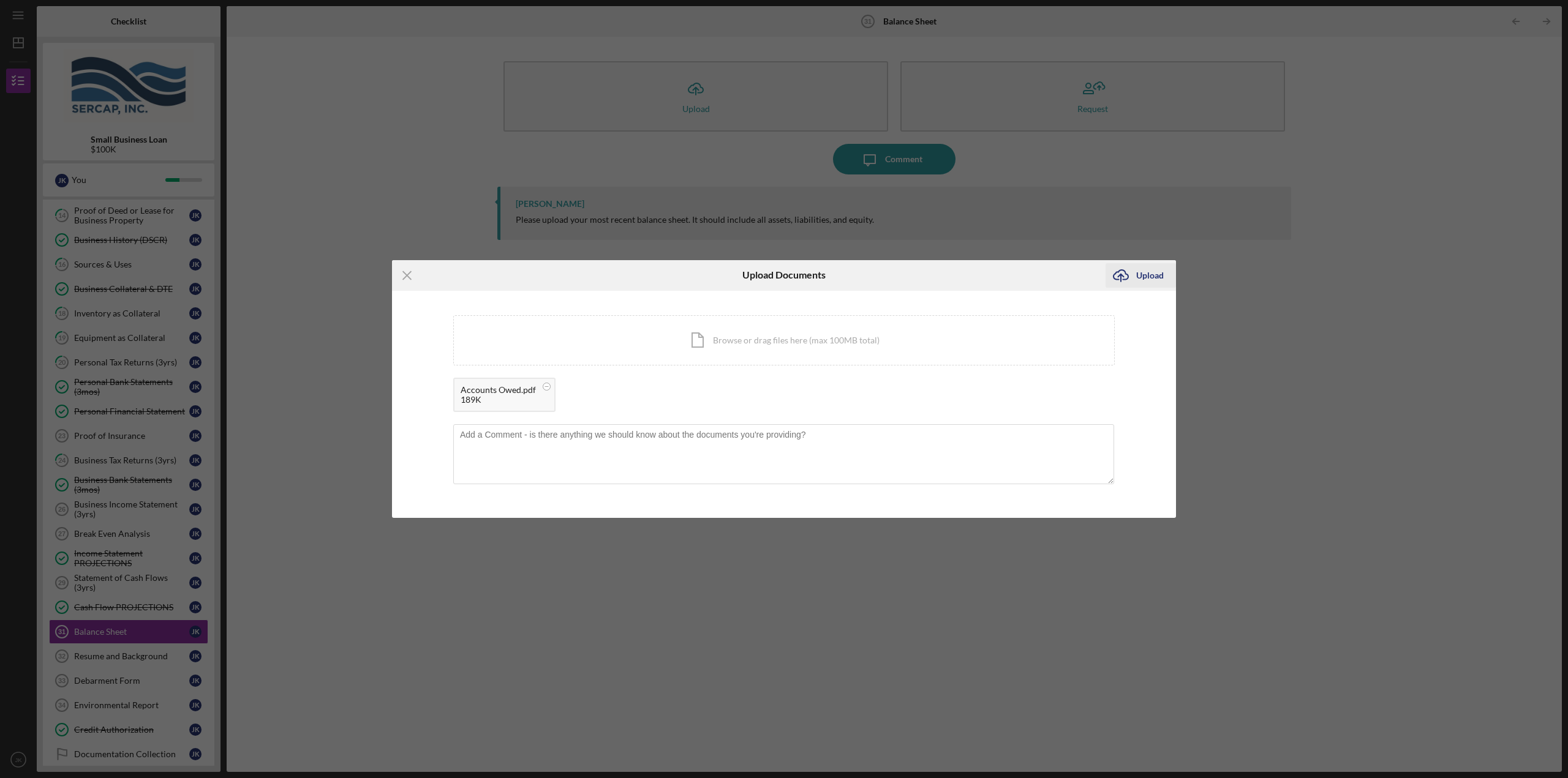
click at [1144, 279] on div "Upload" at bounding box center [1150, 276] width 28 height 24
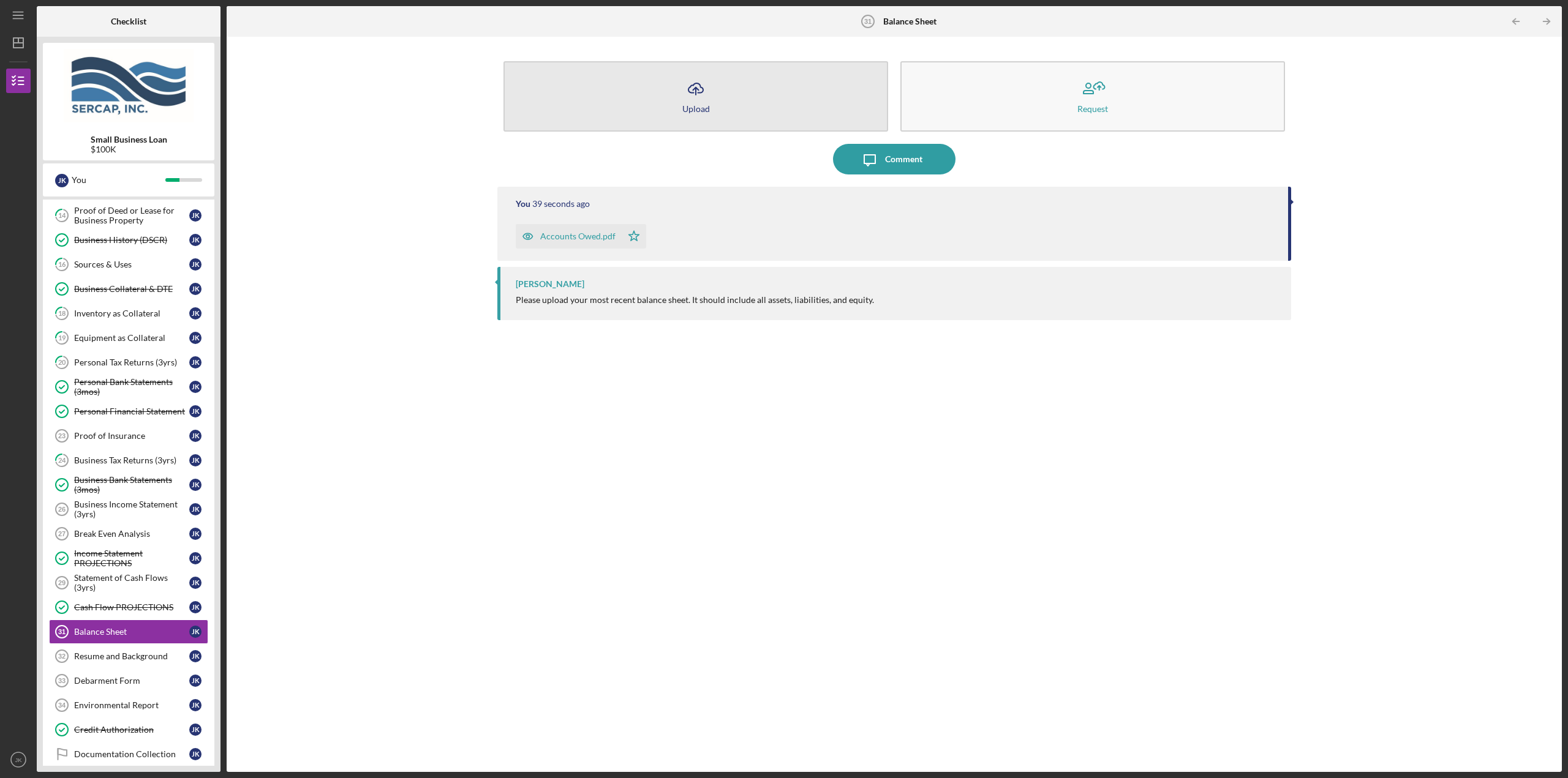
click at [712, 104] on button "Icon/Upload Upload" at bounding box center [695, 96] width 385 height 71
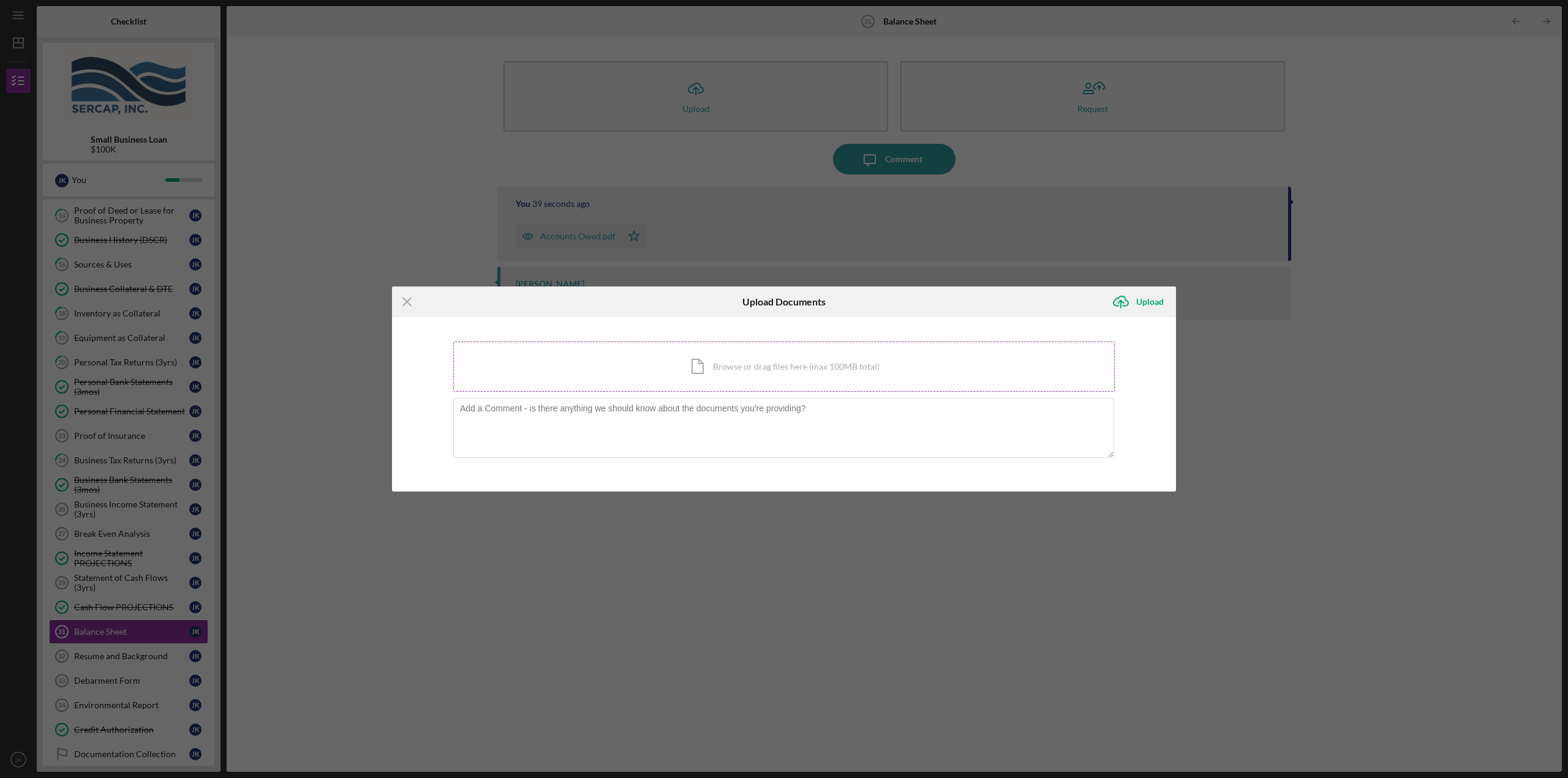
click at [695, 370] on div "Icon/Document Browse or drag files here (max 100MB total) Tap to choose files o…" at bounding box center [784, 367] width 661 height 50
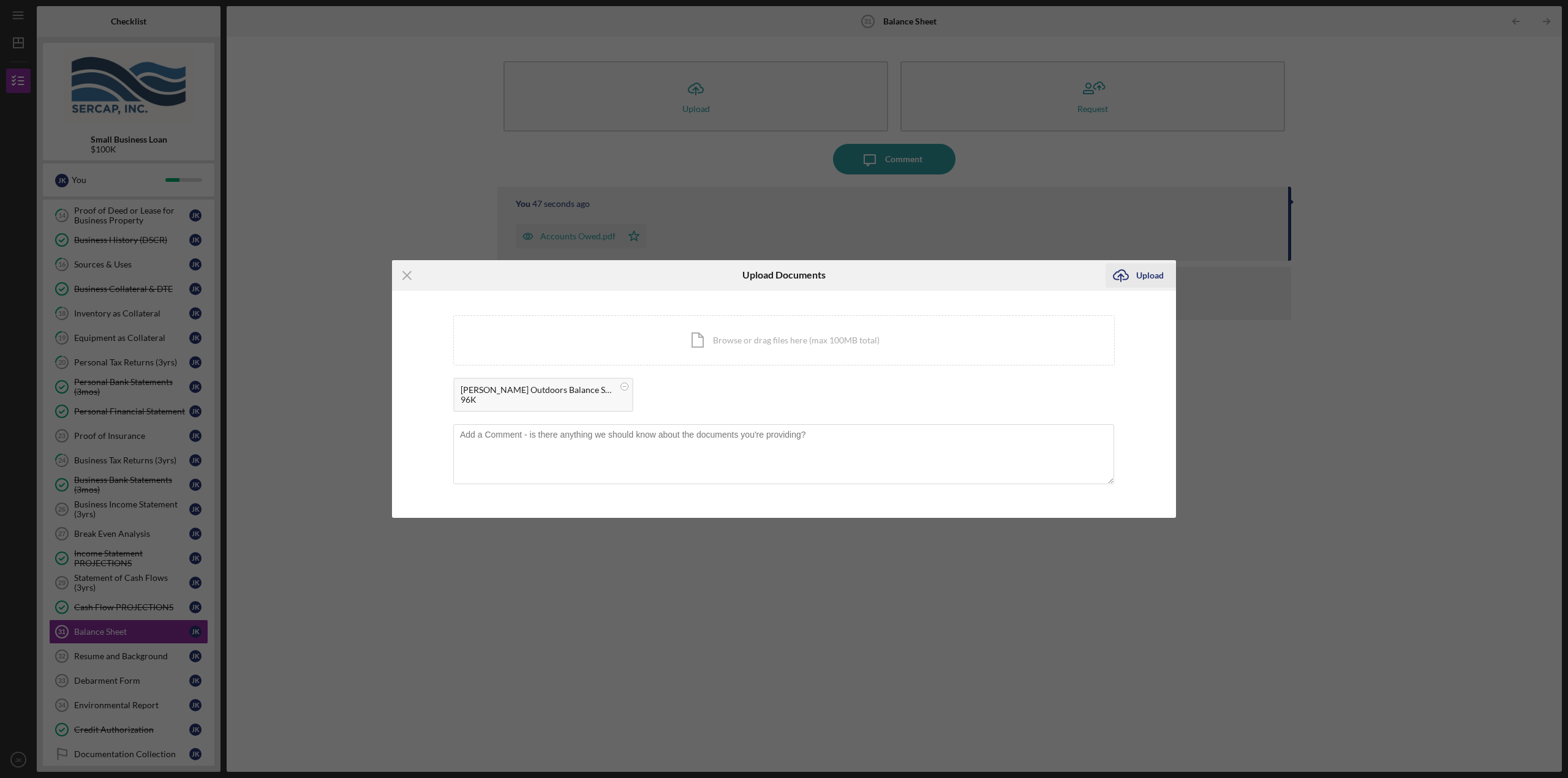
click at [1125, 270] on icon "Icon/Upload" at bounding box center [1120, 275] width 31 height 31
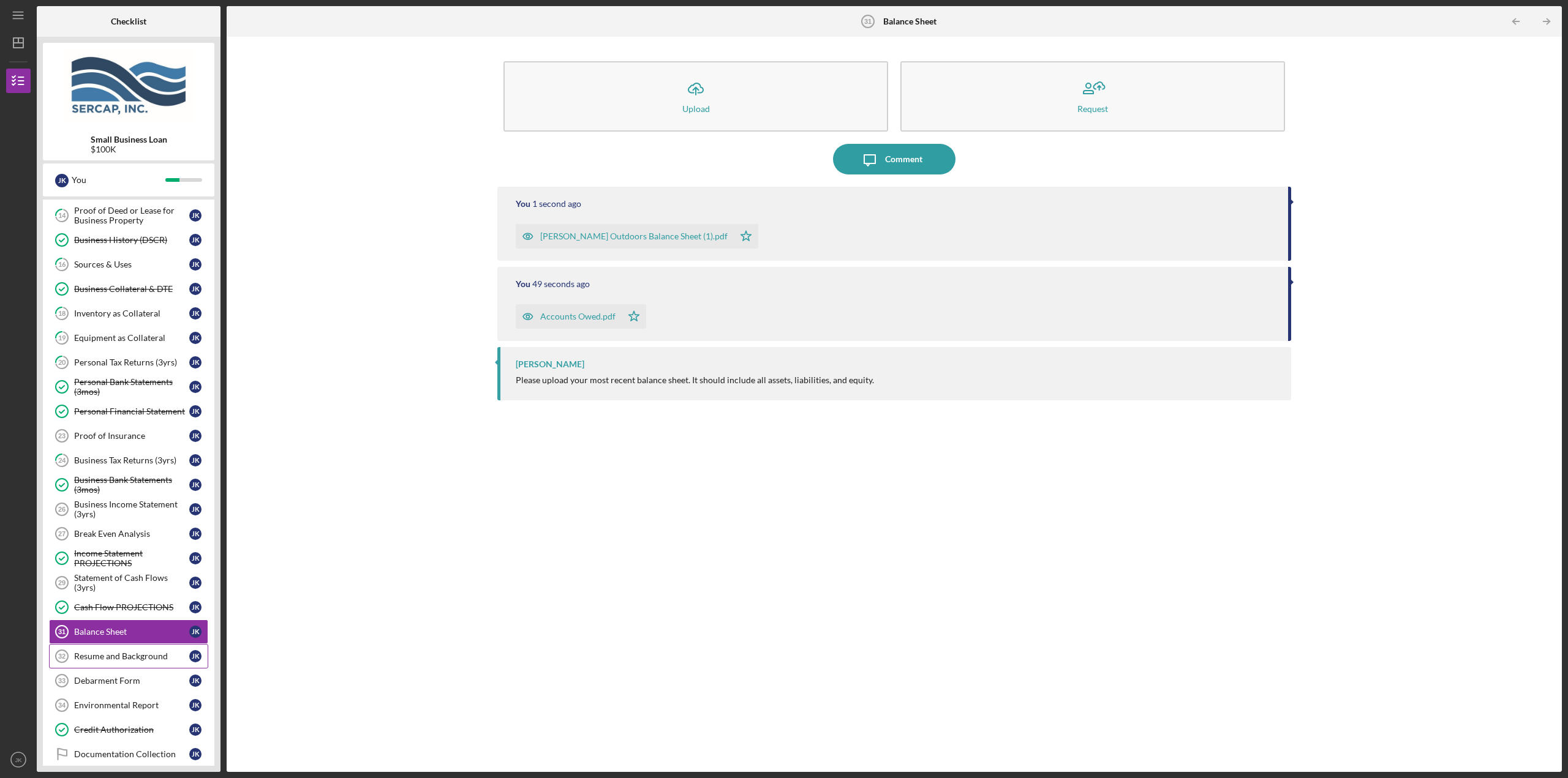
click at [141, 655] on div "Resume and Background" at bounding box center [131, 657] width 115 height 10
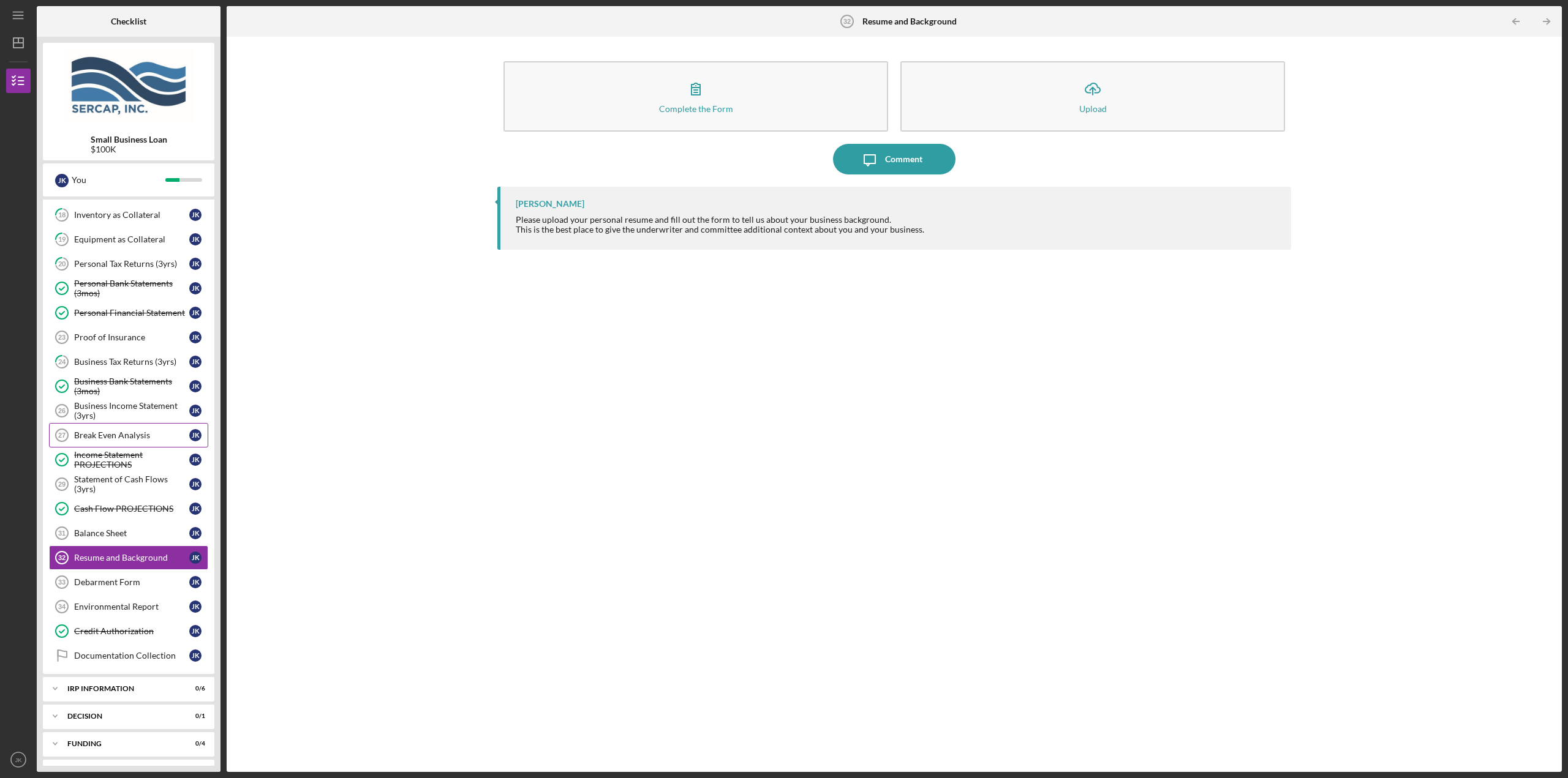
scroll to position [245, 0]
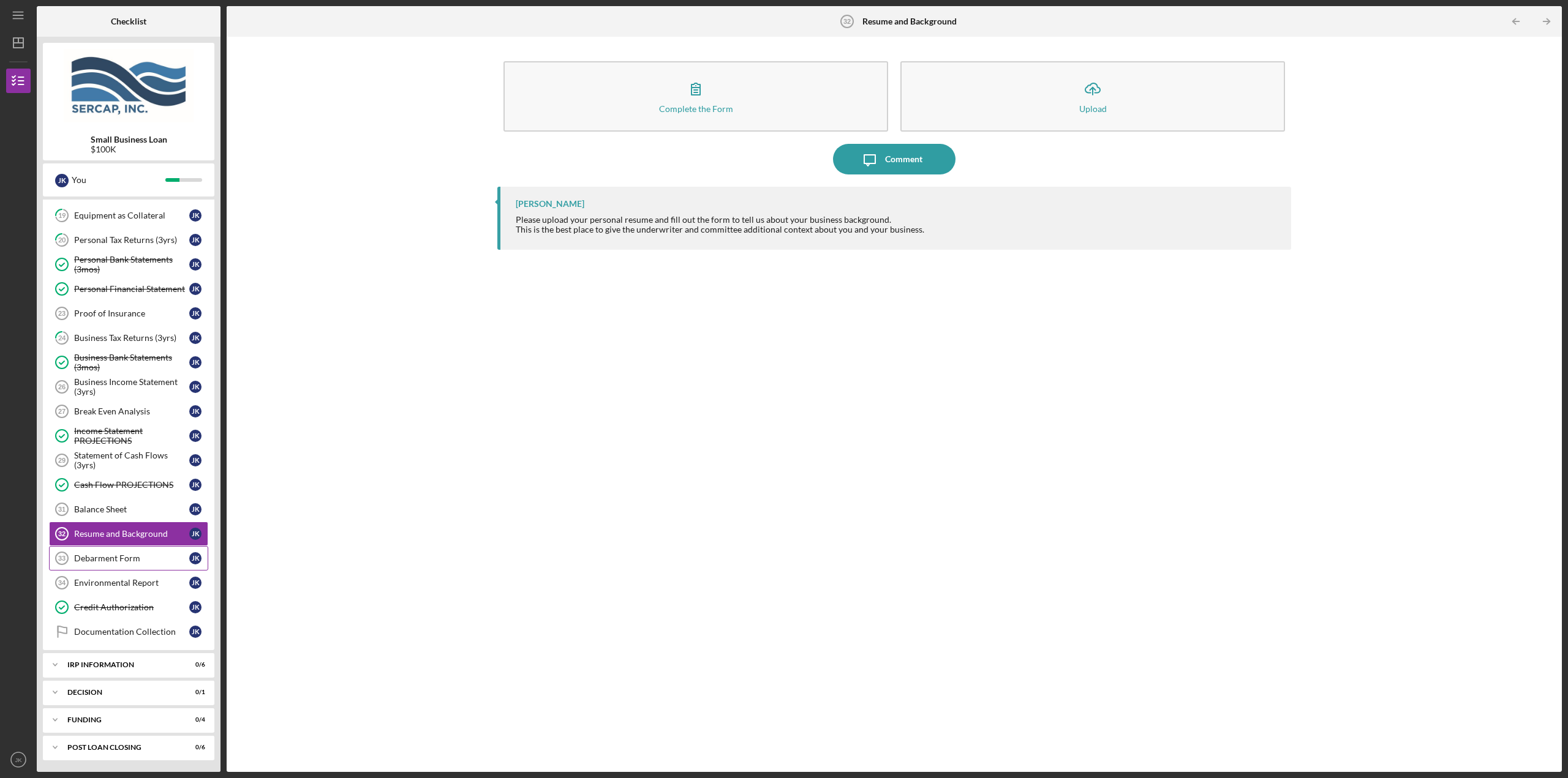
click at [133, 557] on div "Debarment Form" at bounding box center [131, 558] width 115 height 10
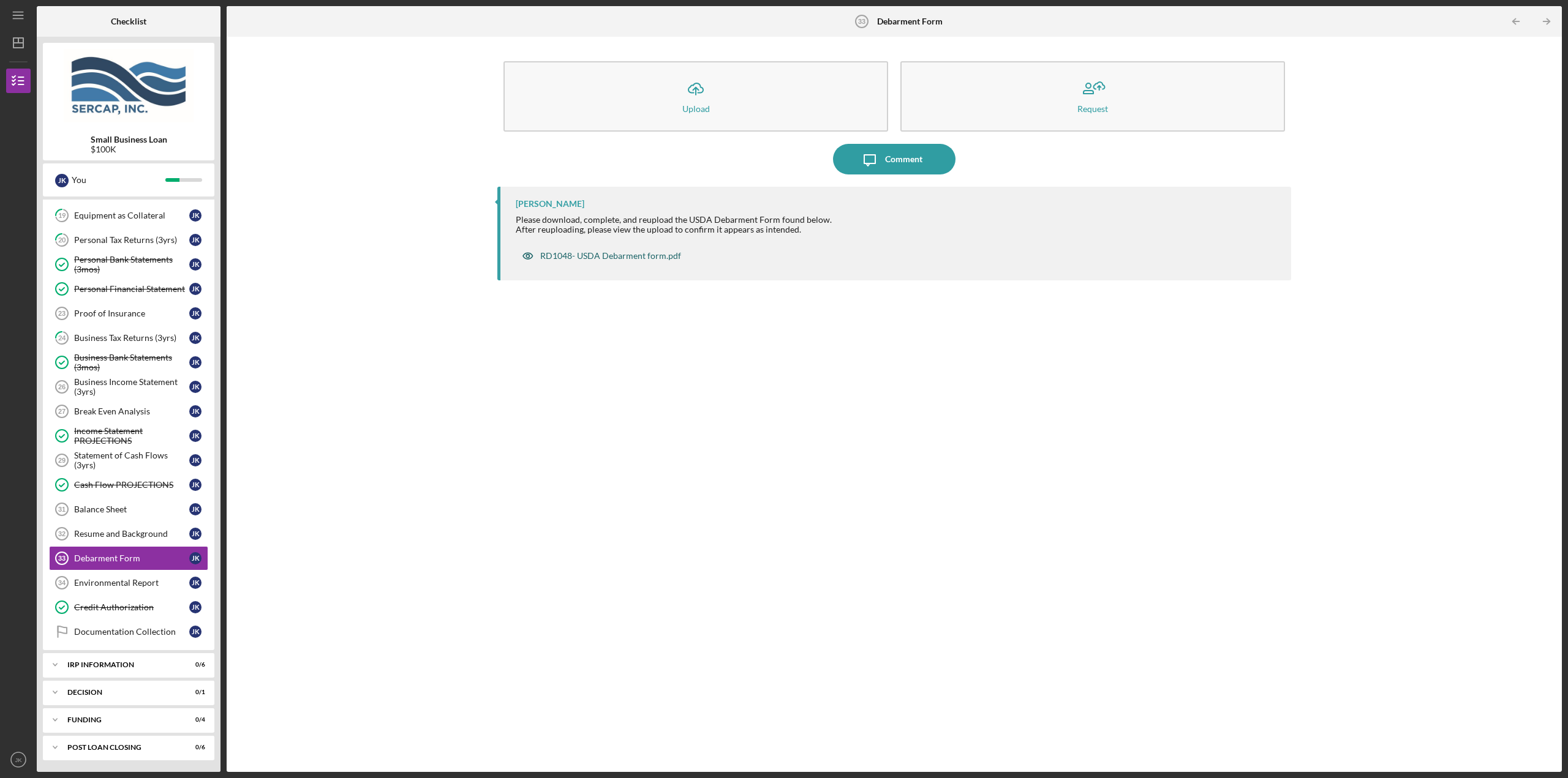
click at [609, 256] on div "RD1048- USDA Debarment form.pdf" at bounding box center [610, 256] width 141 height 10
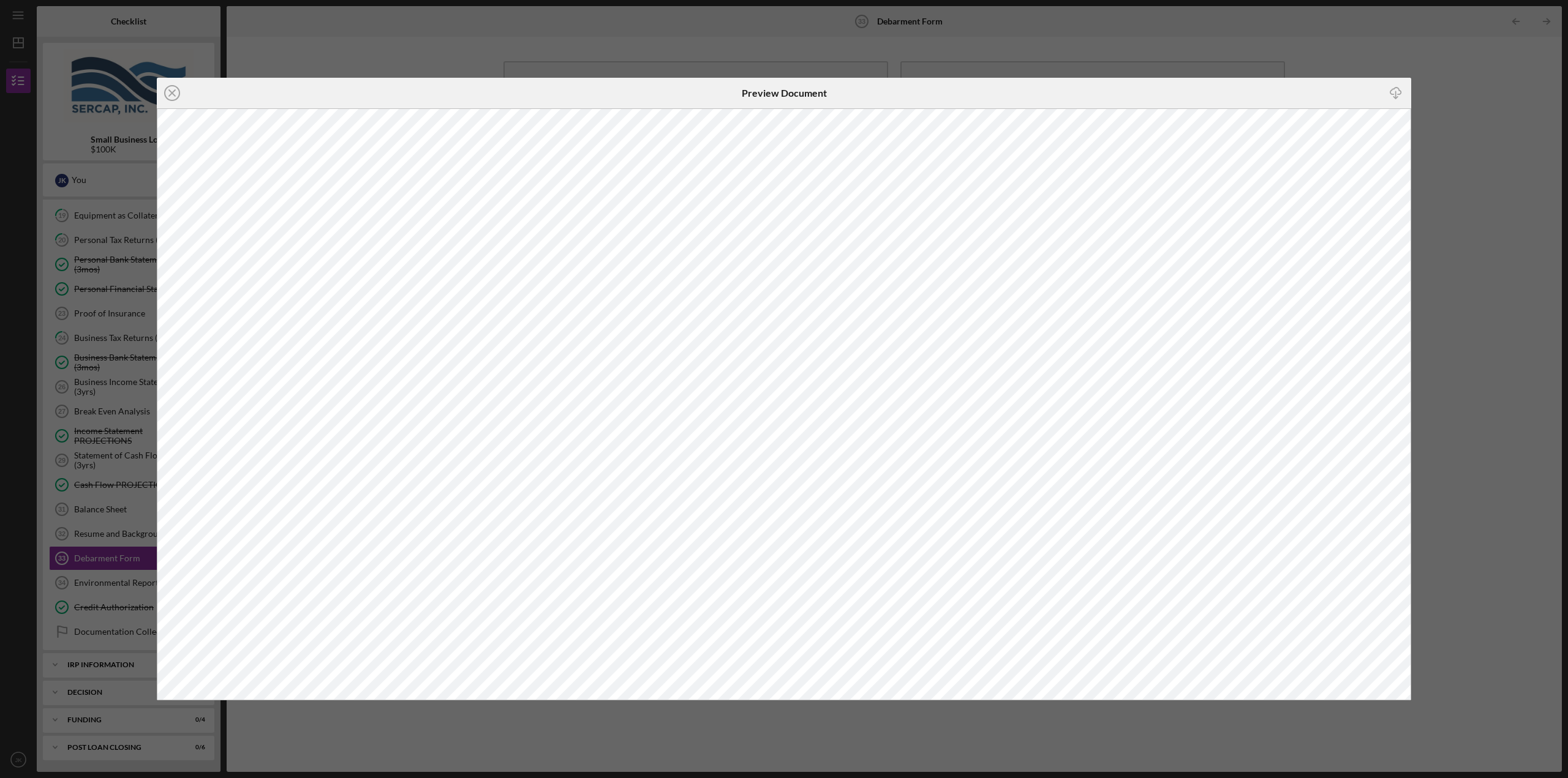
click at [1477, 98] on div "Icon/Close Preview Document Icon/Download" at bounding box center [784, 389] width 1568 height 778
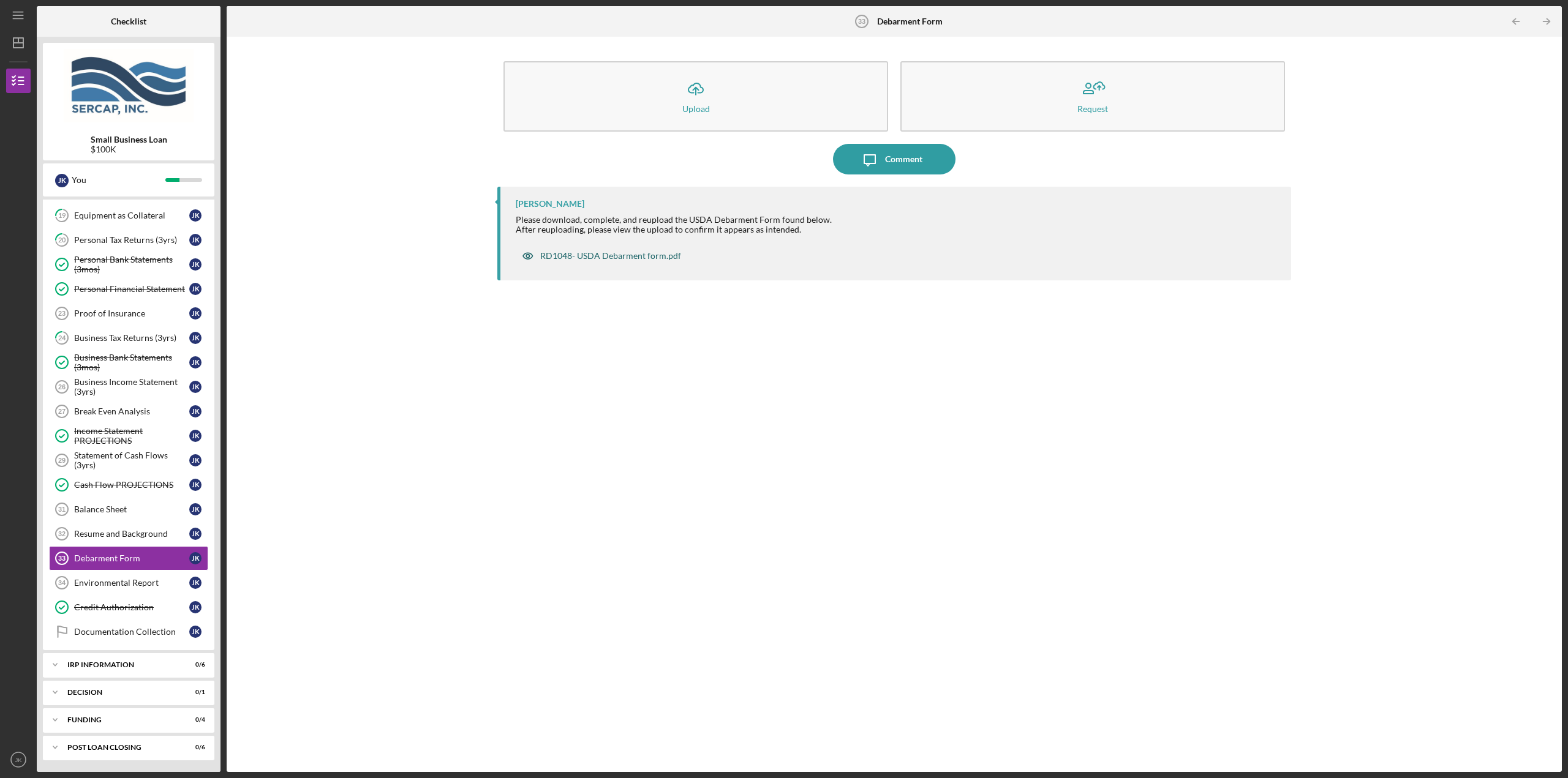
click at [637, 251] on div "RD1048- USDA Debarment form.pdf" at bounding box center [610, 256] width 141 height 10
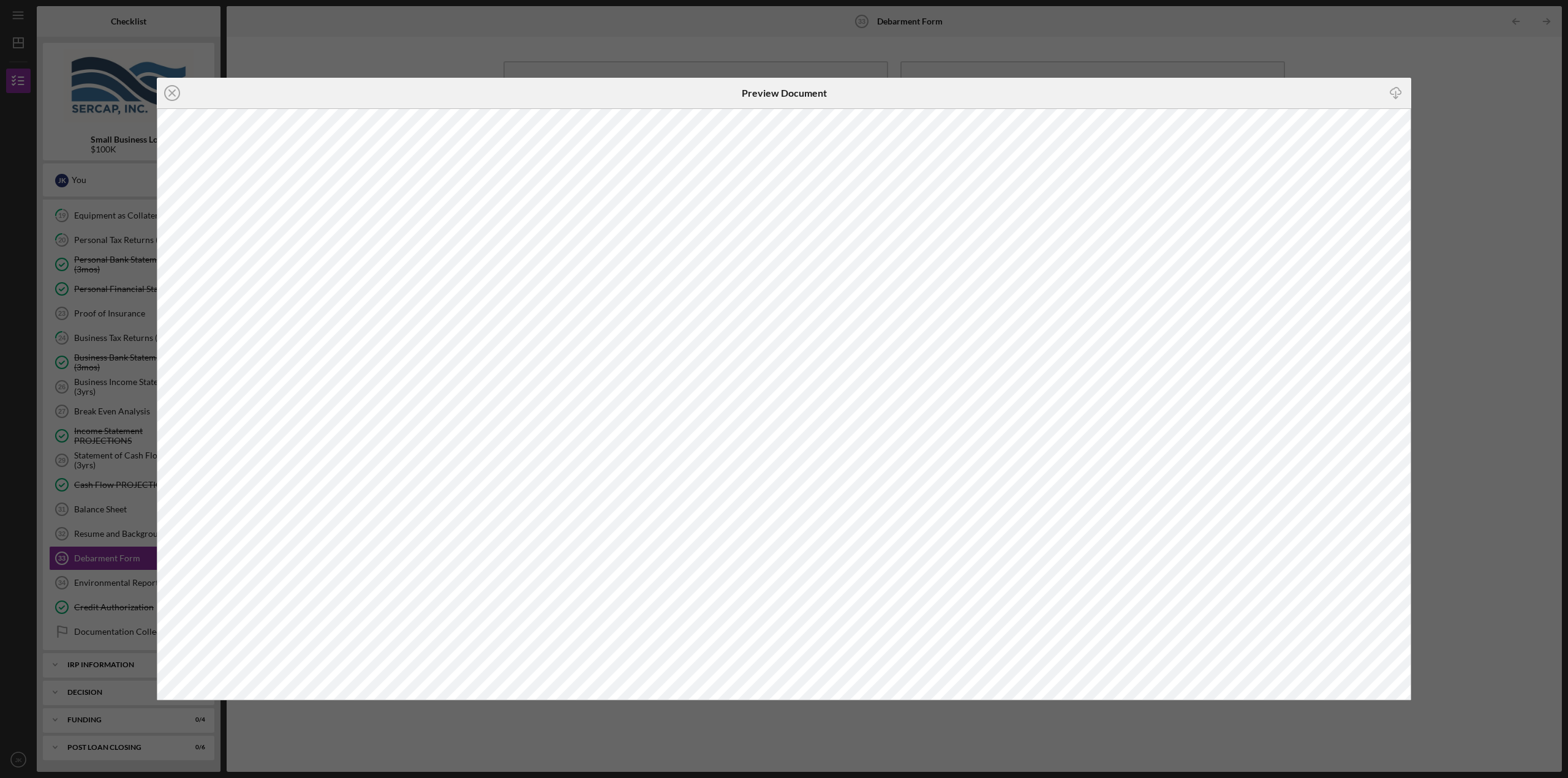
click at [1287, 39] on div "Icon/Close Preview Document Icon/Download" at bounding box center [784, 389] width 1568 height 778
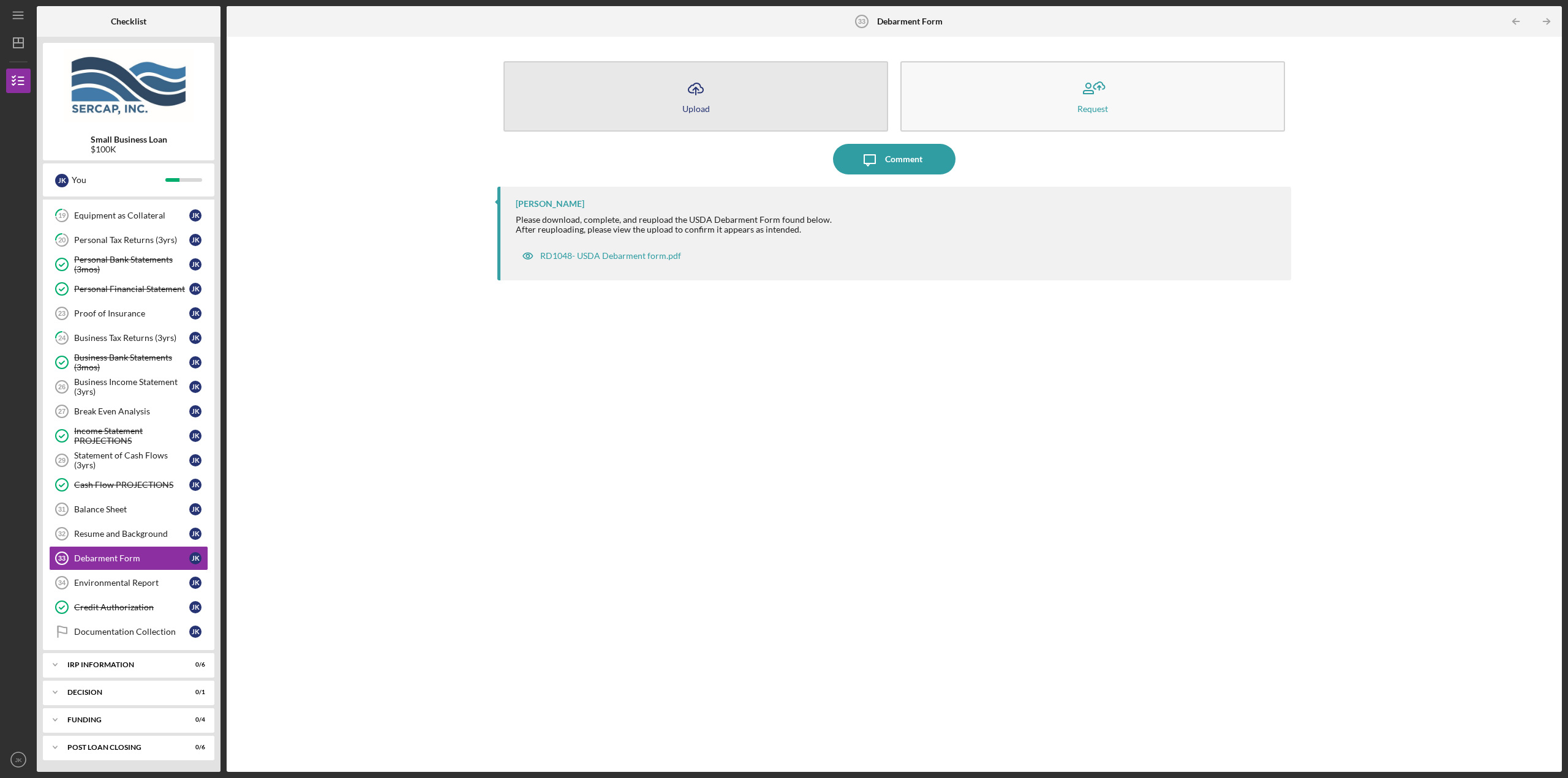
click at [691, 103] on button "Icon/Upload Upload" at bounding box center [695, 96] width 385 height 71
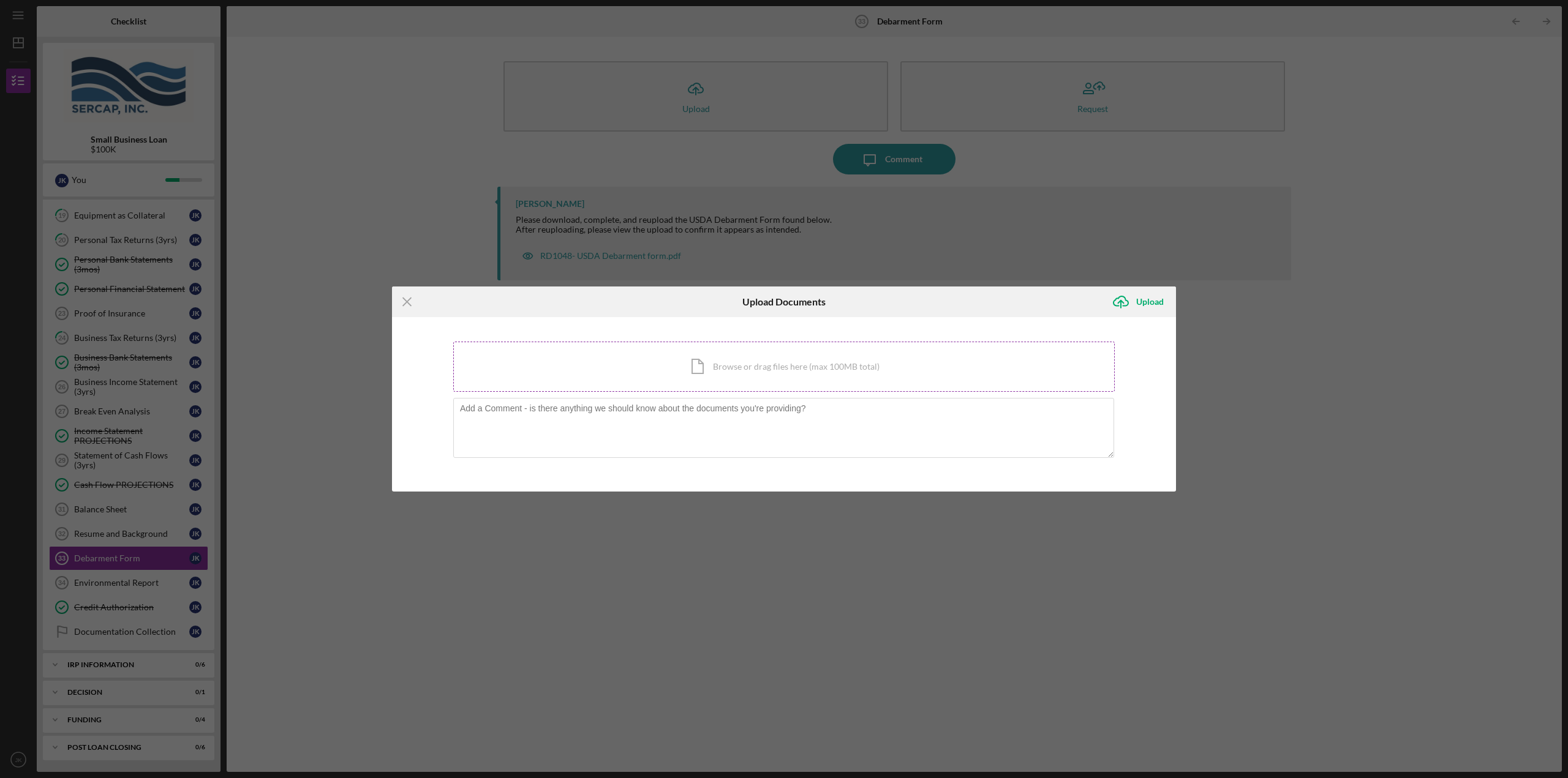
click at [635, 376] on div "Icon/Document Browse or drag files here (max 100MB total) Tap to choose files o…" at bounding box center [784, 367] width 661 height 50
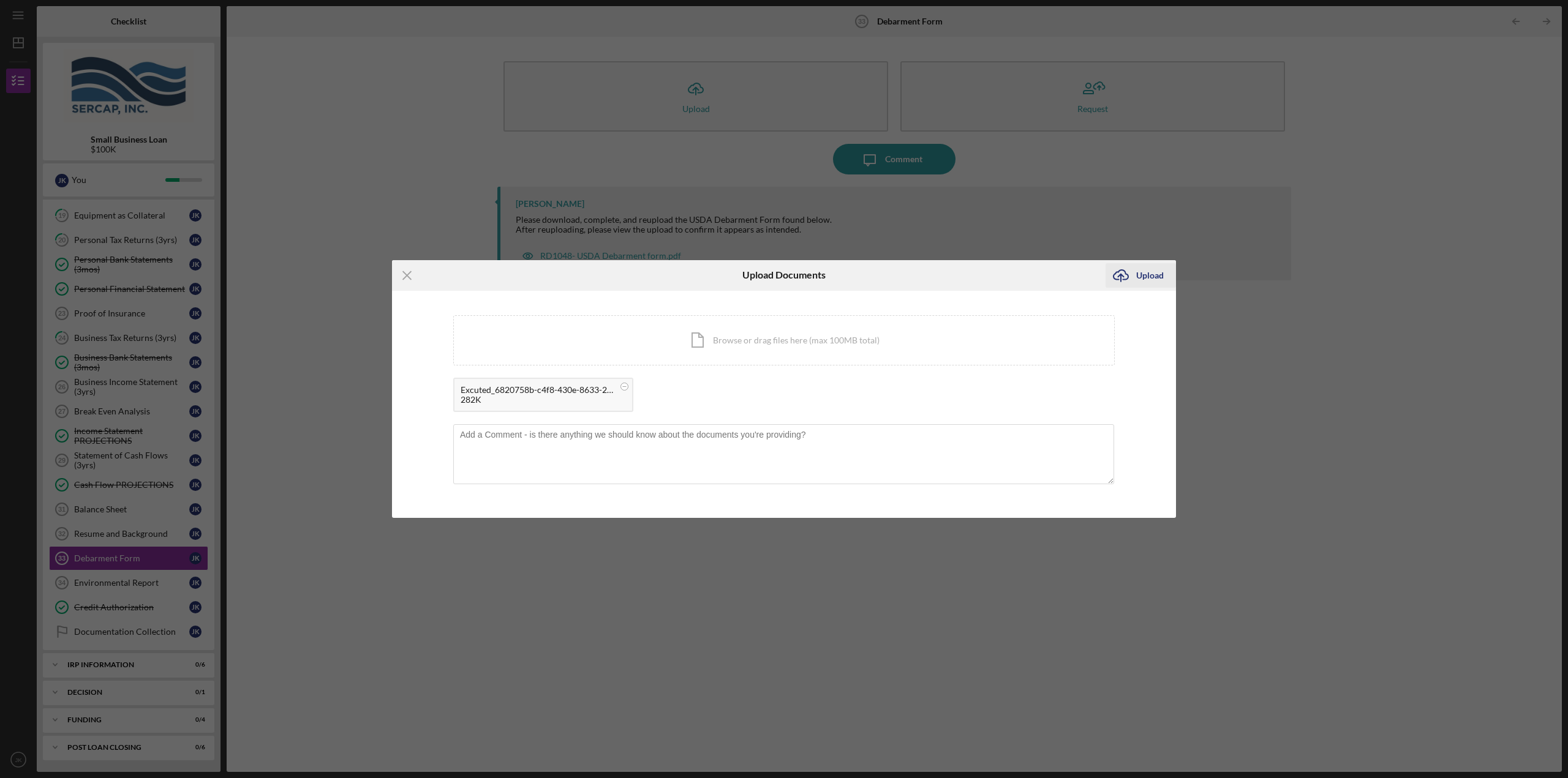
click at [1143, 266] on div "Upload" at bounding box center [1150, 276] width 28 height 24
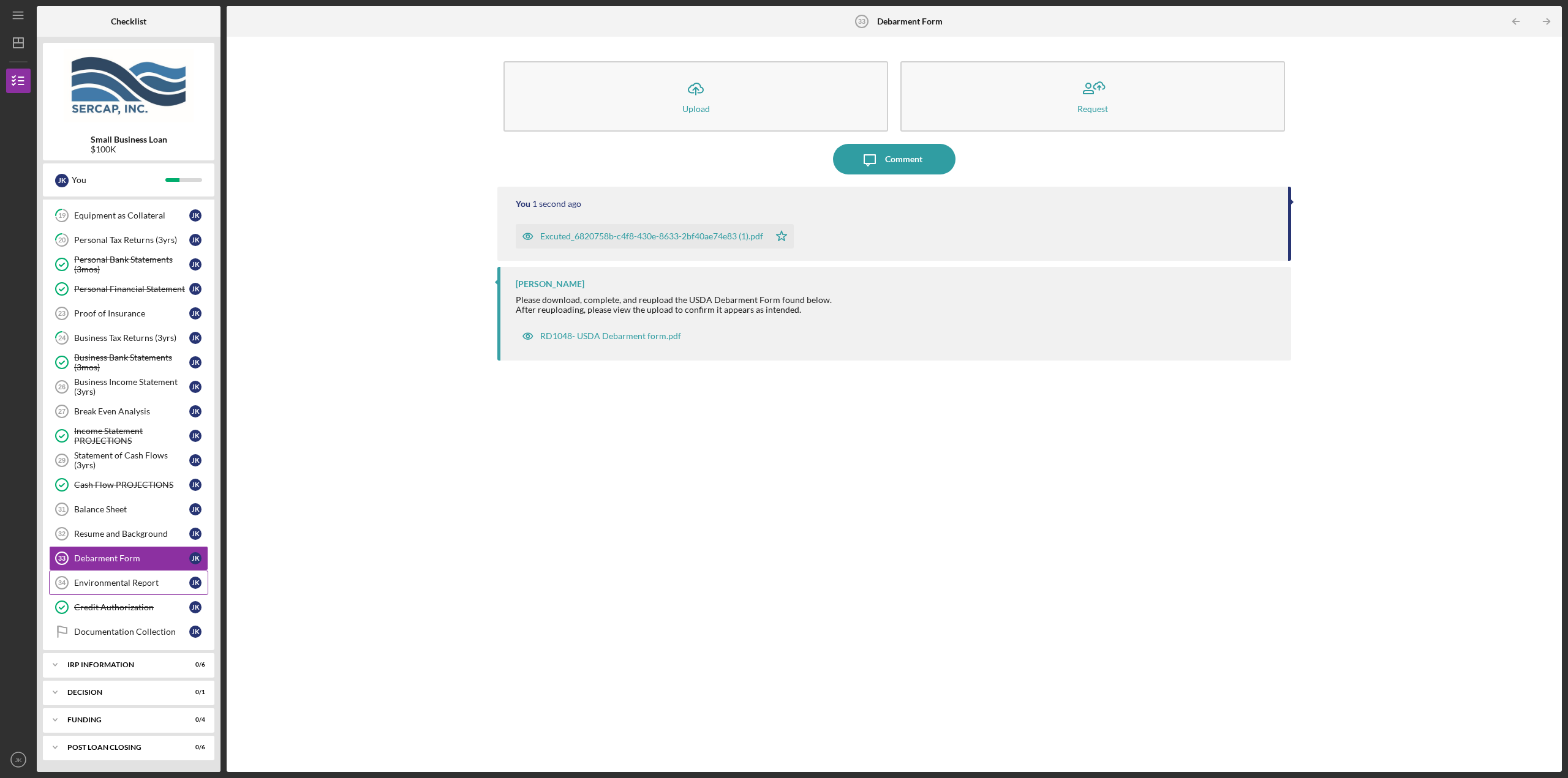
click at [137, 580] on div "Environmental Report" at bounding box center [131, 583] width 115 height 10
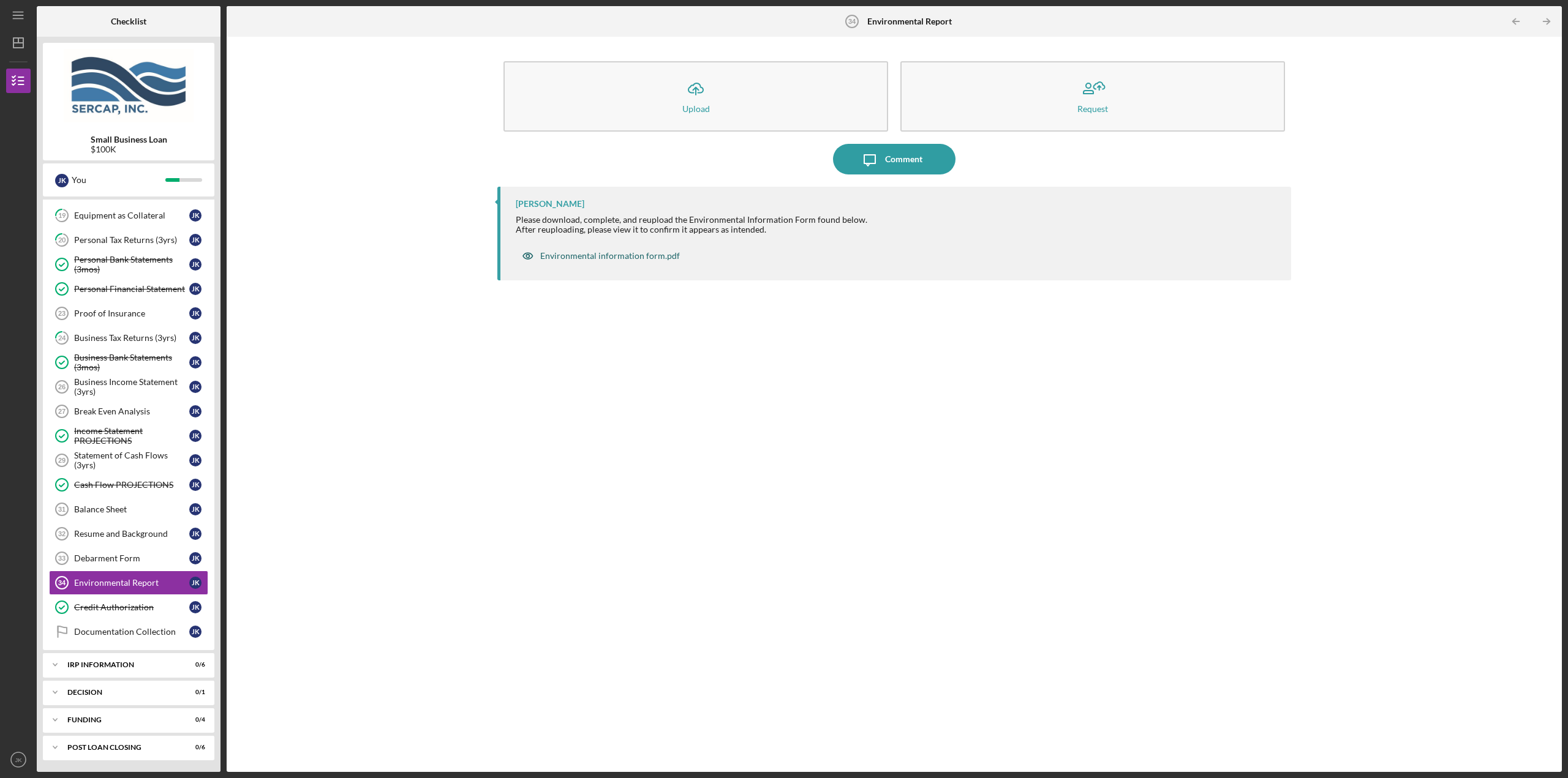
click at [610, 256] on div "Environmental information form.pdf" at bounding box center [610, 256] width 140 height 10
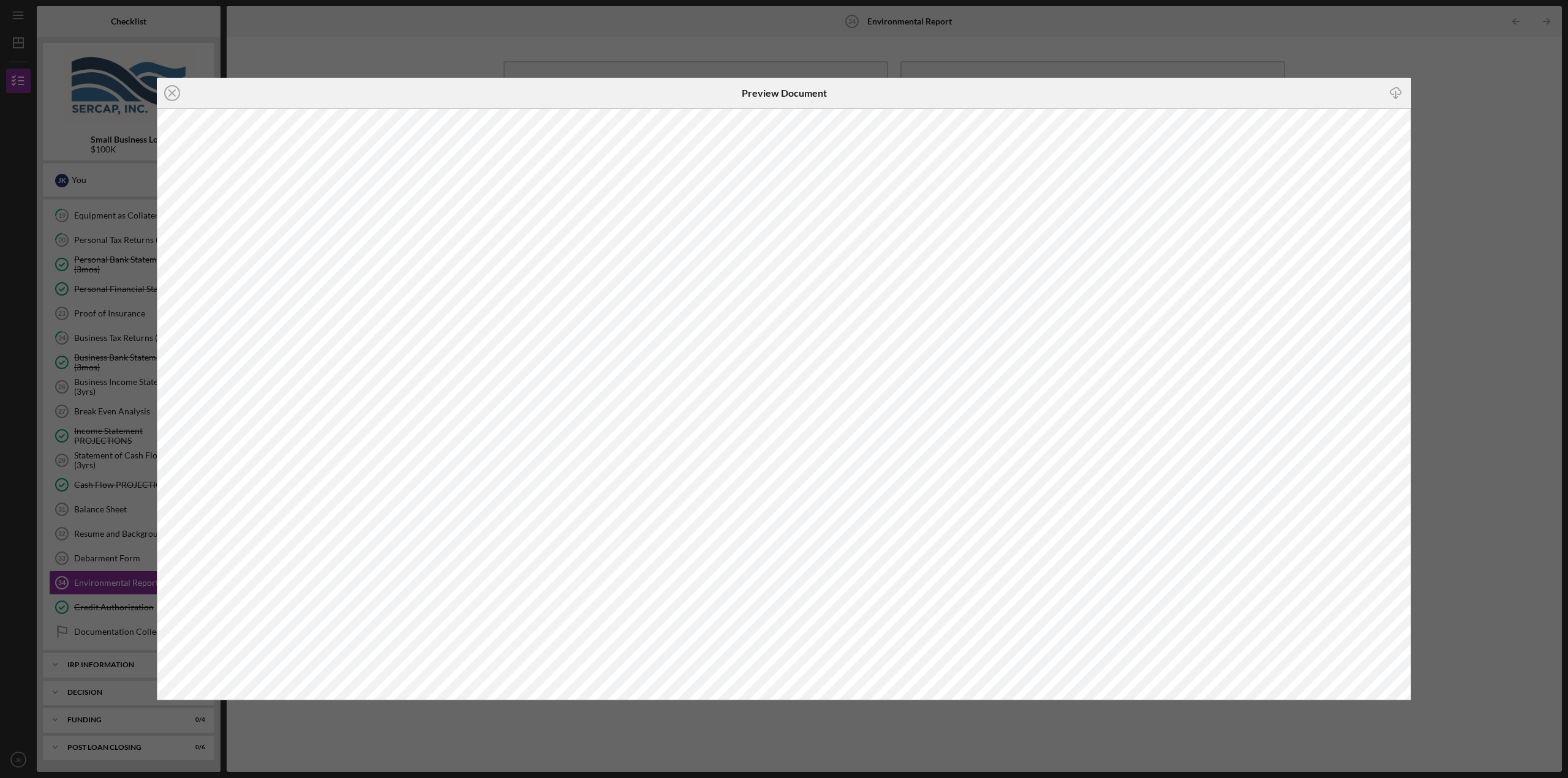
click at [1457, 99] on div "Icon/Close Preview Document Icon/Download" at bounding box center [784, 389] width 1568 height 778
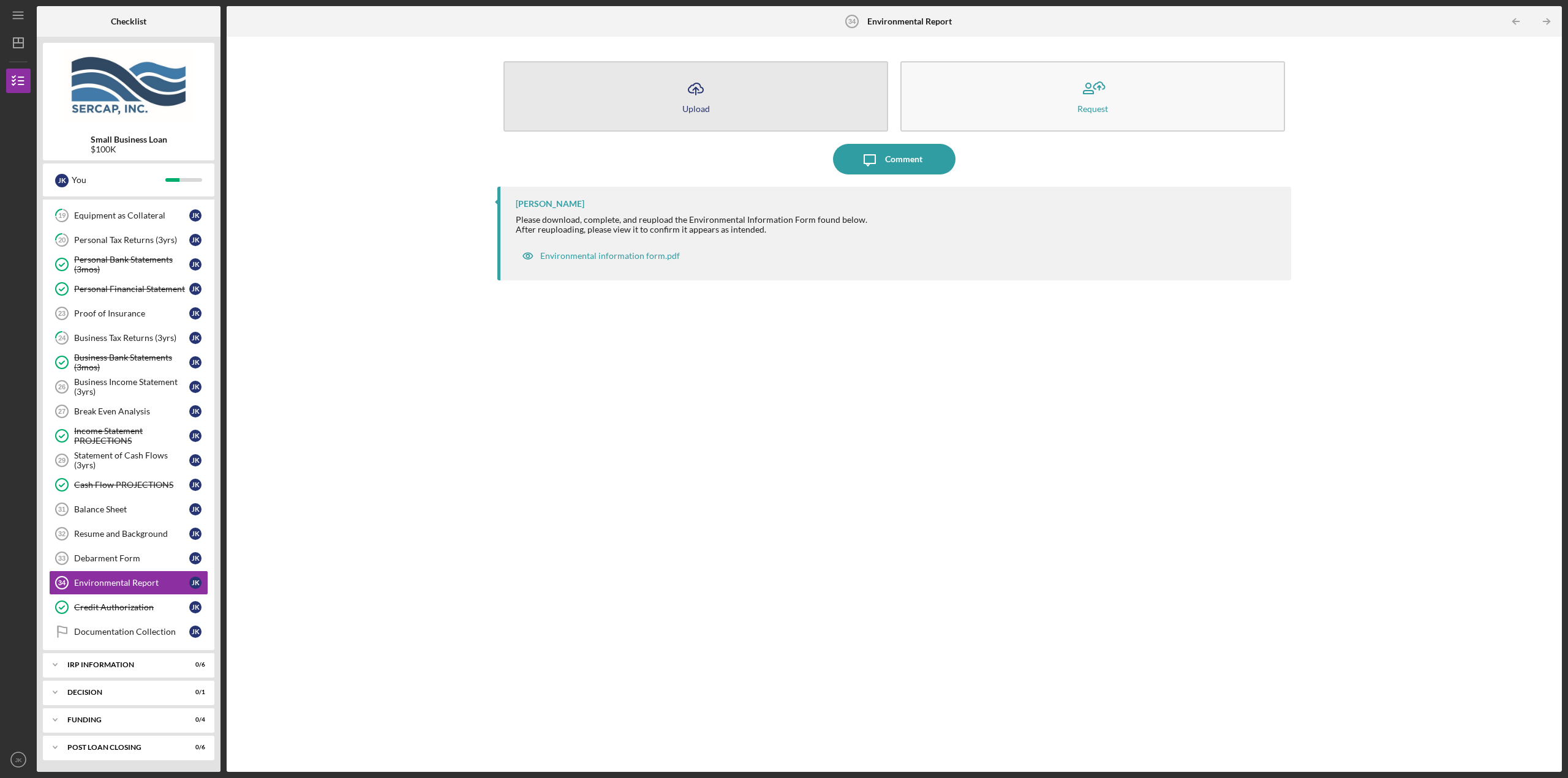
click at [771, 86] on button "Icon/Upload Upload" at bounding box center [695, 96] width 385 height 71
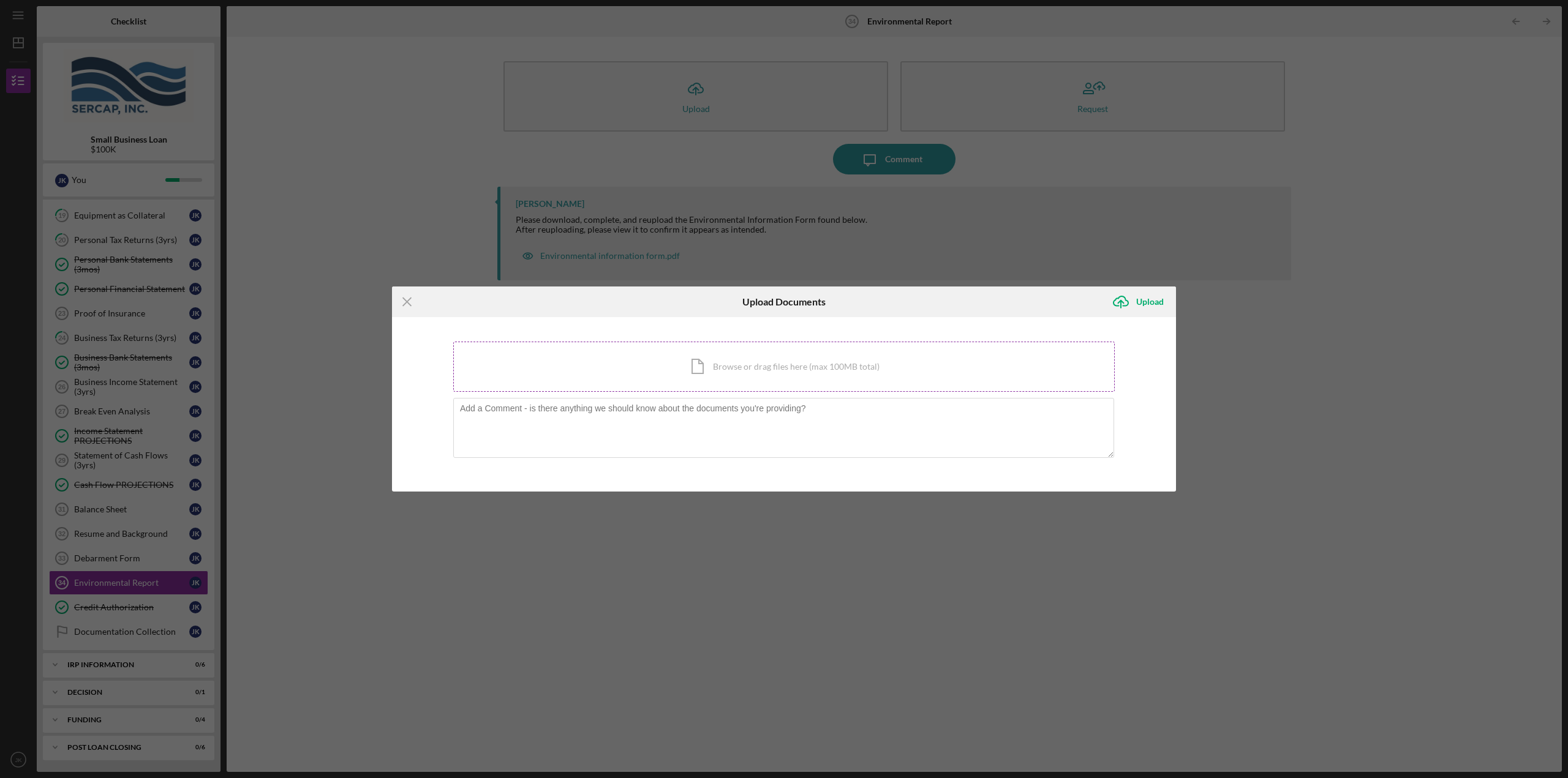
click at [707, 368] on div "Icon/Document Browse or drag files here (max 100MB total) Tap to choose files o…" at bounding box center [784, 367] width 661 height 50
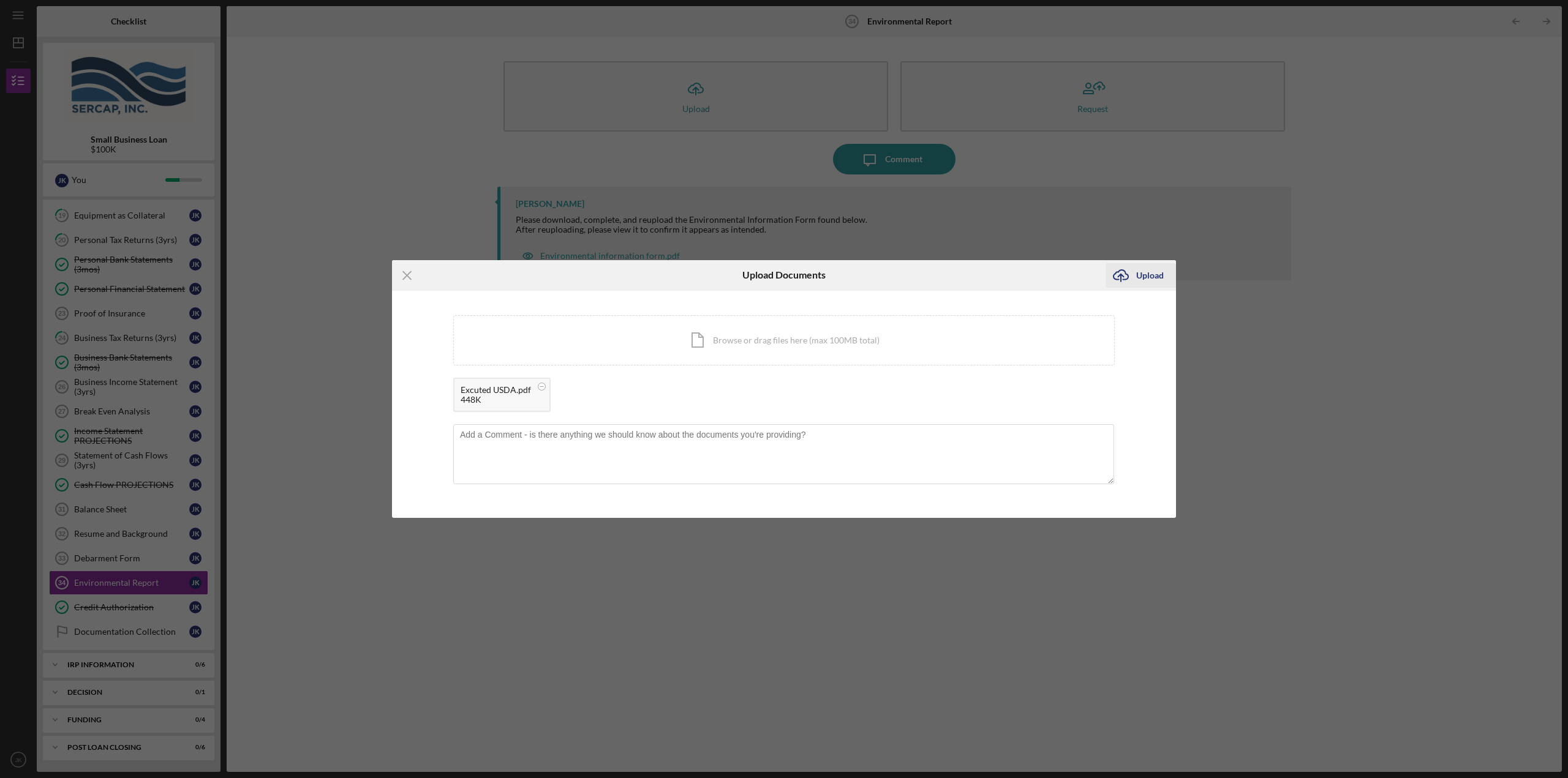
click at [1153, 266] on div "Upload" at bounding box center [1150, 276] width 28 height 24
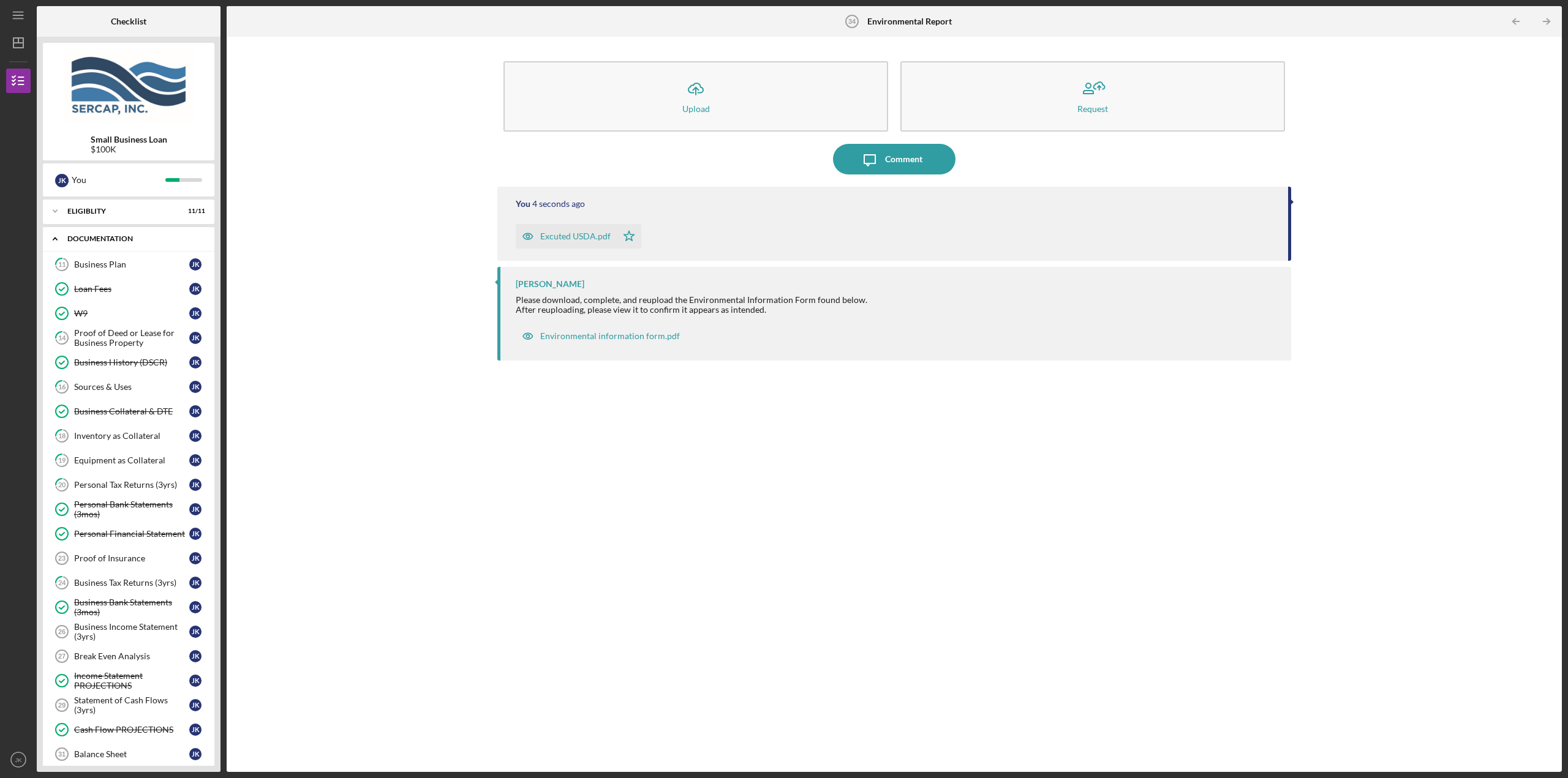
click at [76, 238] on div "Documentation" at bounding box center [133, 238] width 131 height 7
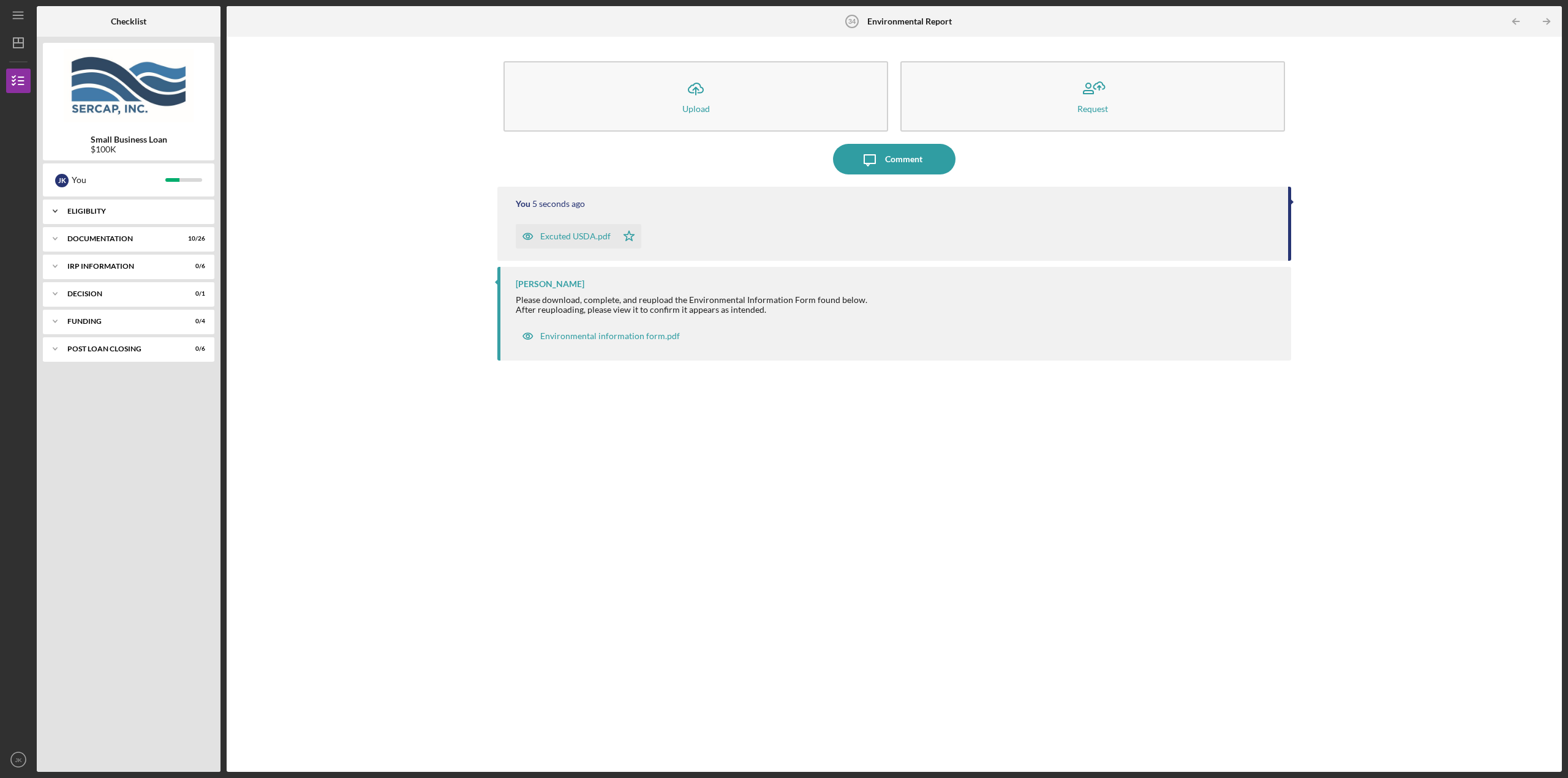
click at [86, 211] on div "Eligiblity" at bounding box center [133, 211] width 131 height 7
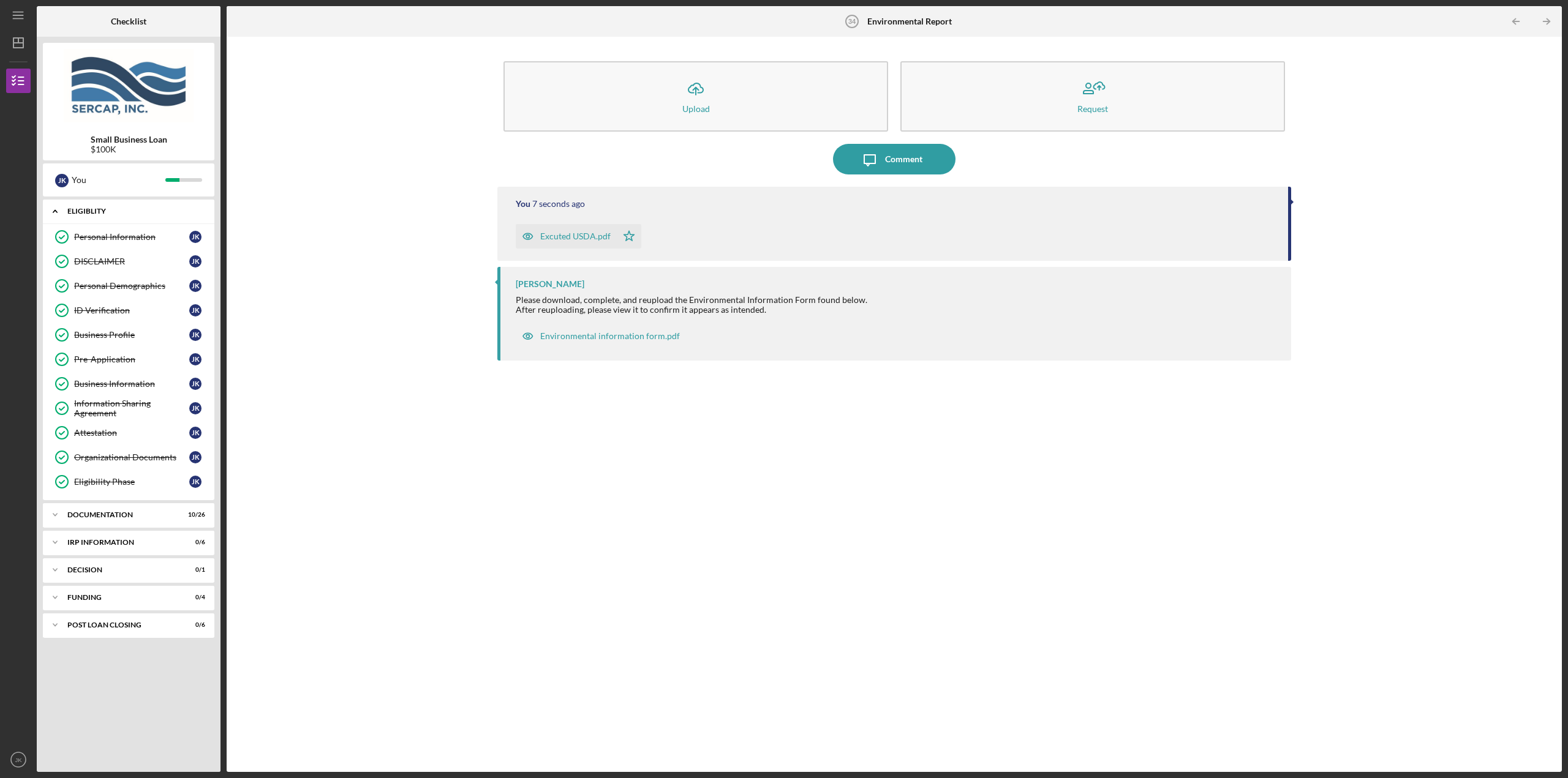
click at [88, 213] on div "Eligiblity" at bounding box center [133, 211] width 131 height 7
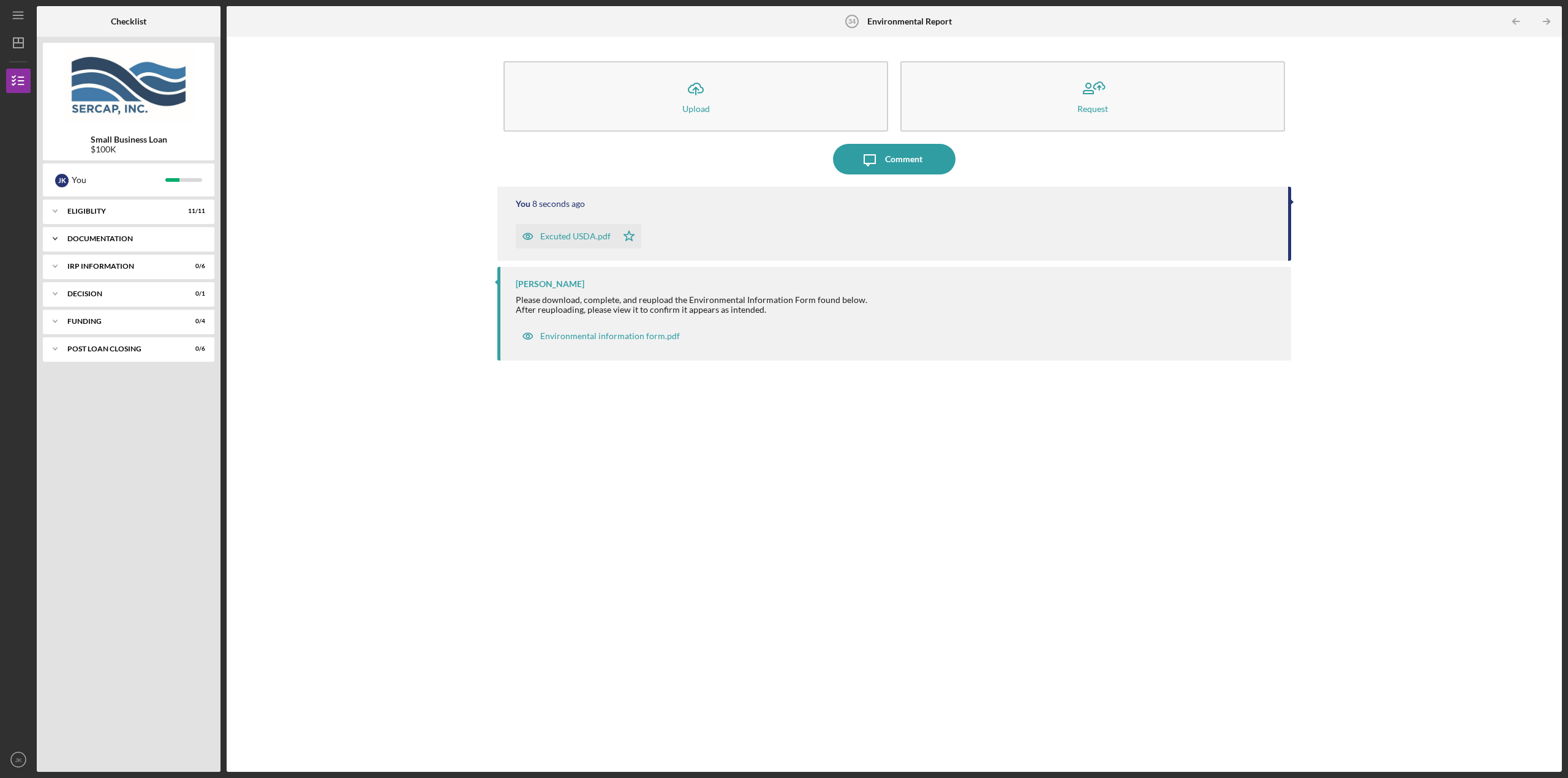
click at [86, 234] on div "Icon/Expander Documentation 10 / 26" at bounding box center [129, 238] width 171 height 24
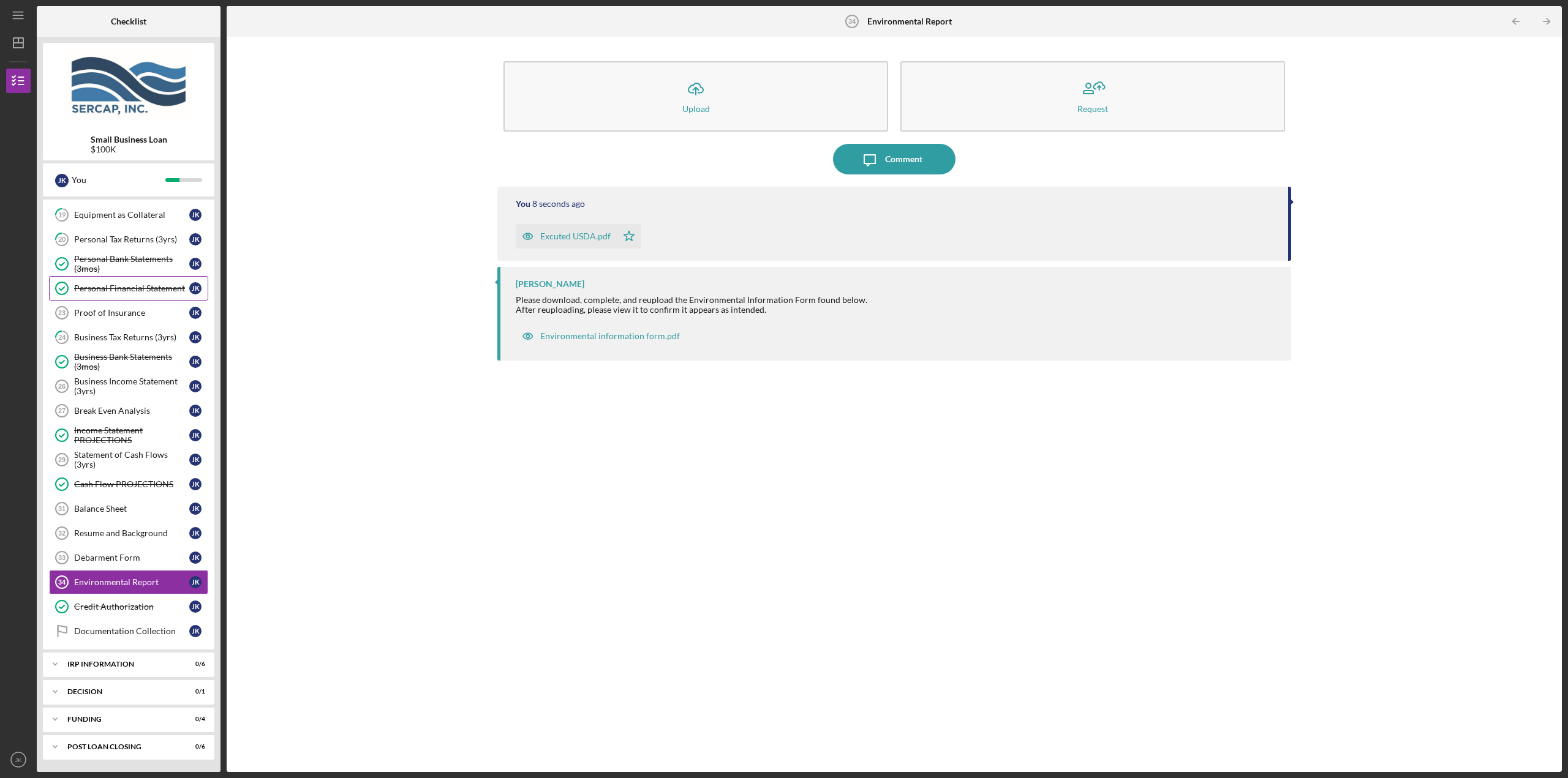
scroll to position [1, 0]
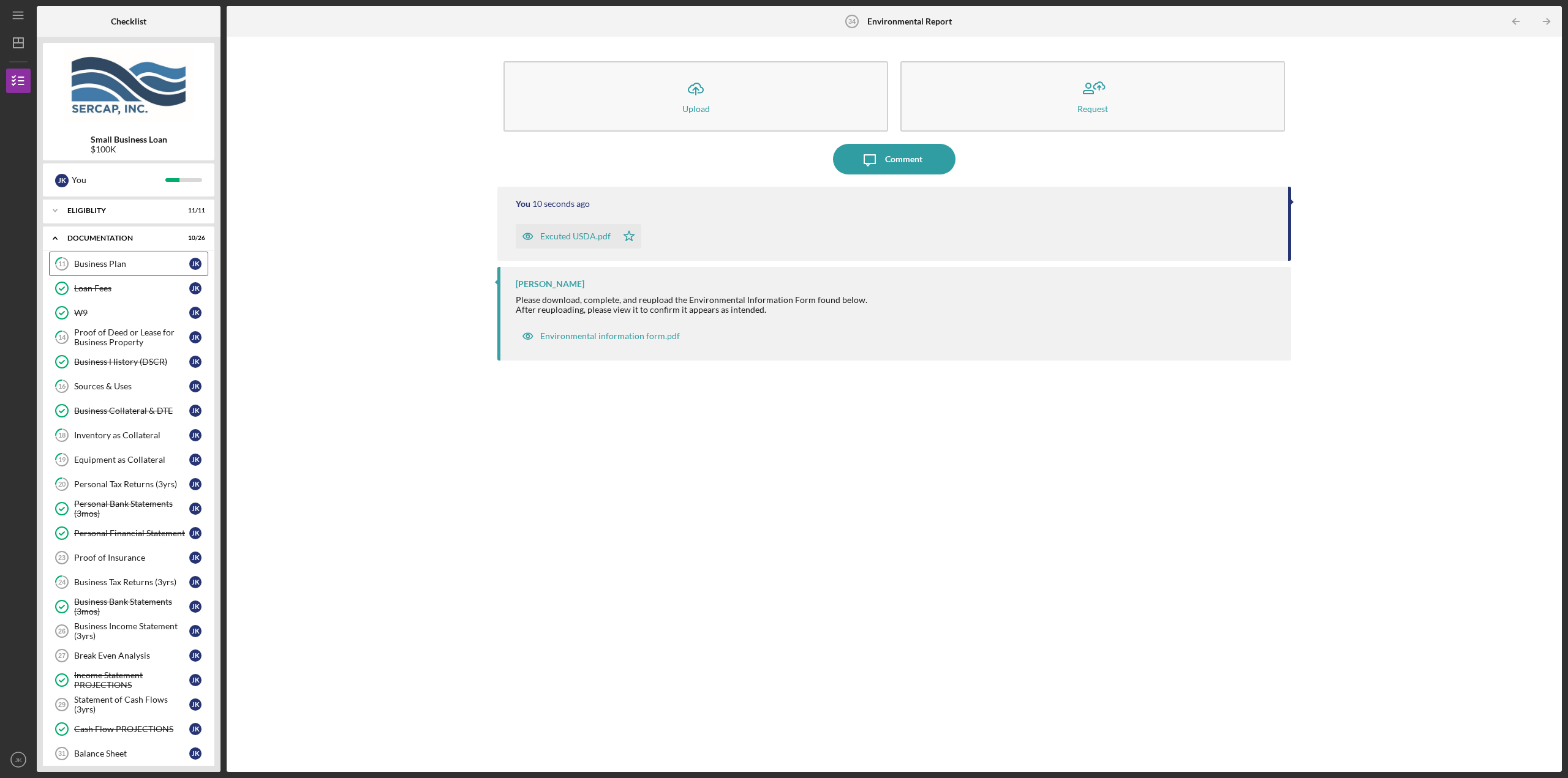
click at [123, 263] on div "Business Plan" at bounding box center [131, 264] width 115 height 10
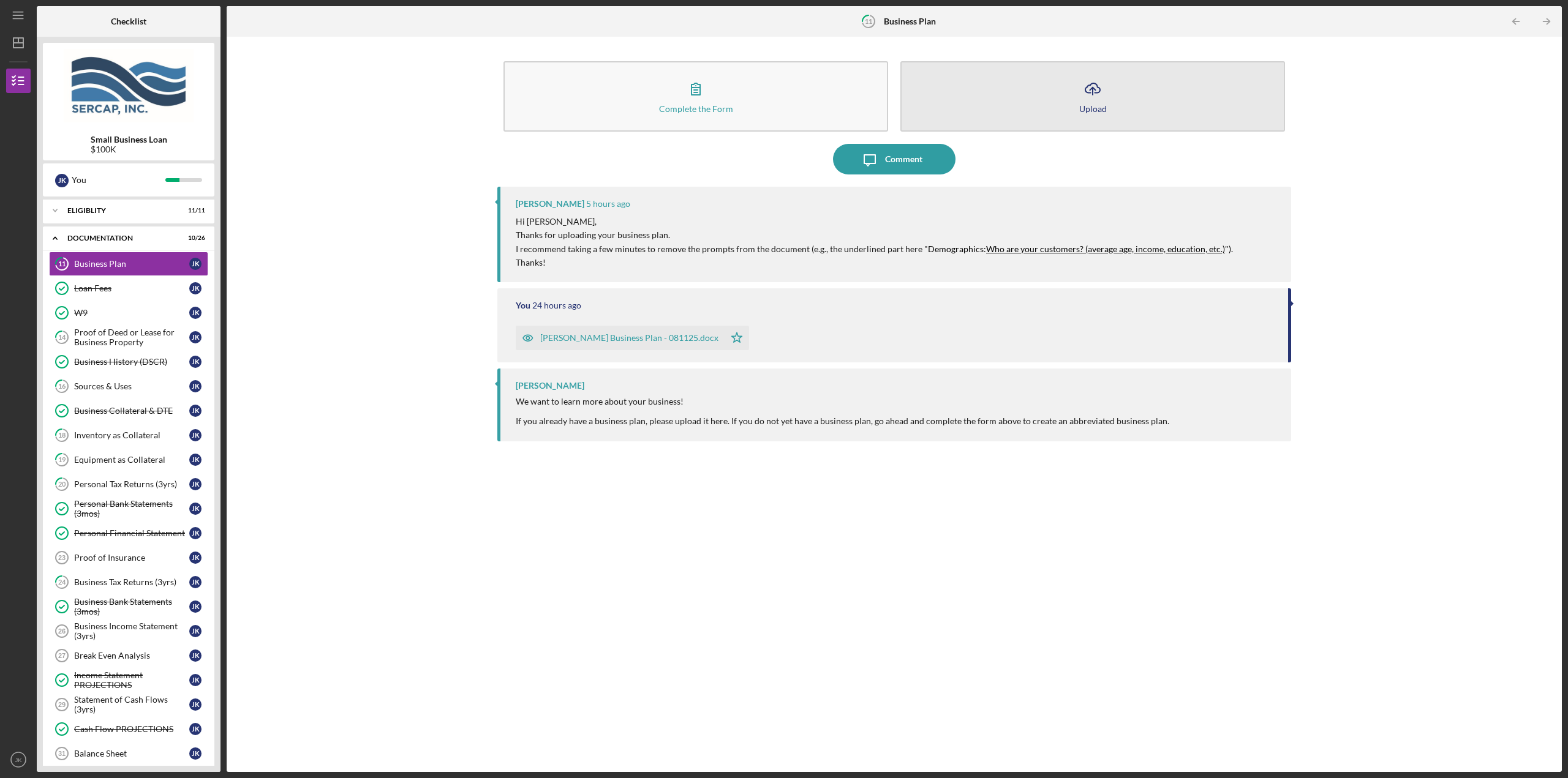
click at [1030, 101] on button "Icon/Upload Upload" at bounding box center [1092, 96] width 385 height 71
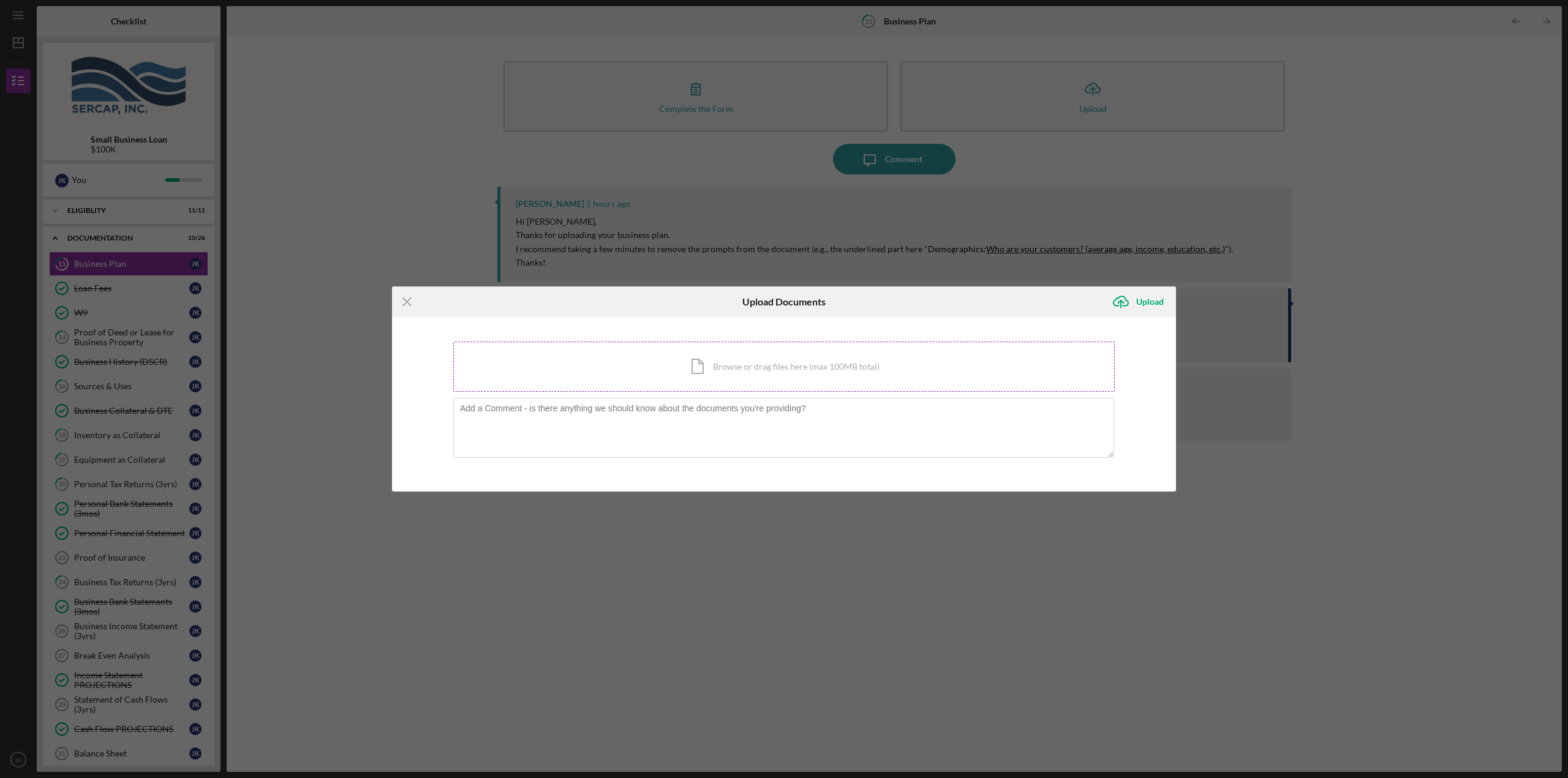
click at [691, 354] on div "Icon/Document Browse or drag files here (max 100MB total) Tap to choose files o…" at bounding box center [784, 367] width 661 height 50
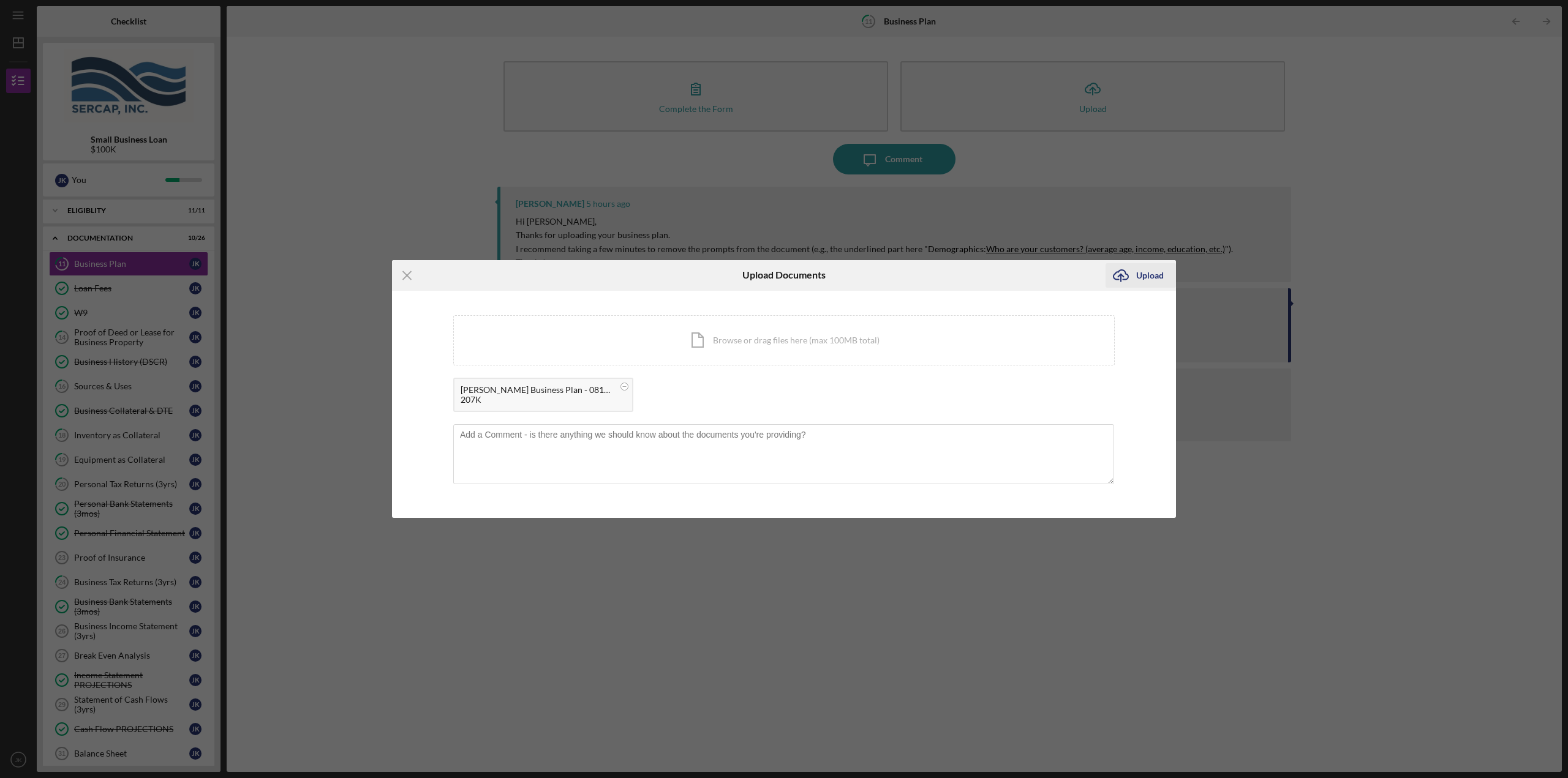
click at [1134, 276] on icon "Icon/Upload" at bounding box center [1120, 275] width 31 height 31
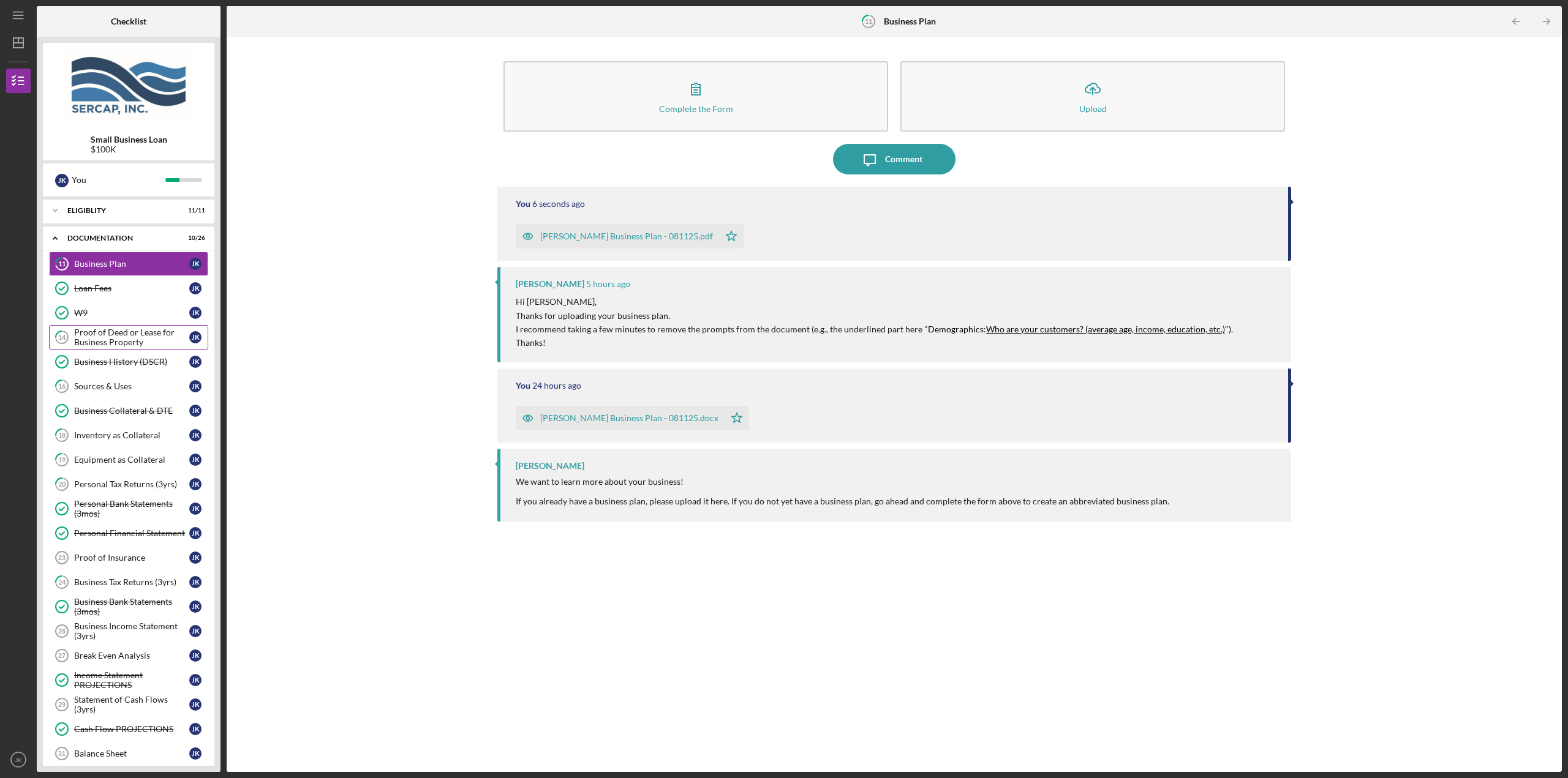
click at [118, 339] on div "Proof of Deed or Lease for Business Property" at bounding box center [131, 337] width 115 height 19
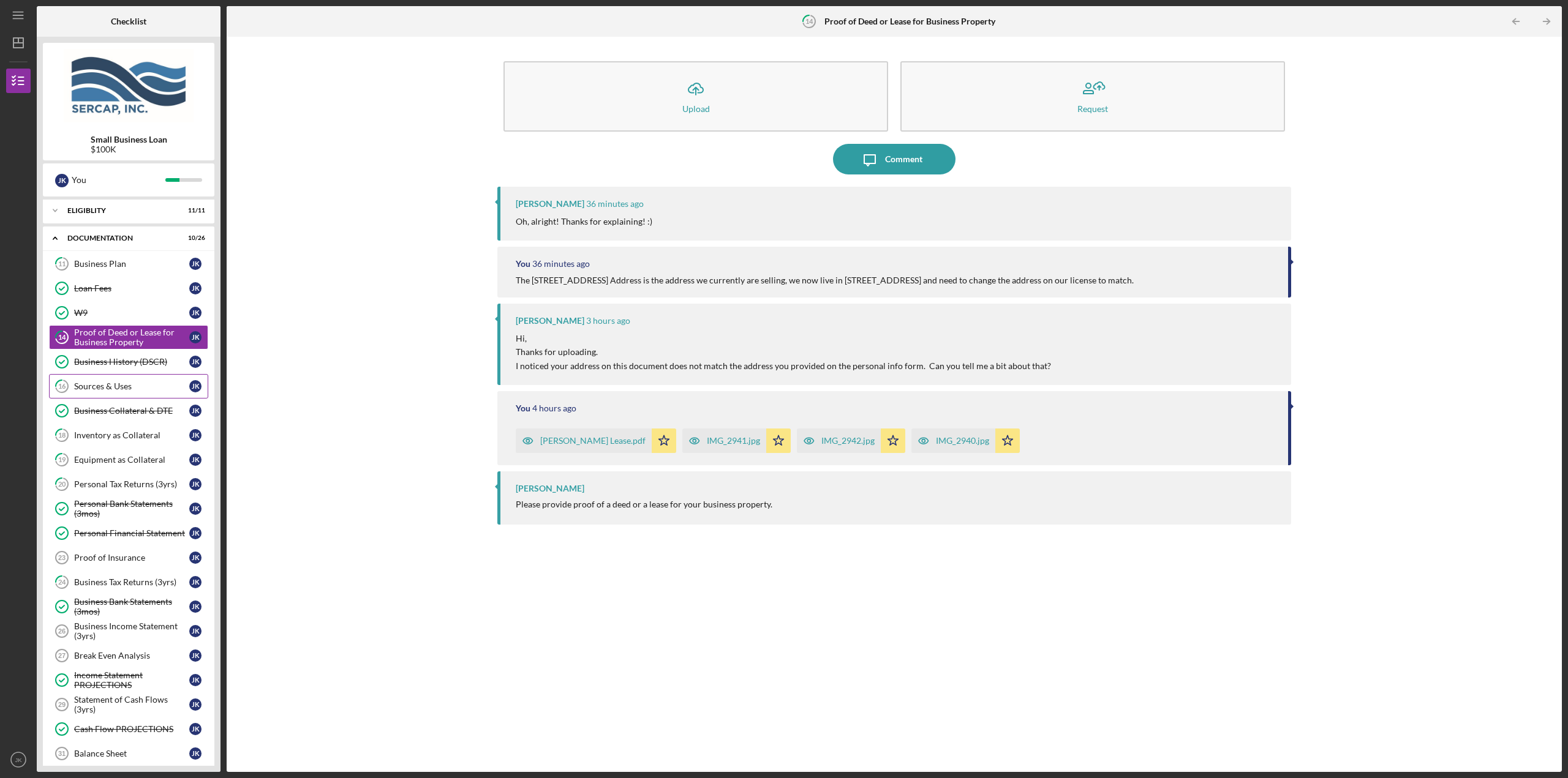
click at [121, 385] on div "Sources & Uses" at bounding box center [131, 386] width 115 height 10
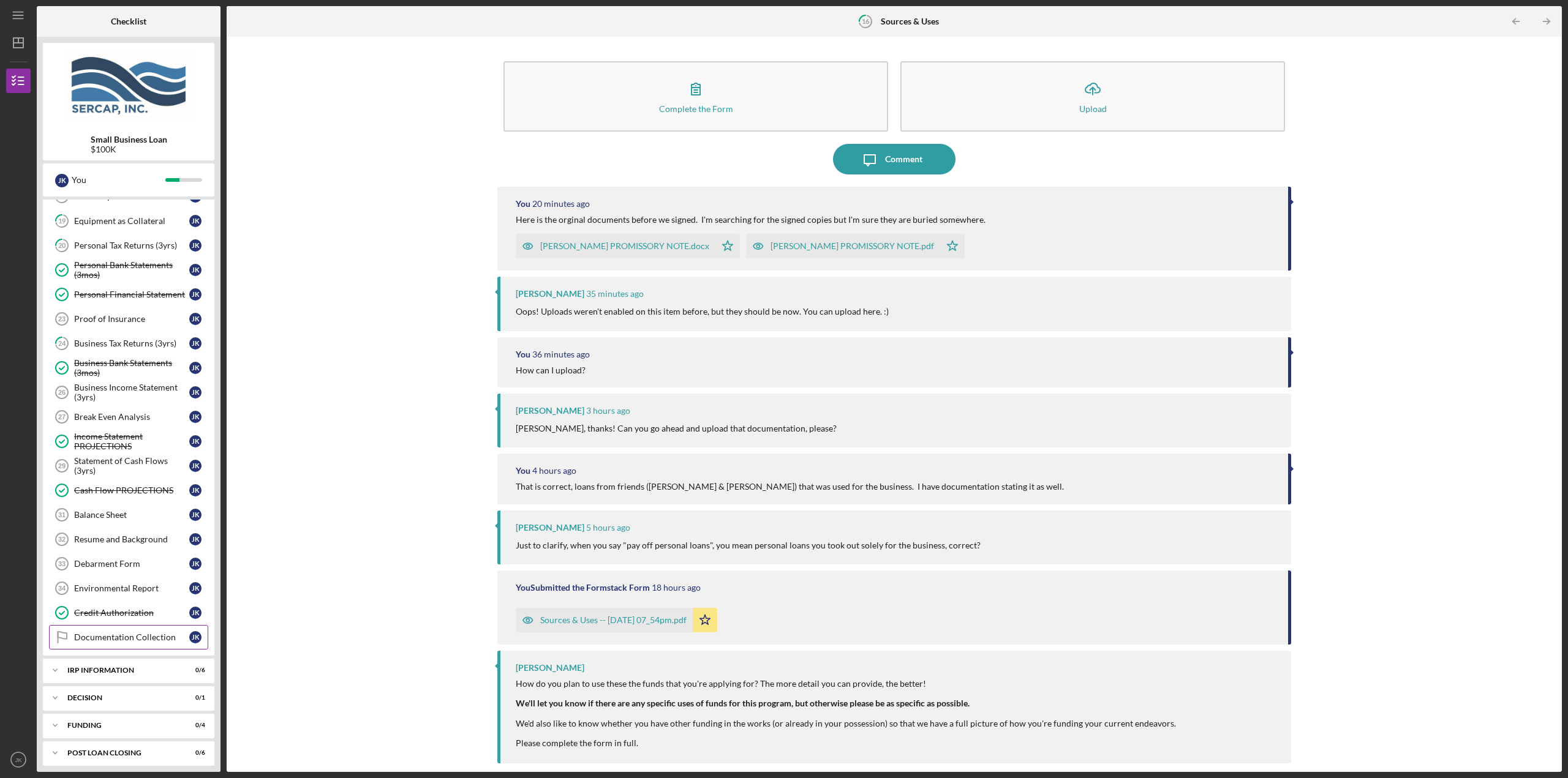
scroll to position [246, 0]
click at [119, 587] on div "Environmental Report" at bounding box center [131, 582] width 115 height 10
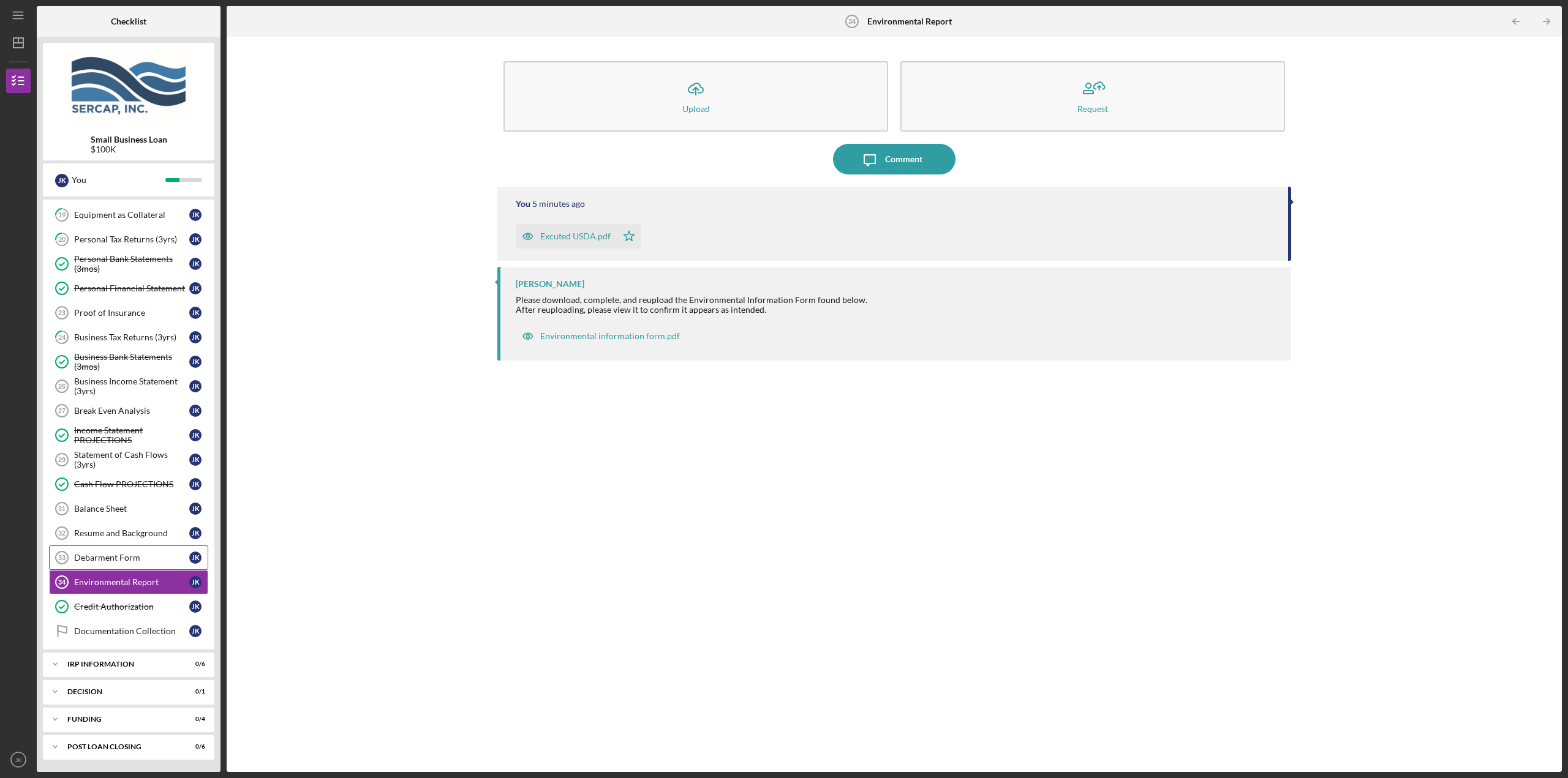
click at [119, 557] on div "Debarment Form" at bounding box center [131, 557] width 115 height 10
click at [119, 536] on div "Resume and Background" at bounding box center [131, 533] width 115 height 10
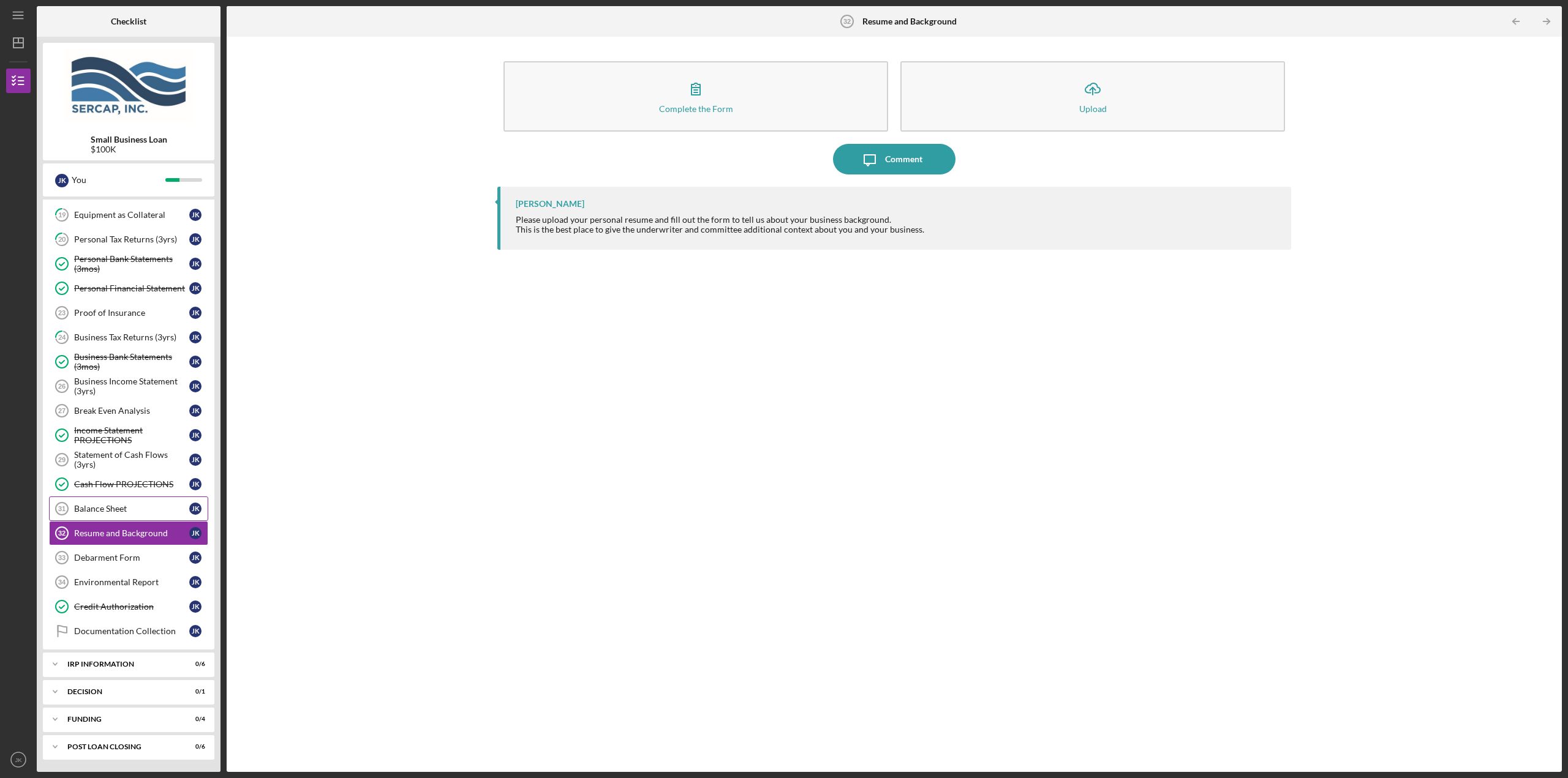
click at [129, 512] on div "Balance Sheet" at bounding box center [131, 509] width 115 height 10
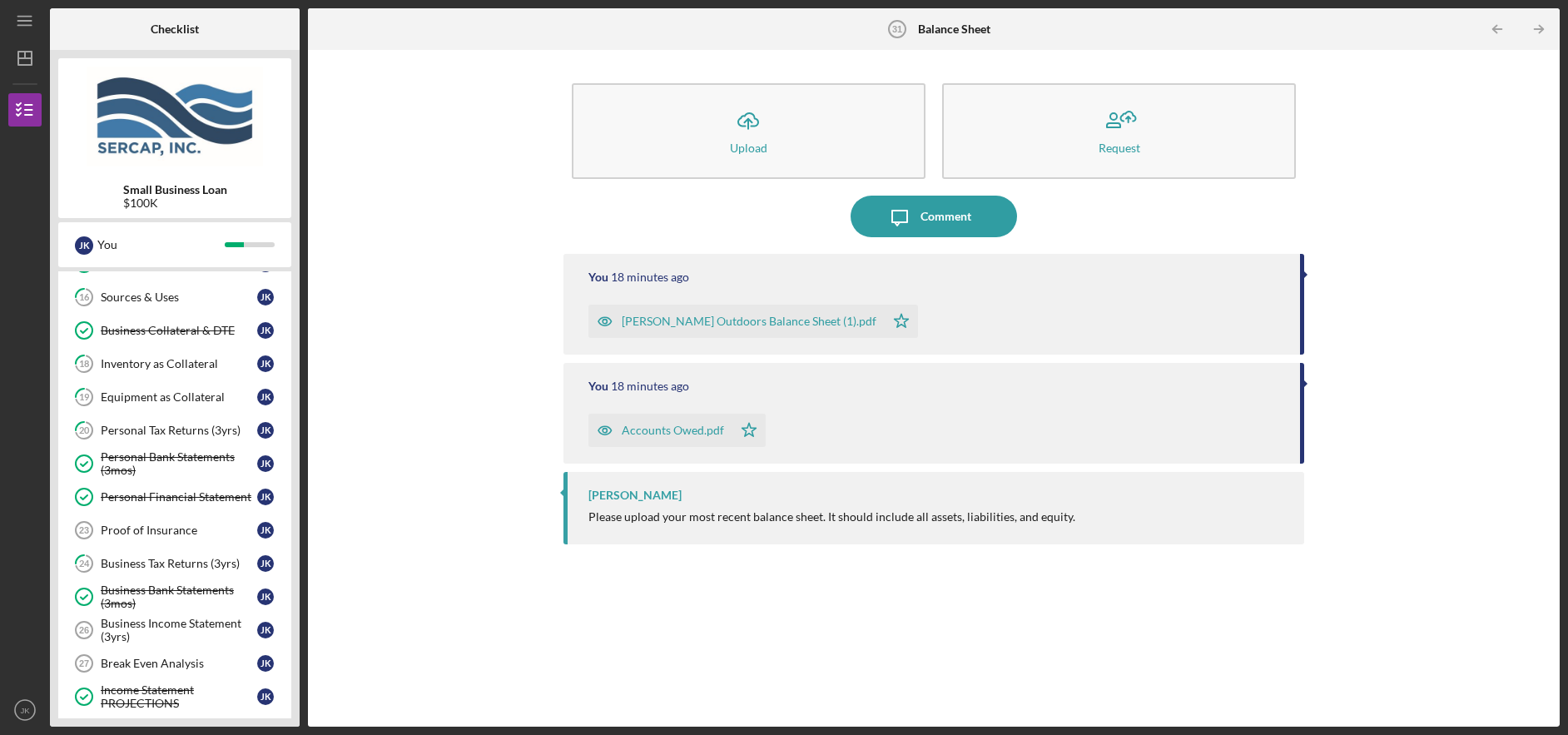
scroll to position [250, 0]
